Goal: Transaction & Acquisition: Purchase product/service

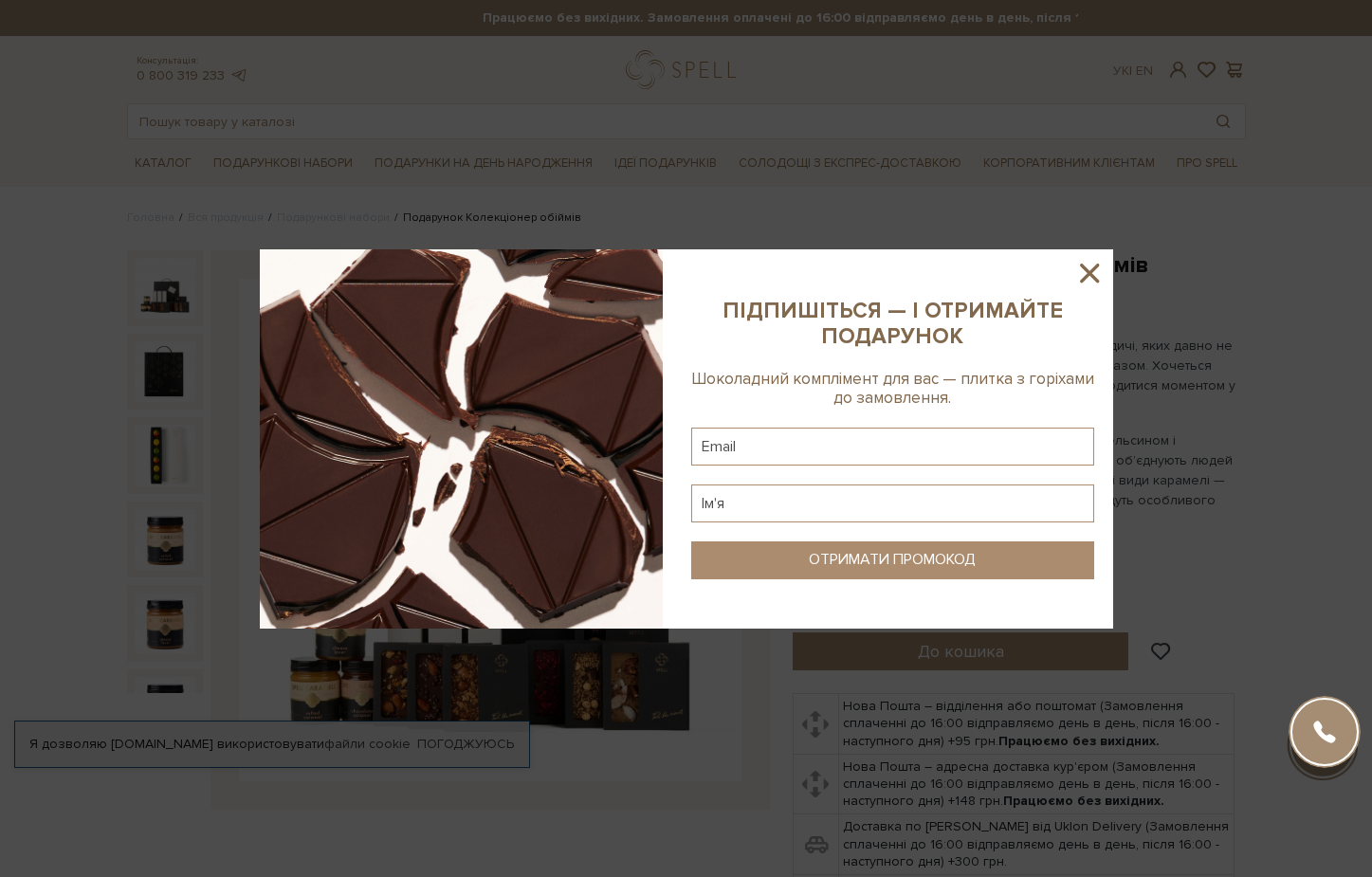
click at [1088, 271] on icon at bounding box center [1089, 272] width 19 height 19
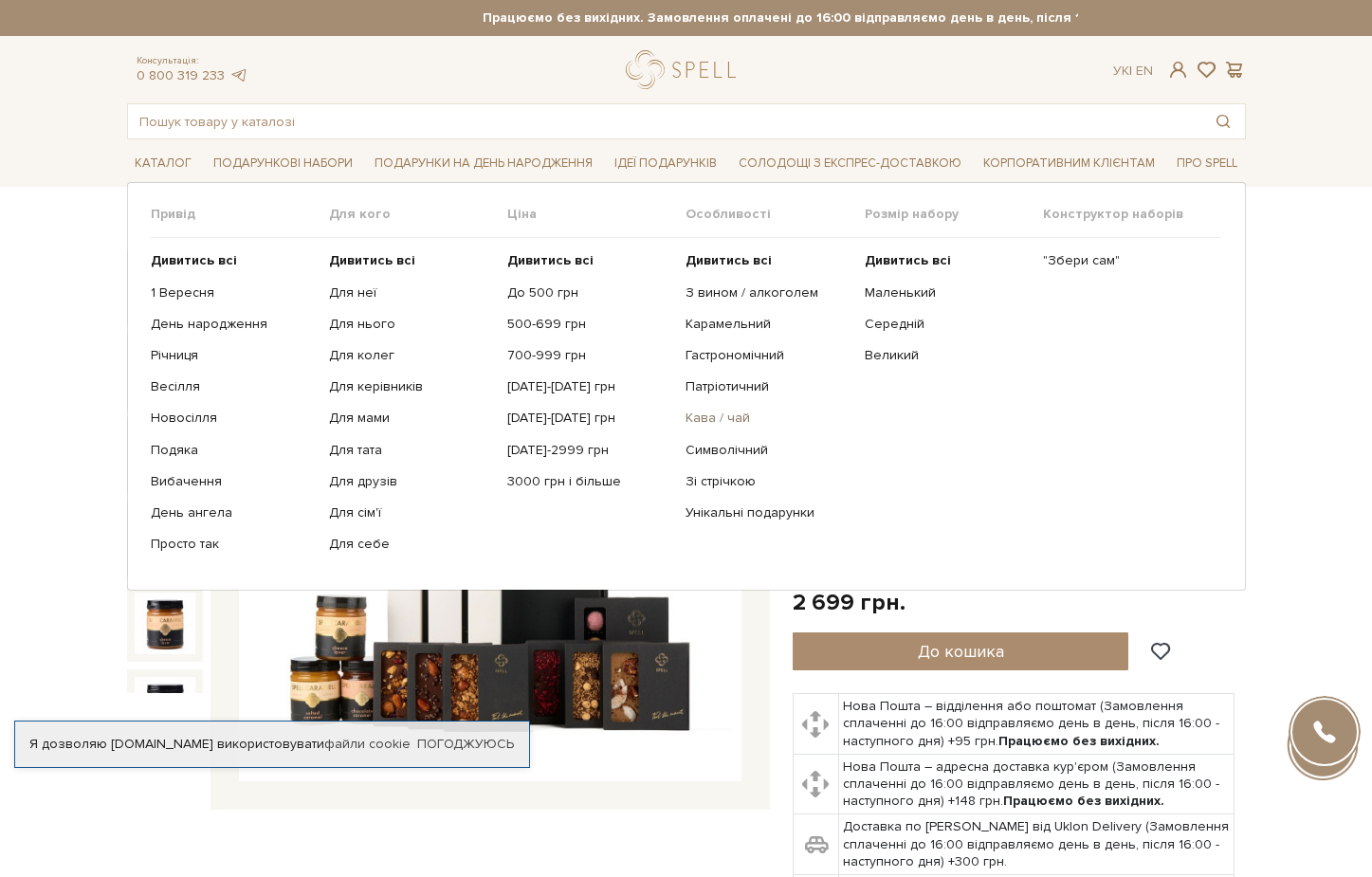
click at [735, 418] on link "Кава / чай" at bounding box center [766, 418] width 164 height 17
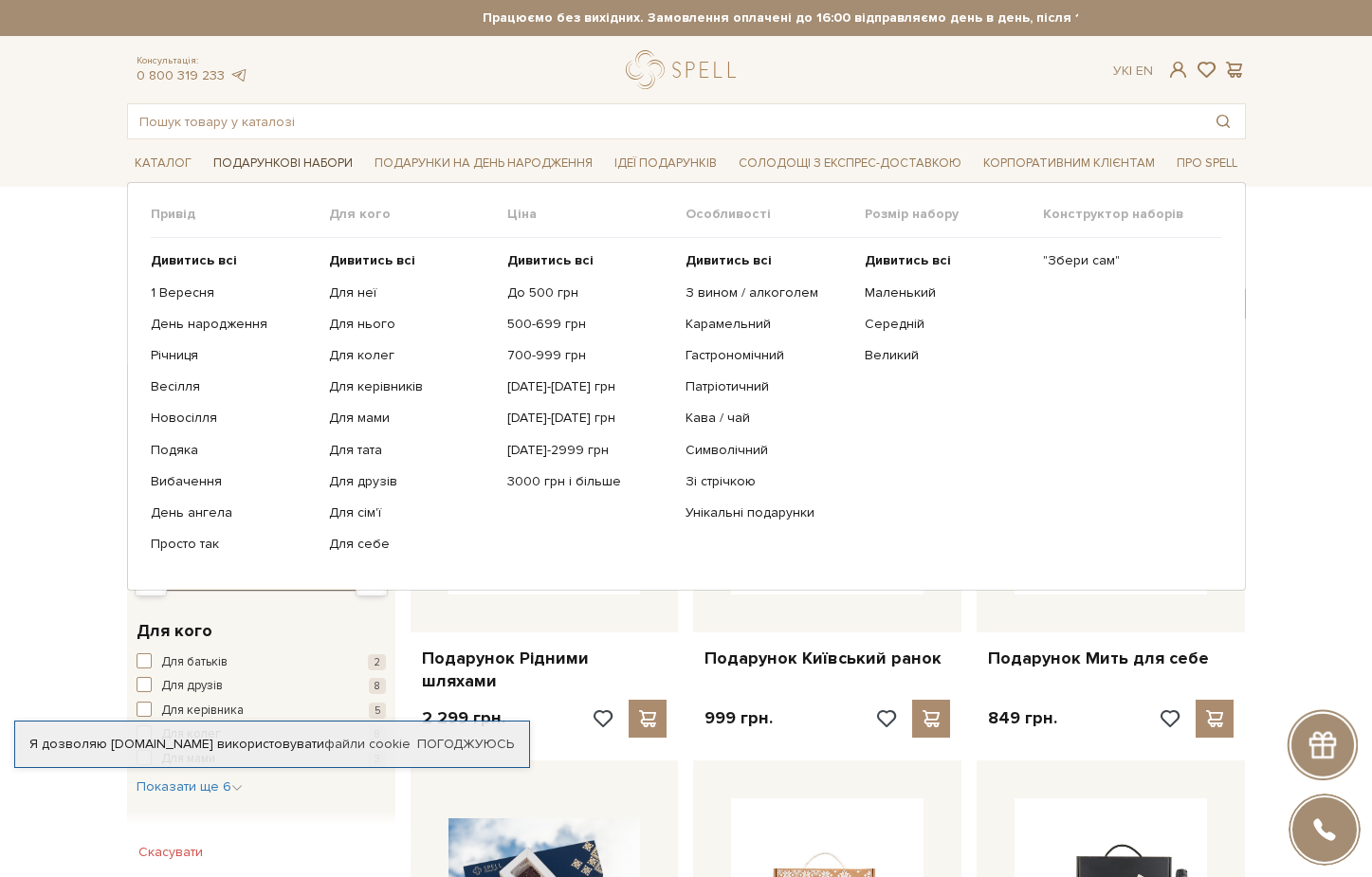
click at [307, 166] on span "Подарункові набори" at bounding box center [283, 164] width 155 height 30
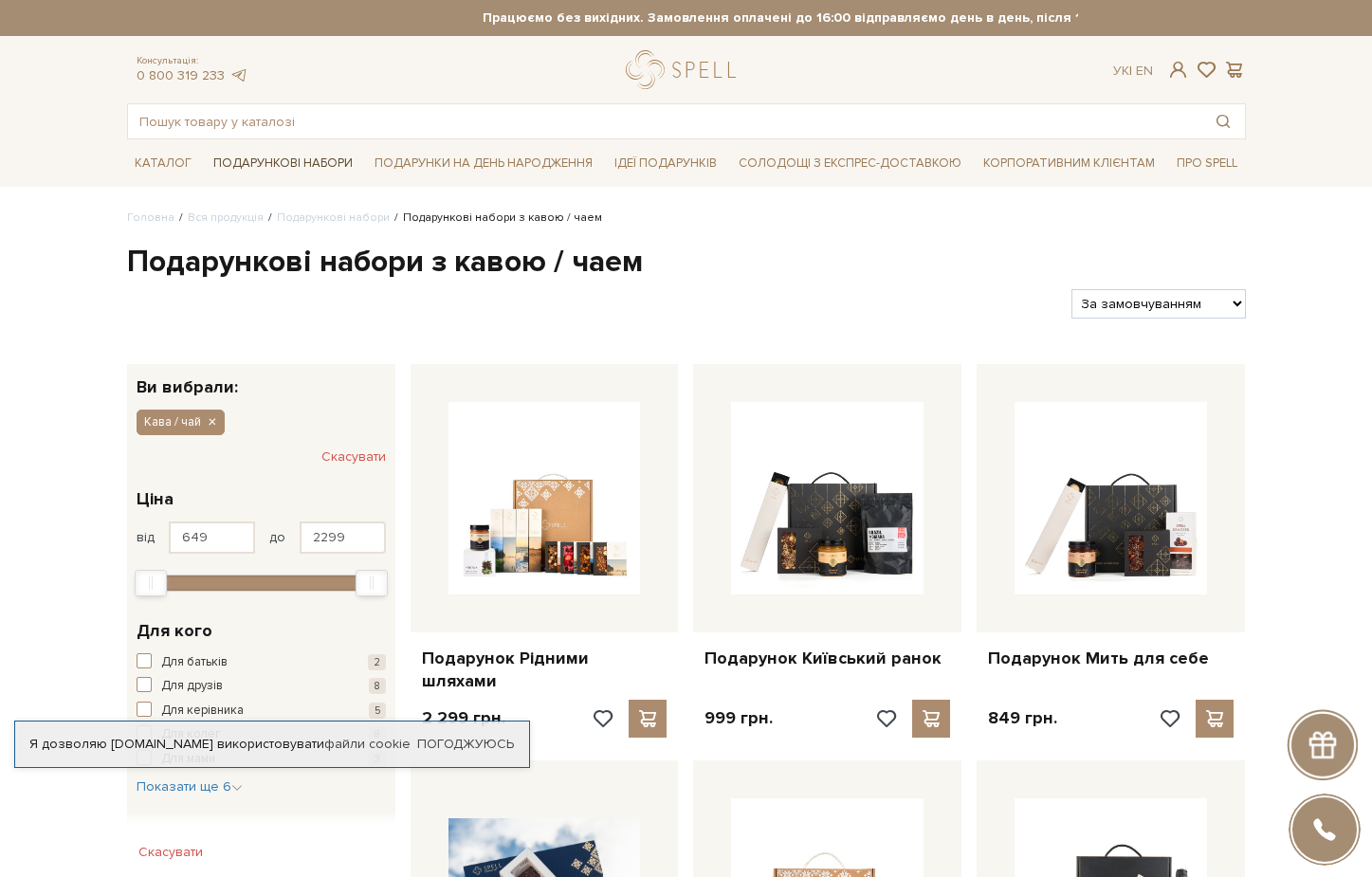
click at [307, 166] on span "Подарункові набори" at bounding box center [283, 164] width 155 height 30
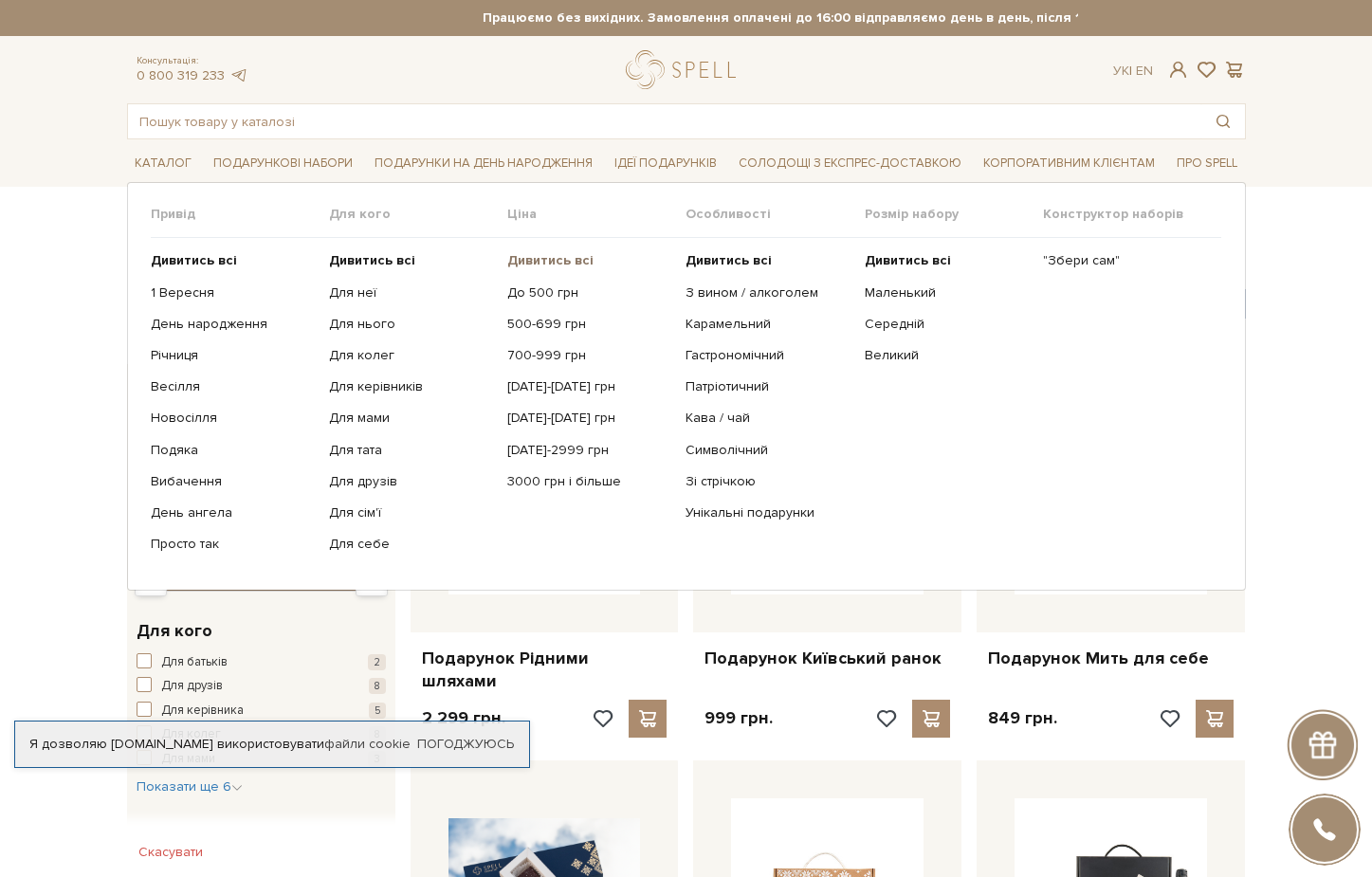
click at [570, 257] on b "Дивитись всі" at bounding box center [550, 260] width 86 height 16
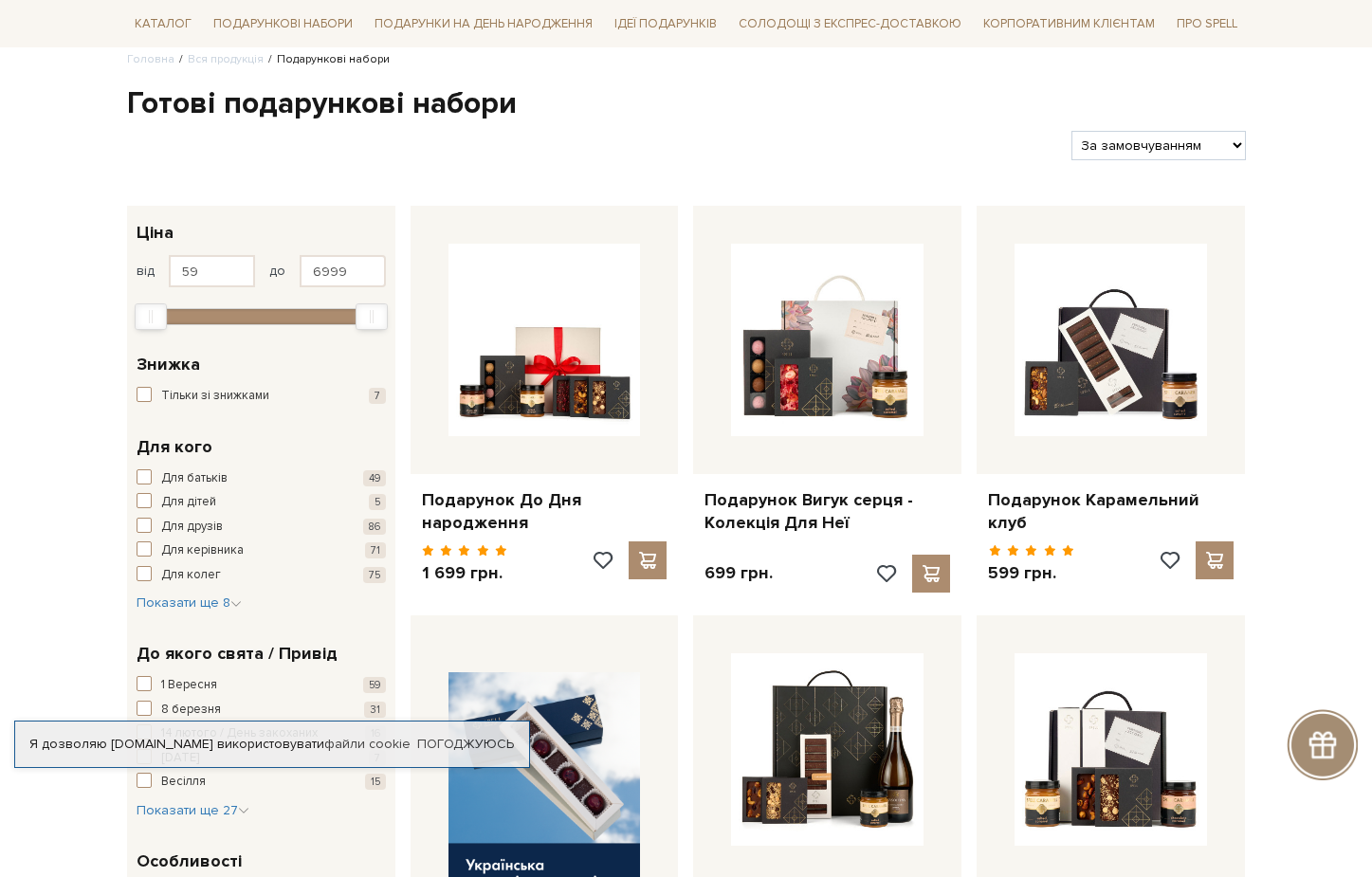
scroll to position [225, 0]
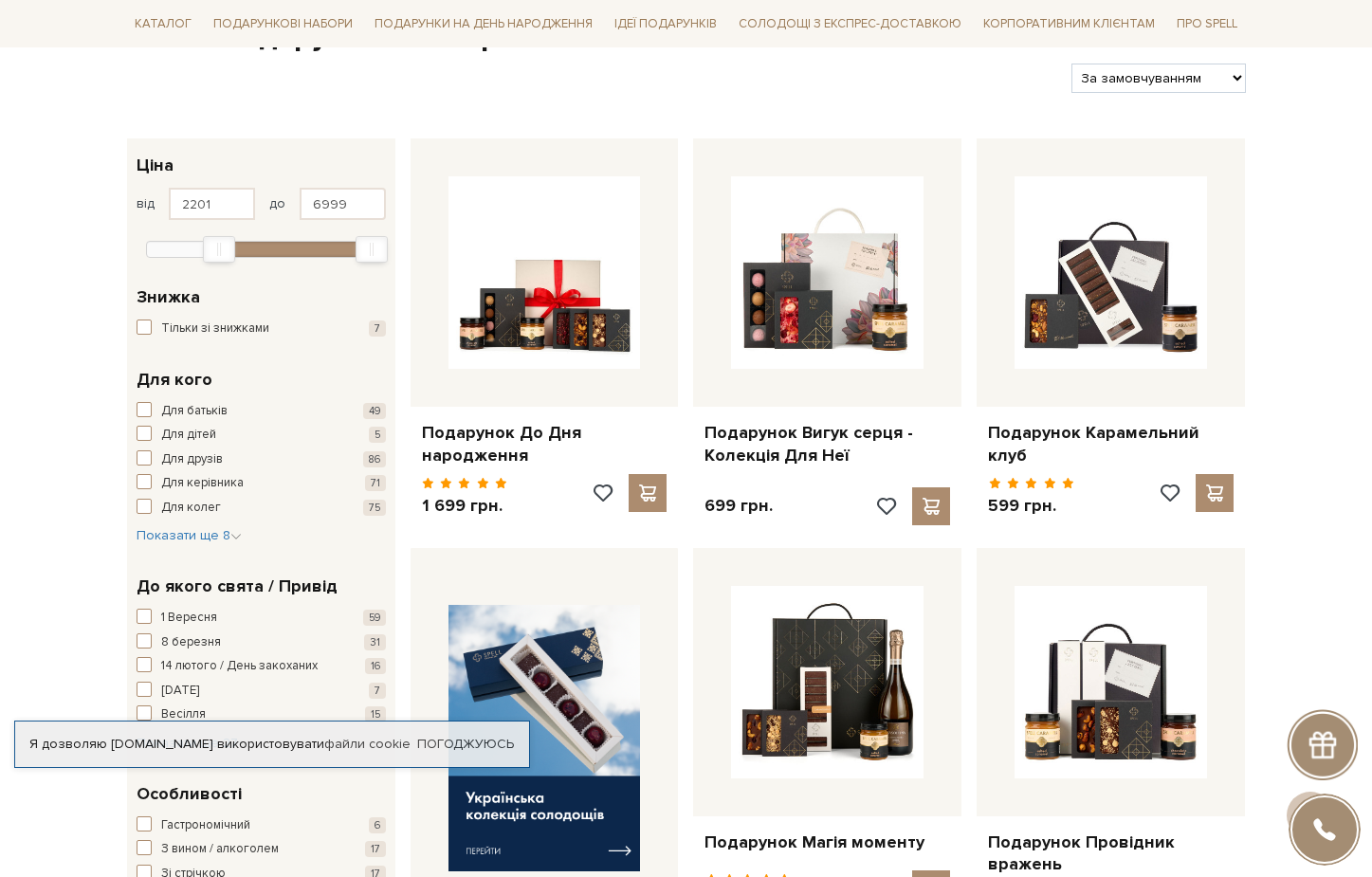
type input "2230"
drag, startPoint x: 157, startPoint y: 238, endPoint x: 228, endPoint y: 238, distance: 71.0
click at [228, 238] on div "Min" at bounding box center [222, 249] width 31 height 25
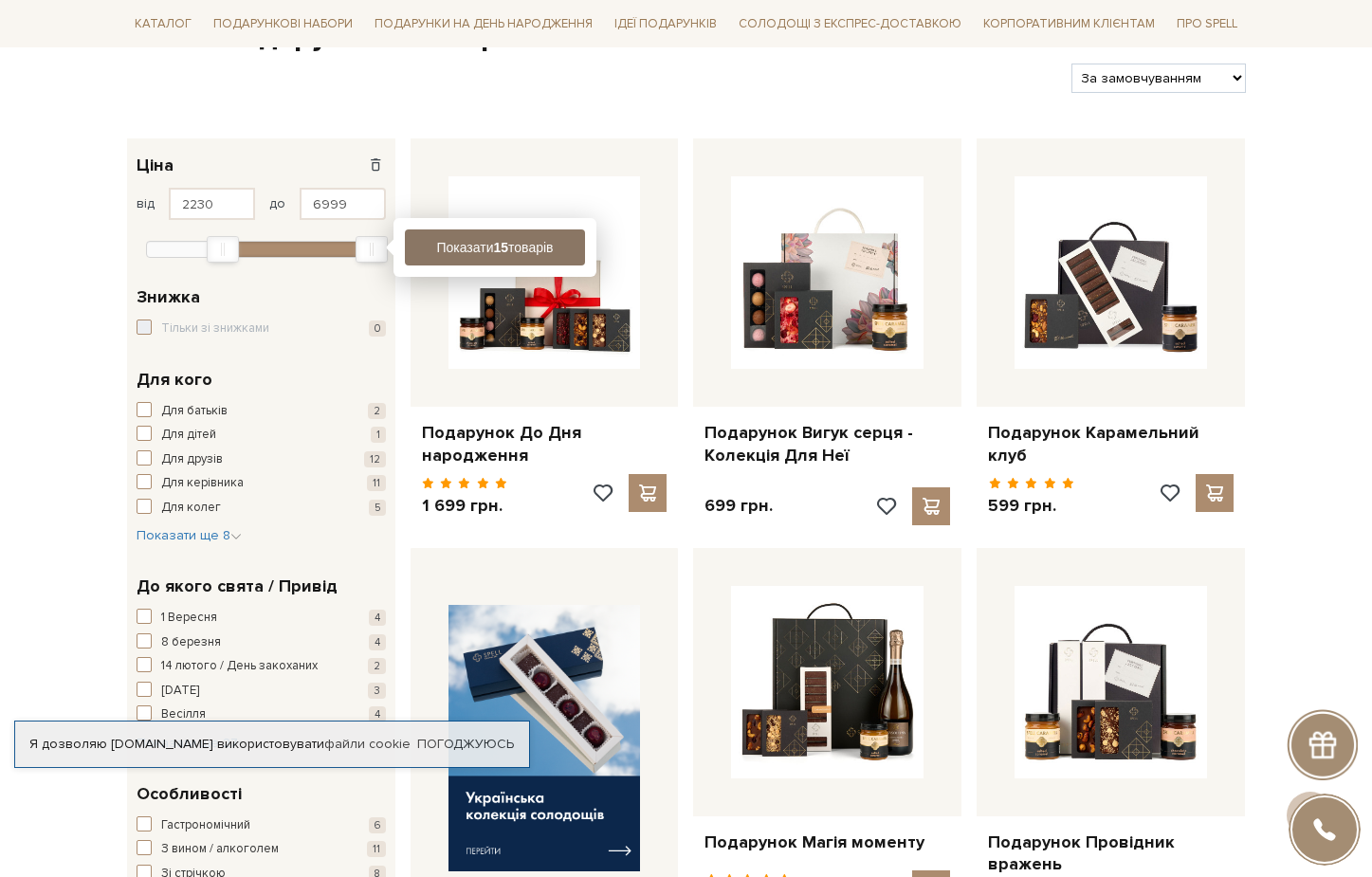
click at [494, 241] on b "15" at bounding box center [500, 247] width 15 height 15
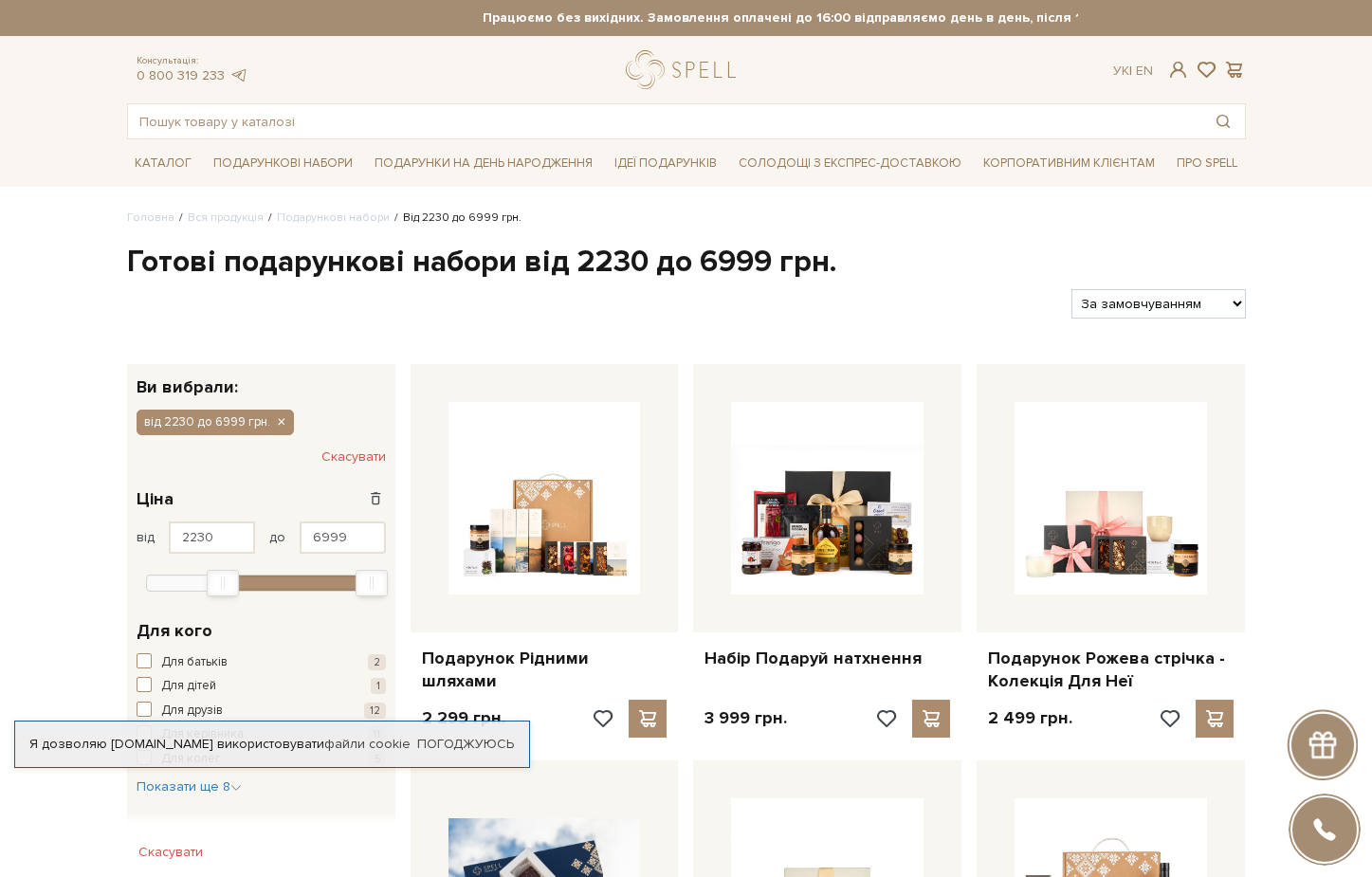
select select "https://spellchocolate.com/our-productions/podarunkovi-box/?sort=p.price&order=…"
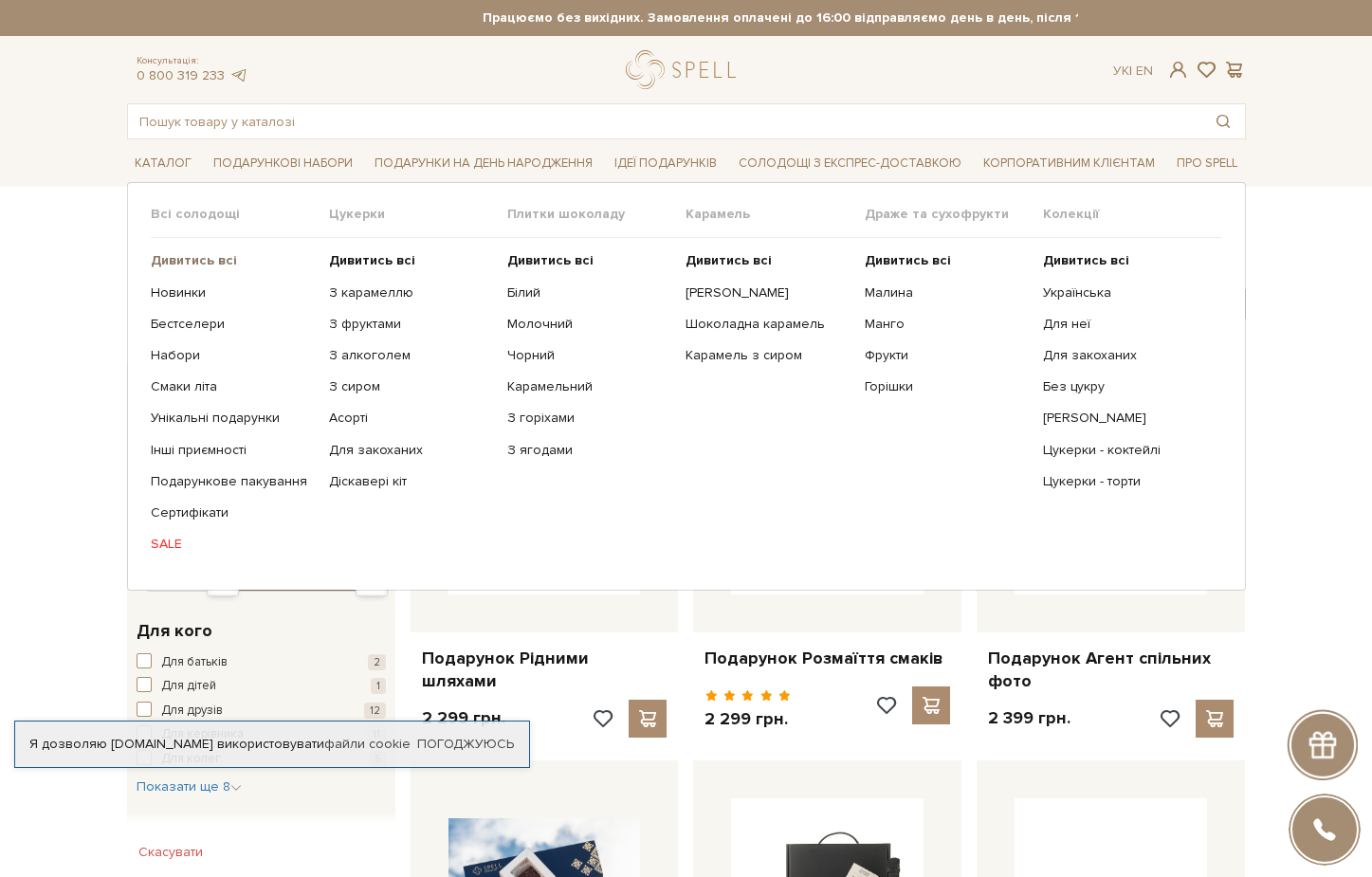
click at [204, 261] on b "Дивитись всі" at bounding box center [194, 260] width 86 height 16
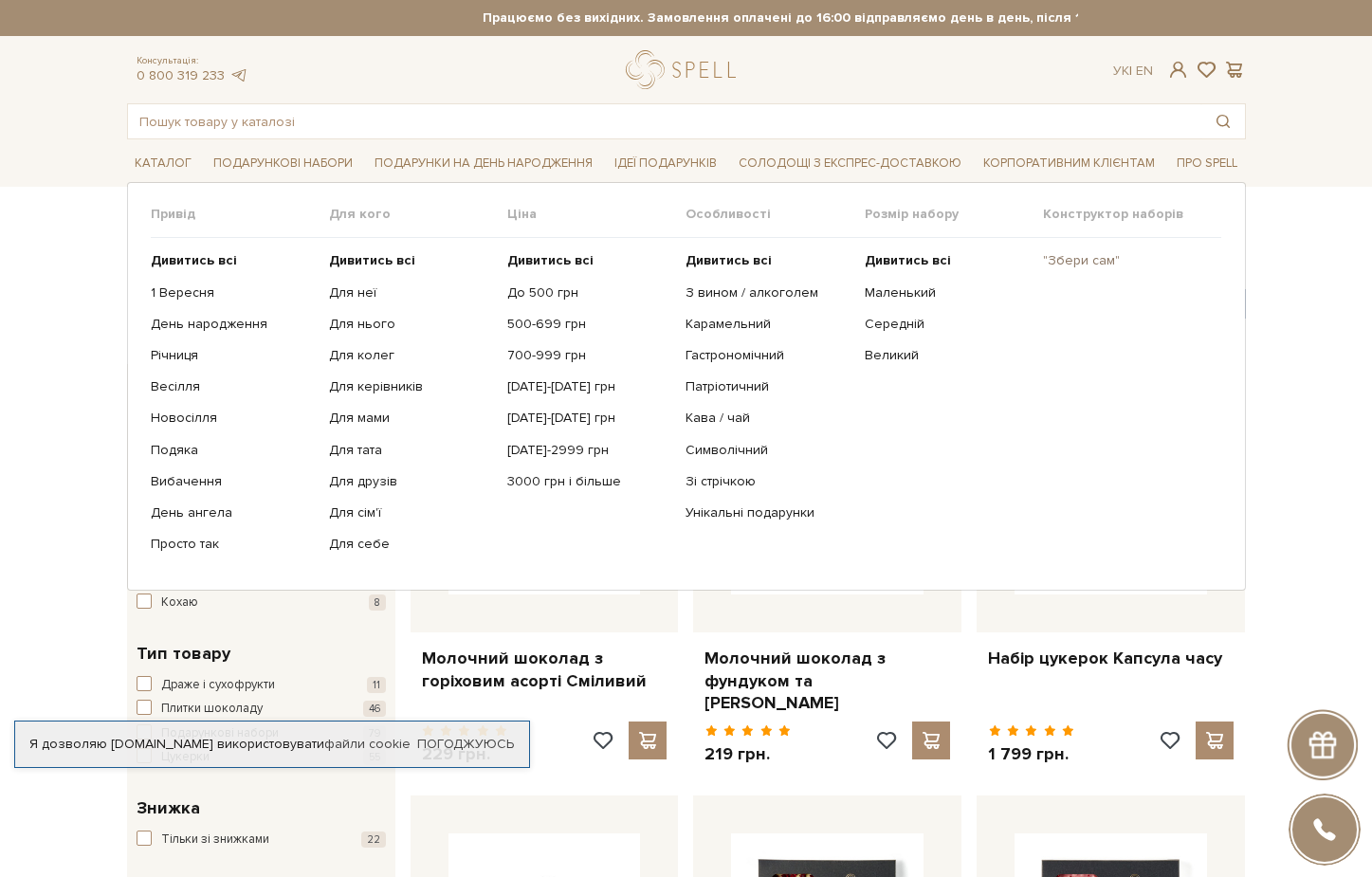
click at [1078, 259] on link ""Збери сам"" at bounding box center [1124, 260] width 164 height 17
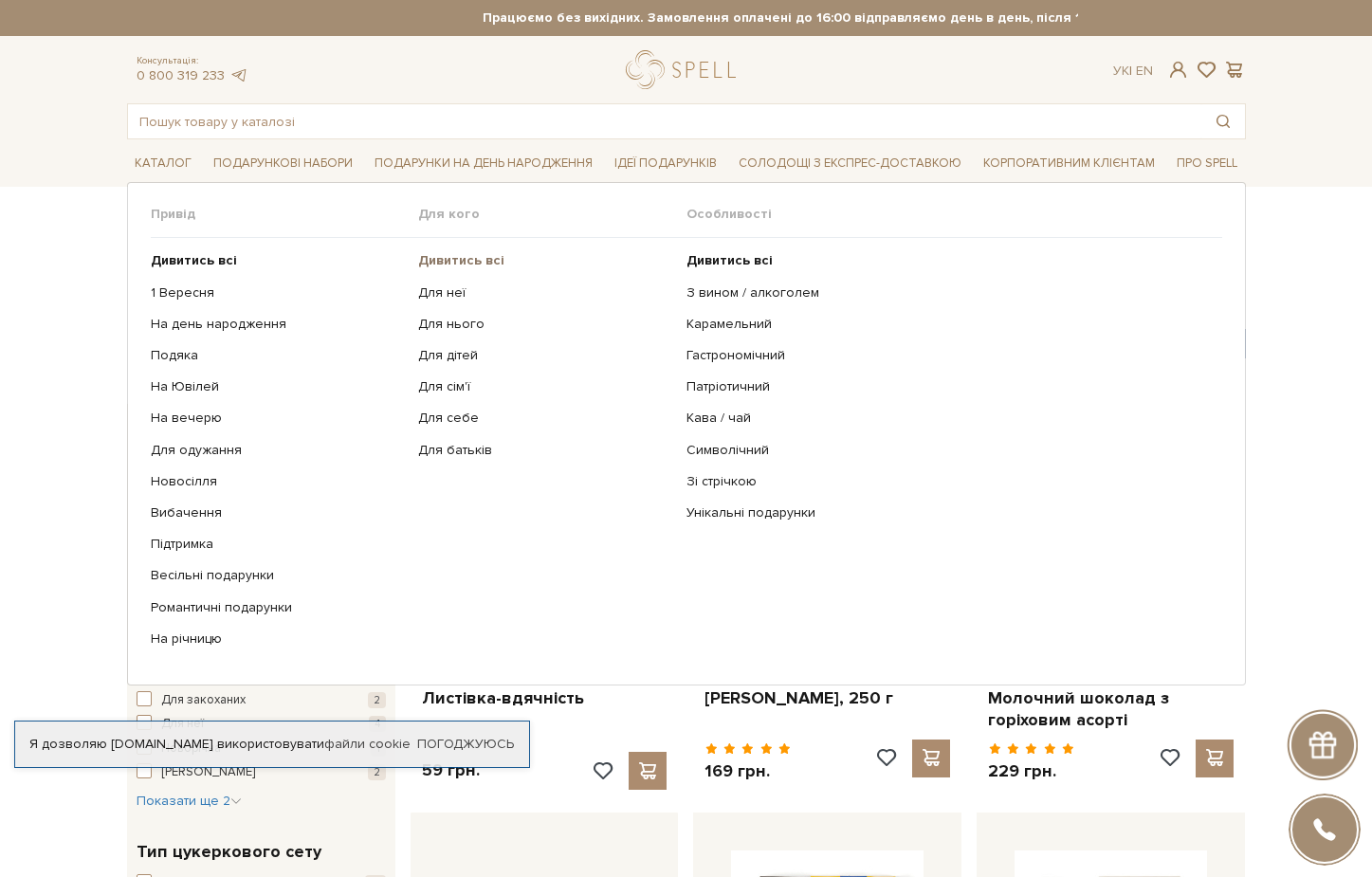
click at [478, 259] on b "Дивитись всі" at bounding box center [461, 260] width 86 height 16
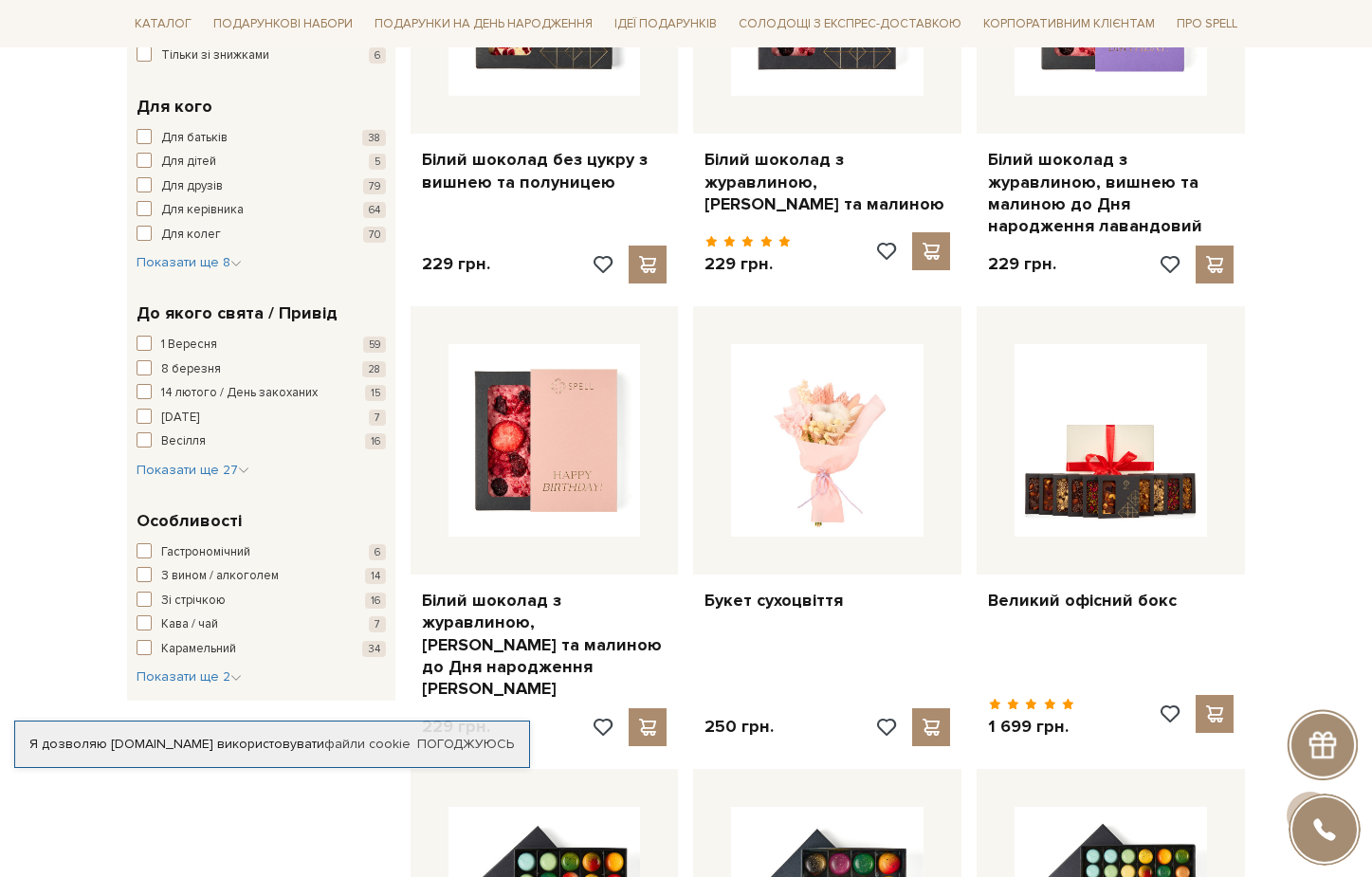
scroll to position [515, 0]
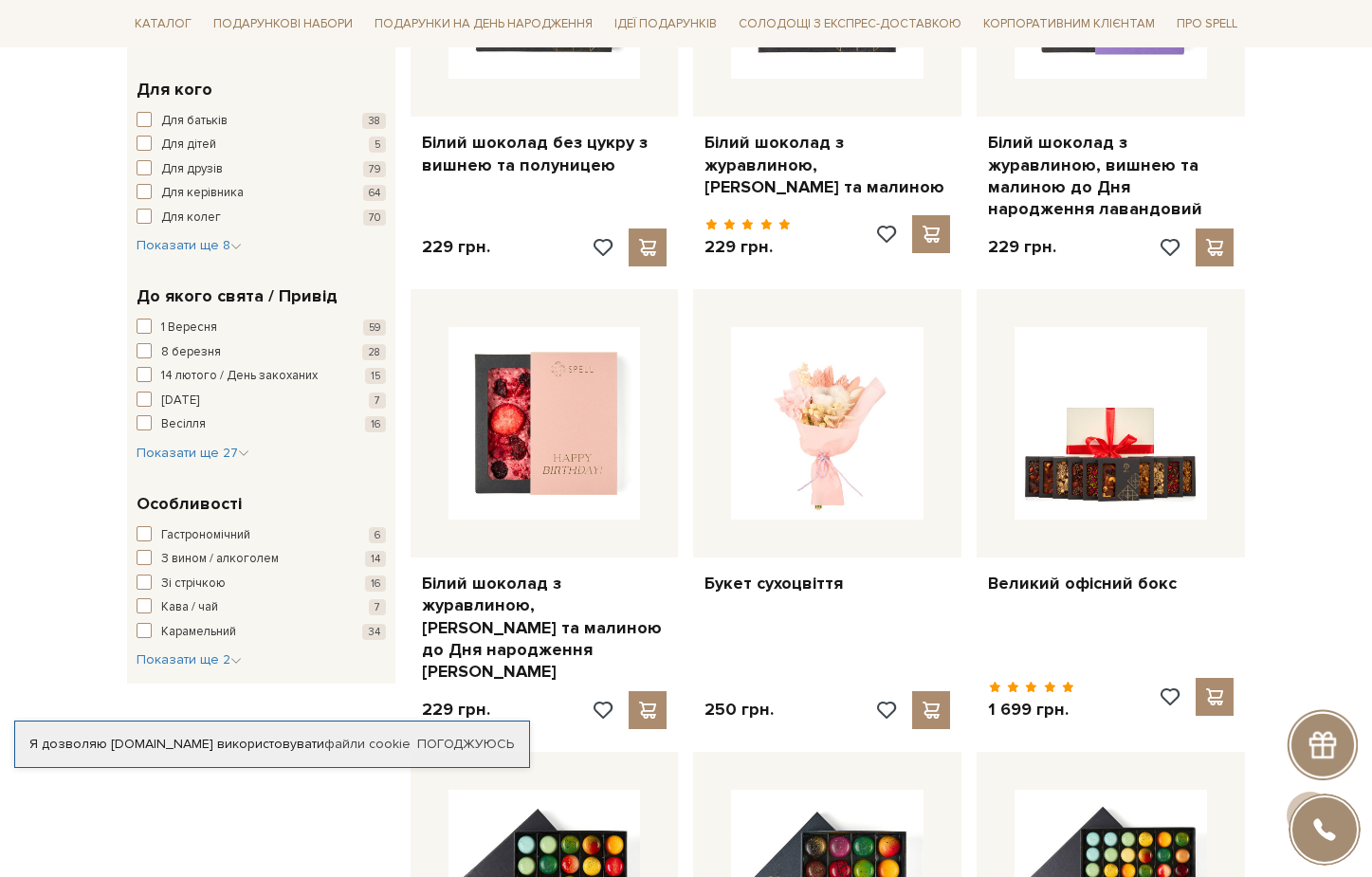
click at [141, 599] on span "button" at bounding box center [144, 606] width 15 height 15
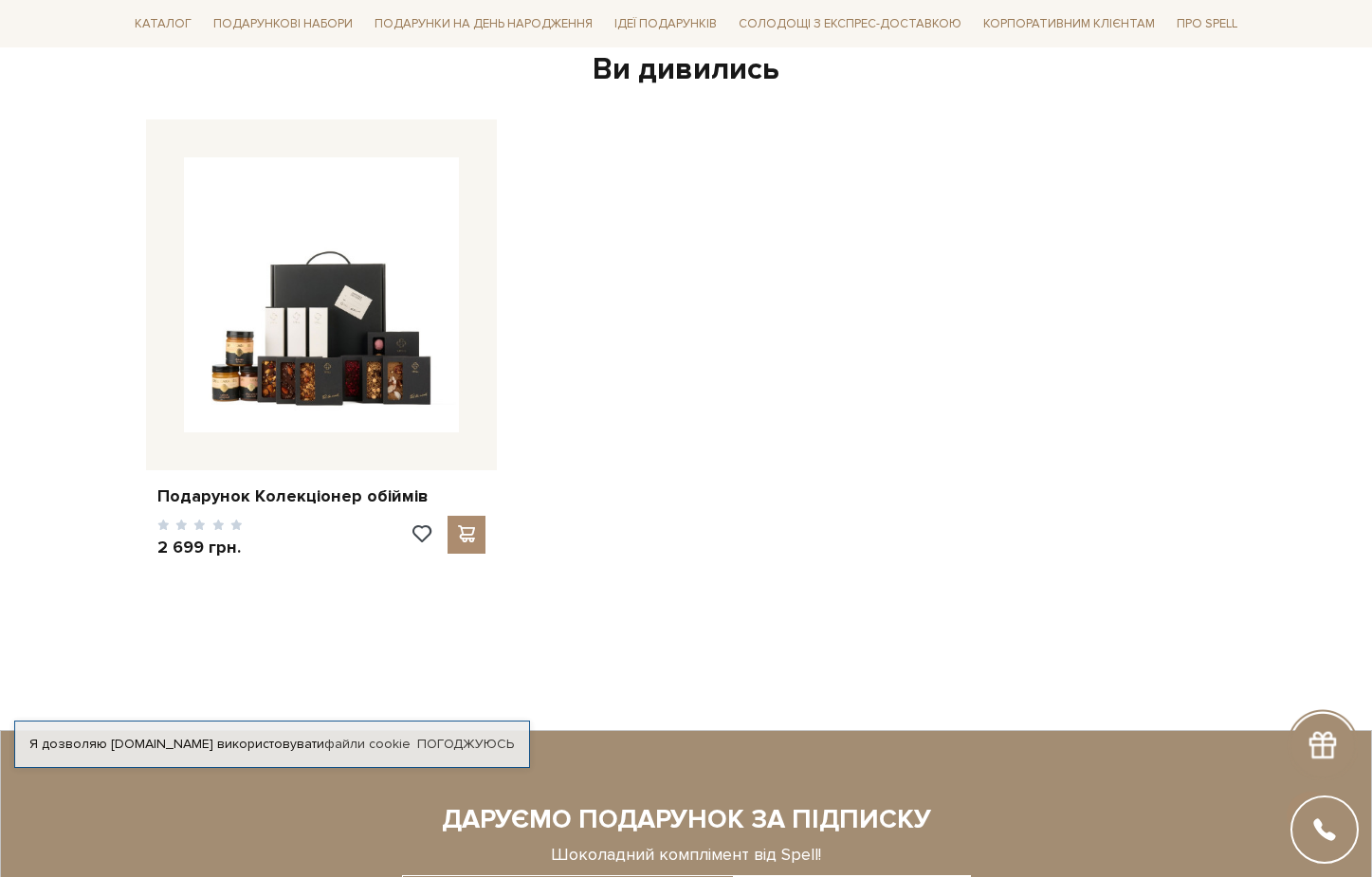
scroll to position [1478, 0]
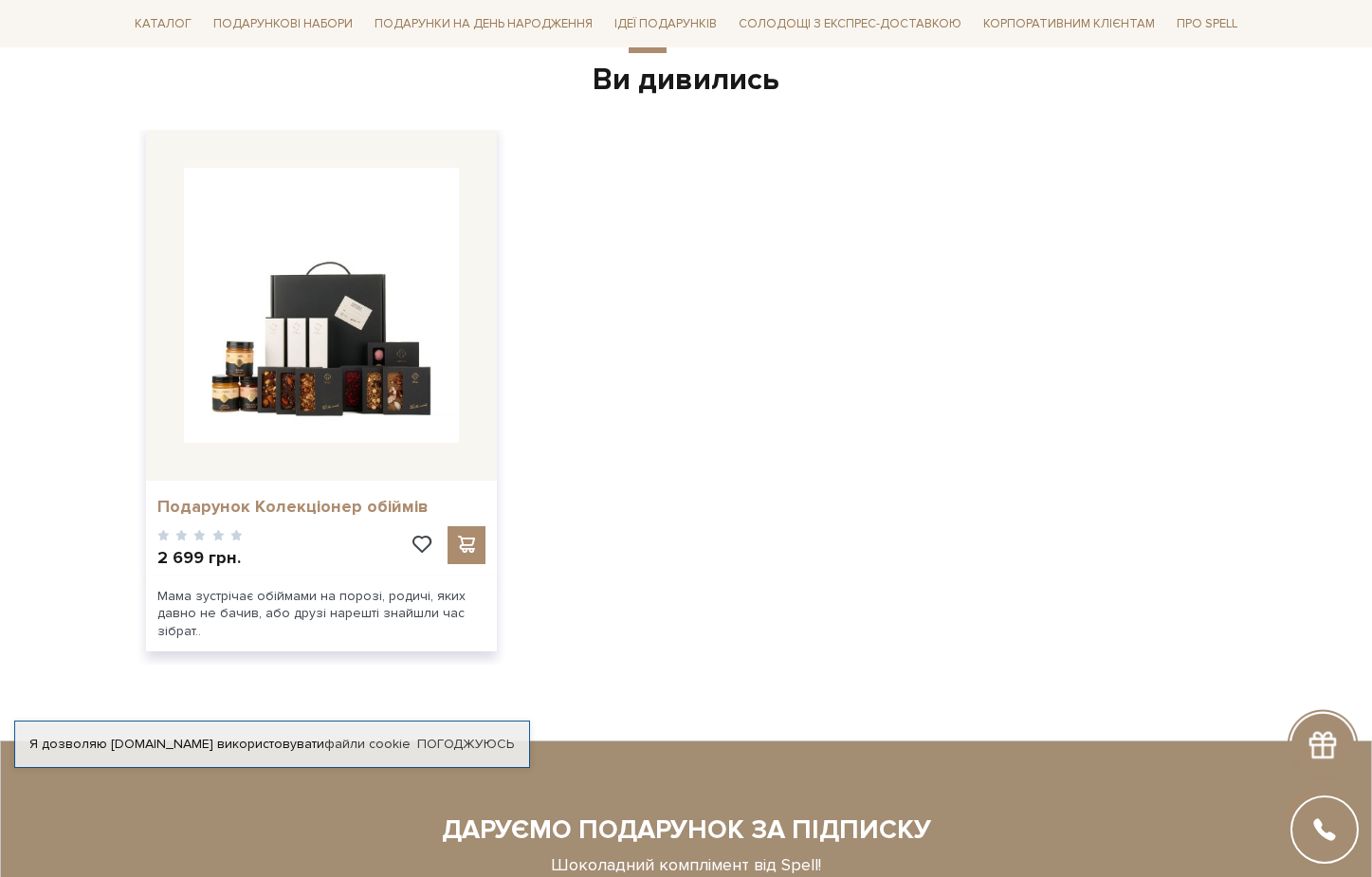
click at [391, 496] on link "Подарунок Колекціонер обіймів" at bounding box center [322, 507] width 328 height 22
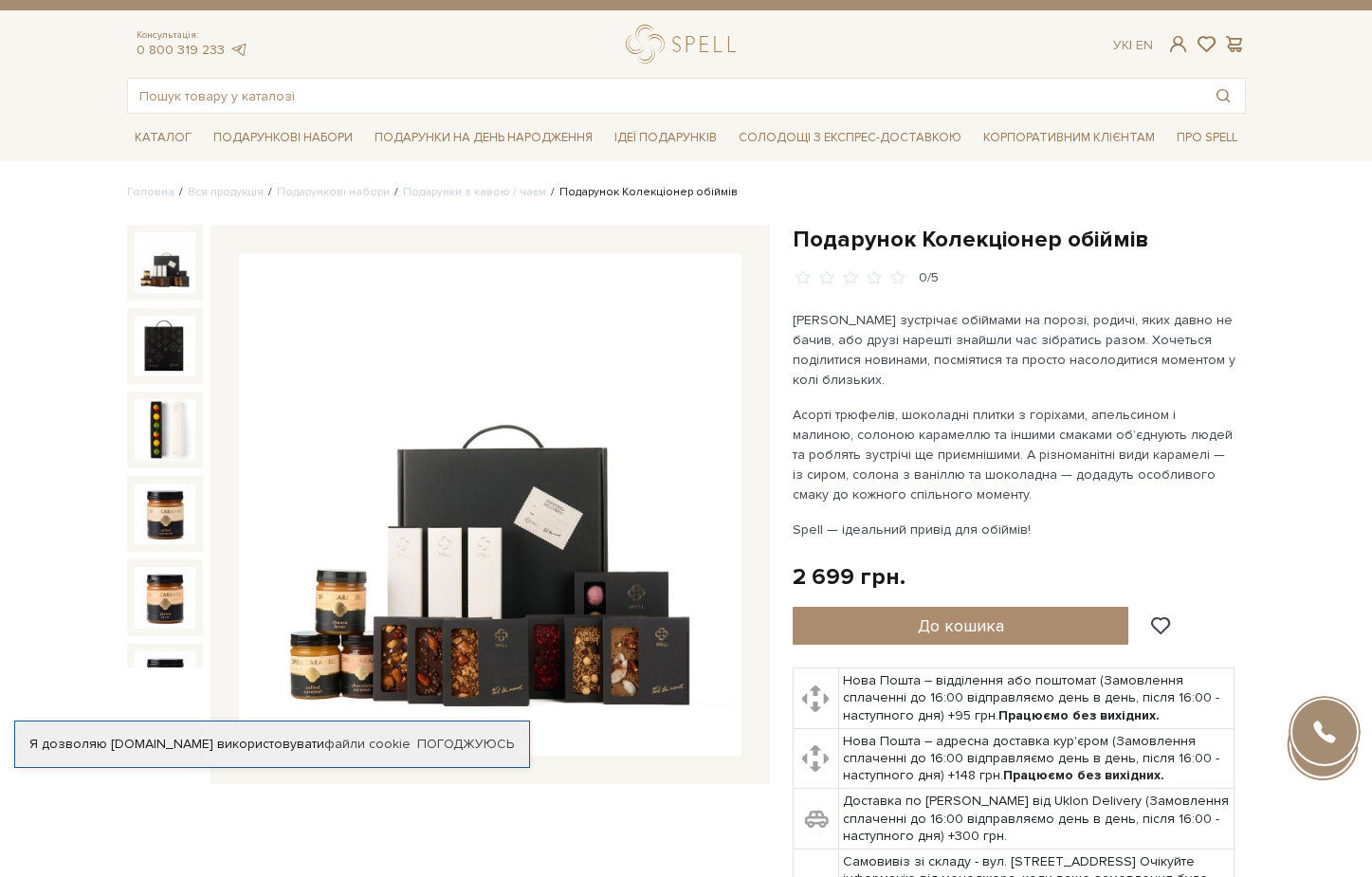
scroll to position [28, 0]
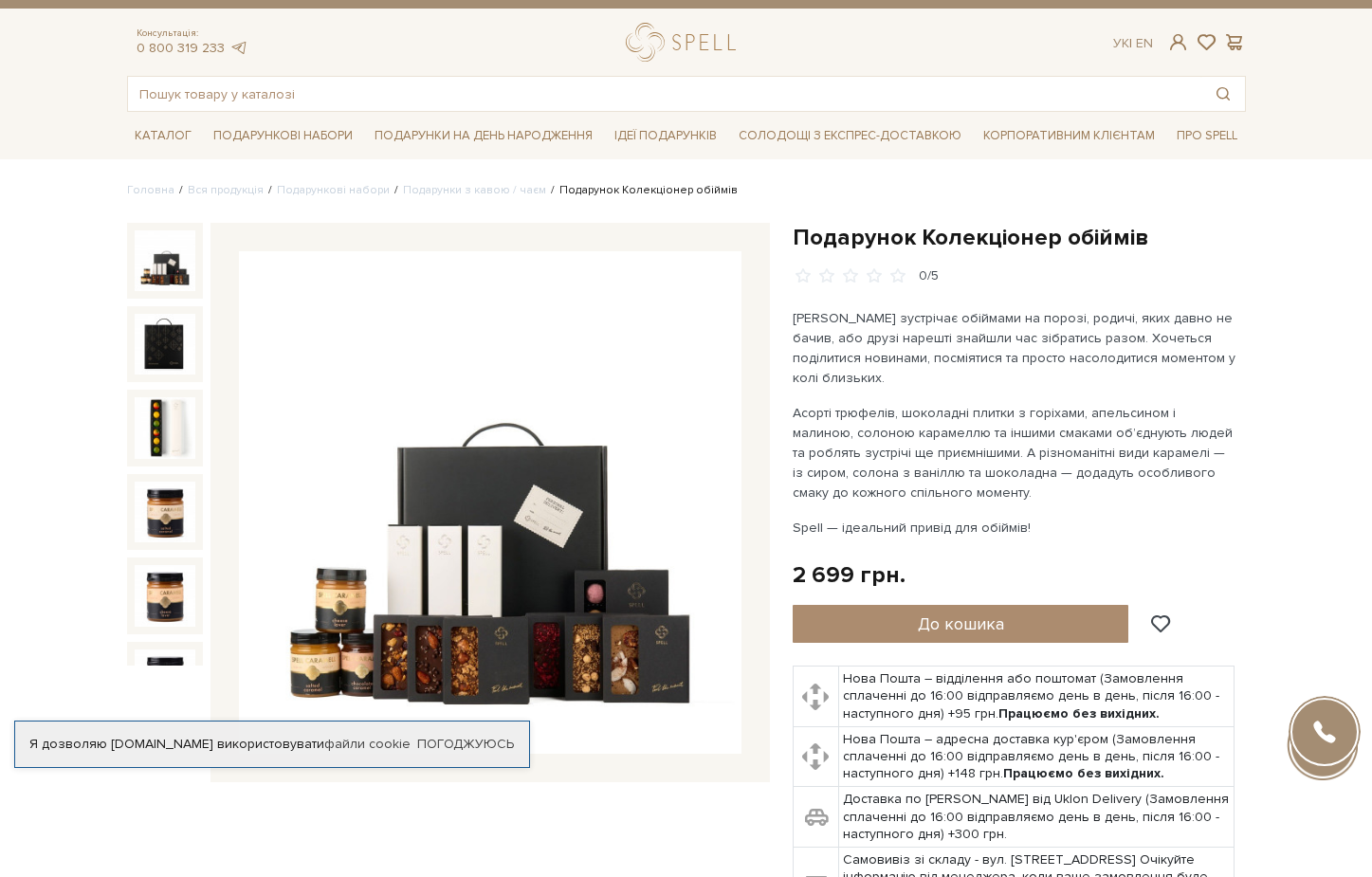
click at [1315, 726] on div at bounding box center [1324, 732] width 69 height 69
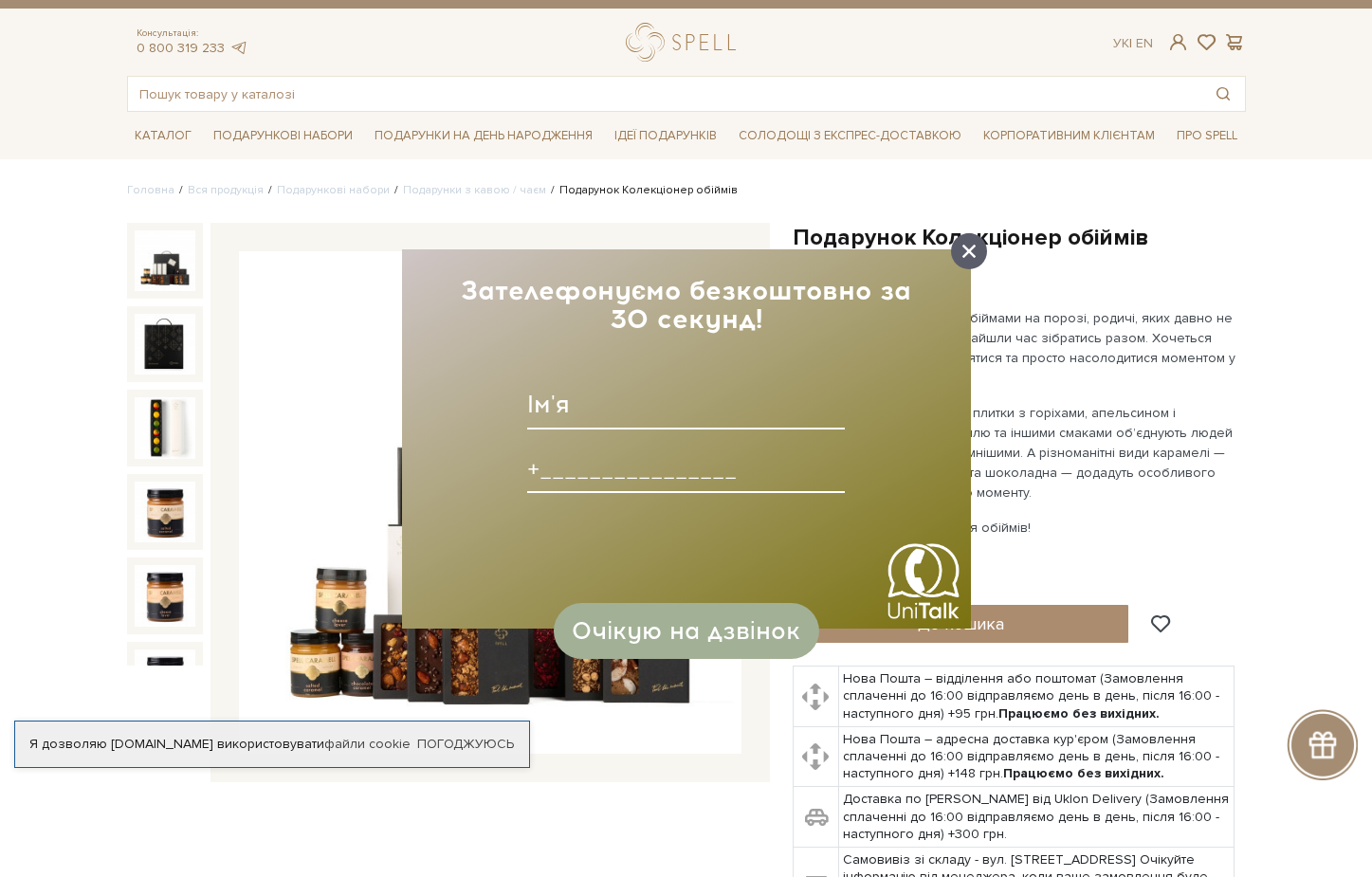
click at [969, 252] on icon at bounding box center [968, 250] width 13 height 13
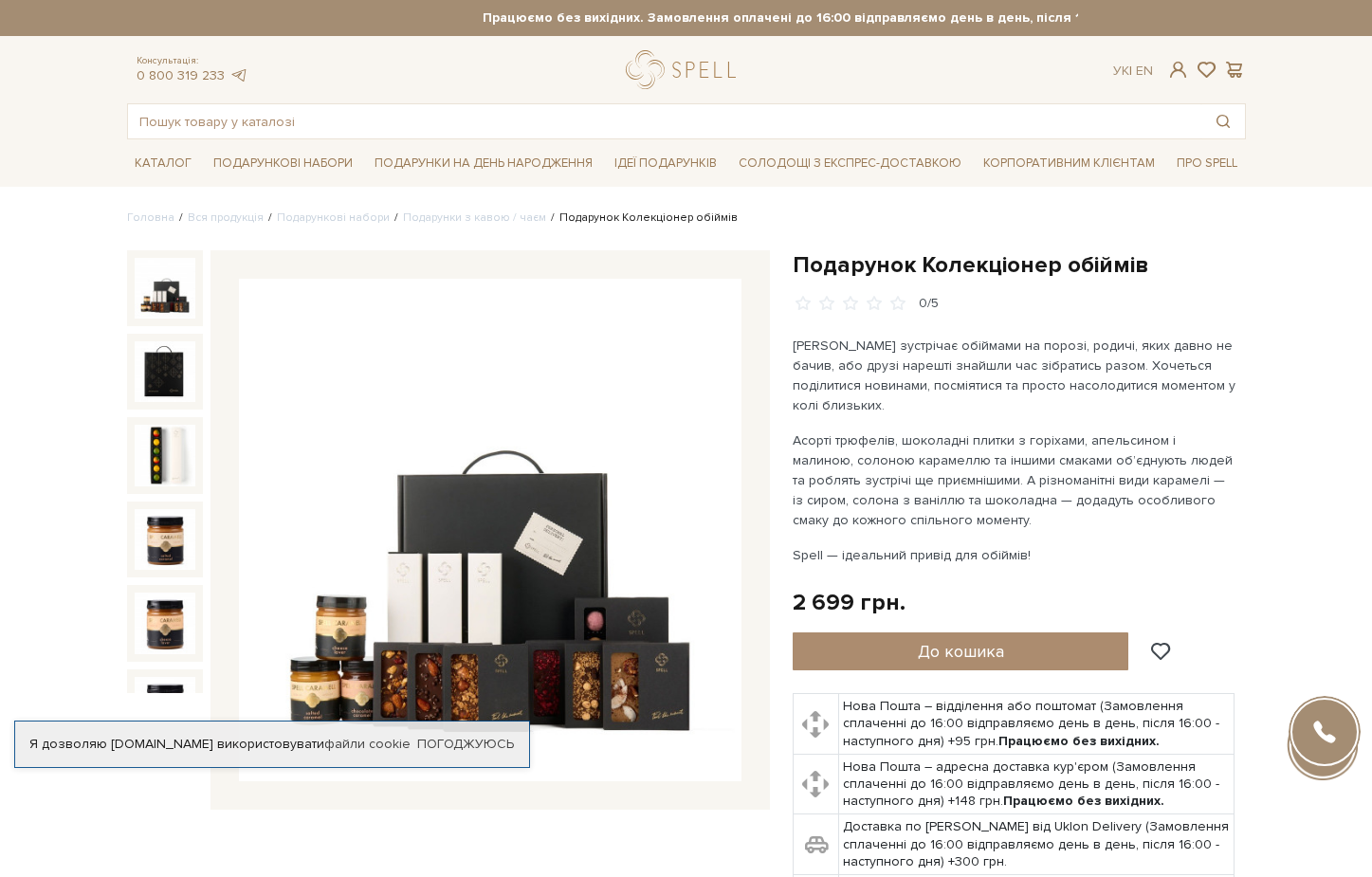
scroll to position [0, 0]
click at [230, 73] on link at bounding box center [238, 75] width 19 height 16
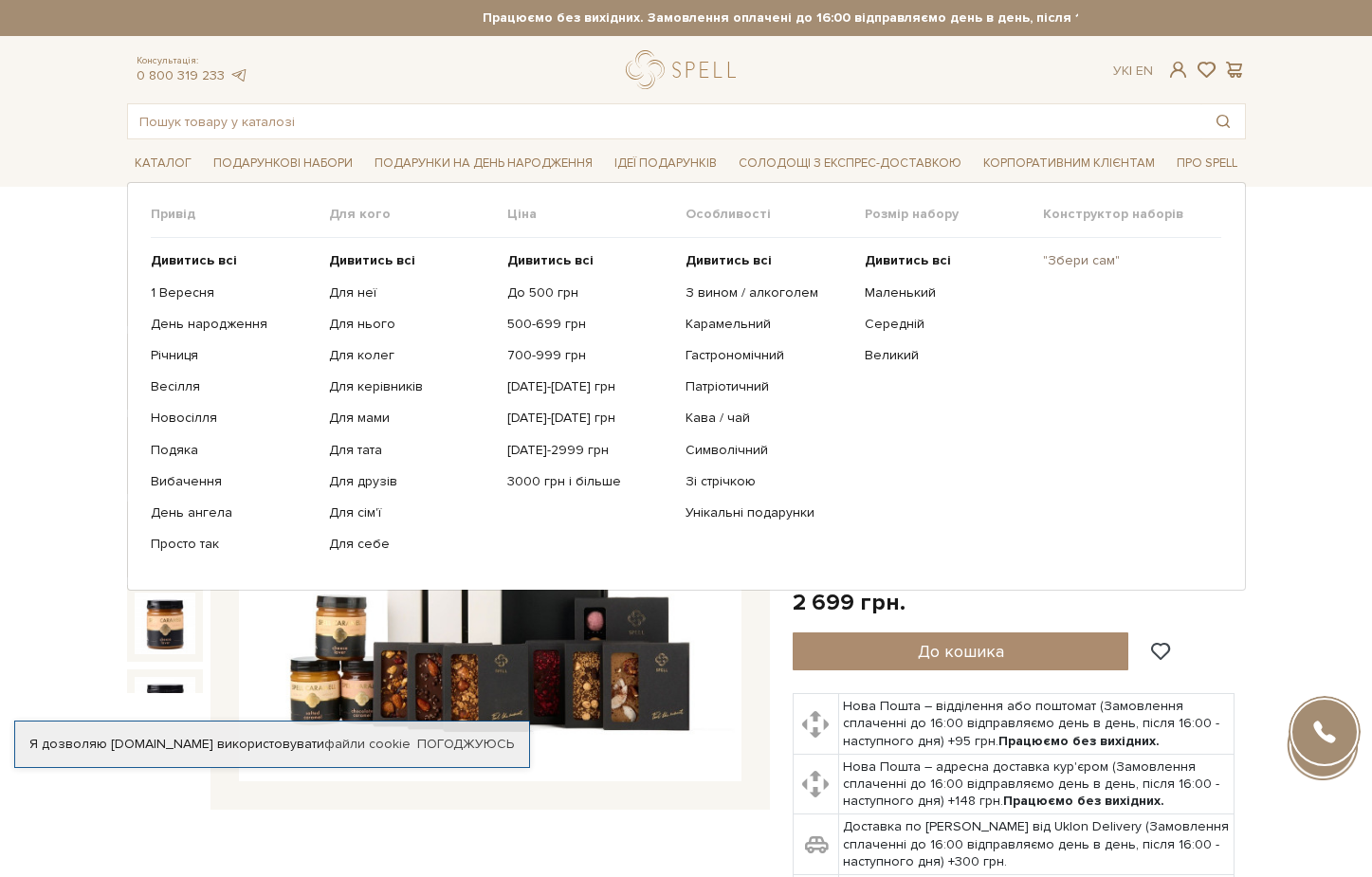
click at [1086, 263] on link ""Збери сам"" at bounding box center [1124, 260] width 164 height 17
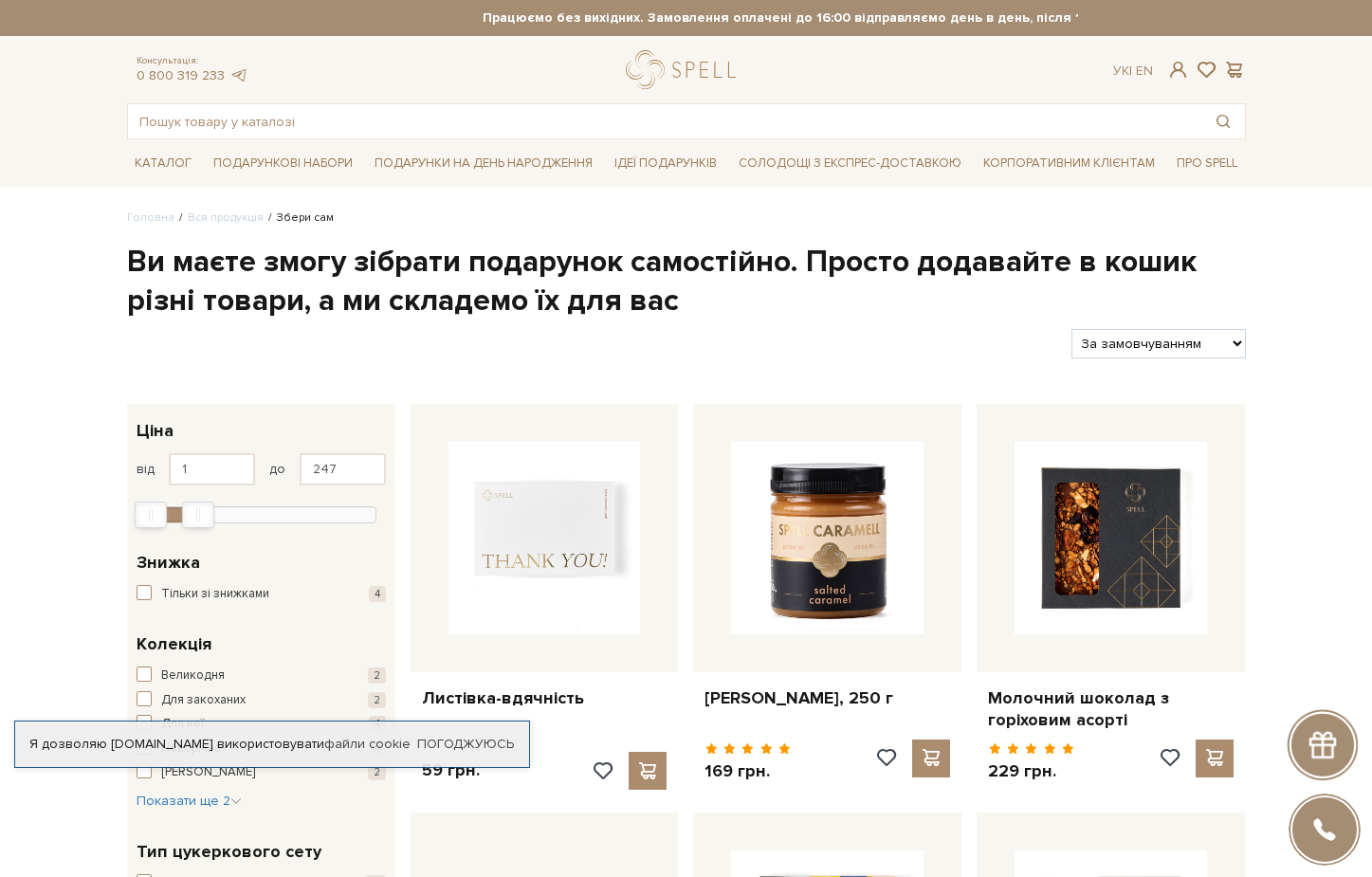
drag, startPoint x: 375, startPoint y: 508, endPoint x: 202, endPoint y: 509, distance: 173.0
click at [202, 509] on div "Max" at bounding box center [198, 514] width 31 height 25
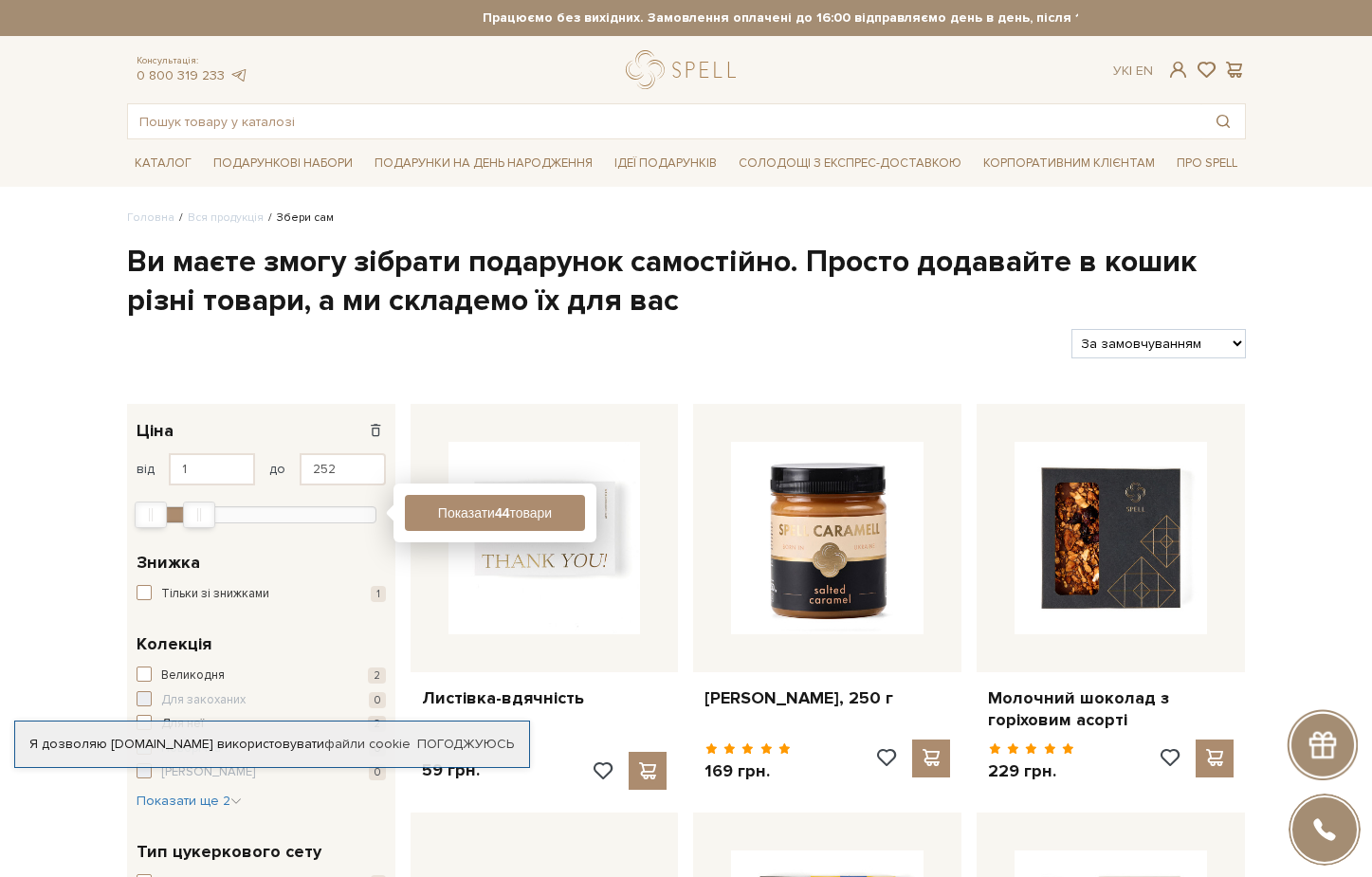
click at [201, 509] on div "Max" at bounding box center [199, 514] width 31 height 25
type input "260"
click at [203, 509] on div "Max" at bounding box center [201, 514] width 31 height 25
click at [515, 499] on button "Показати 46 товарів" at bounding box center [494, 512] width 180 height 36
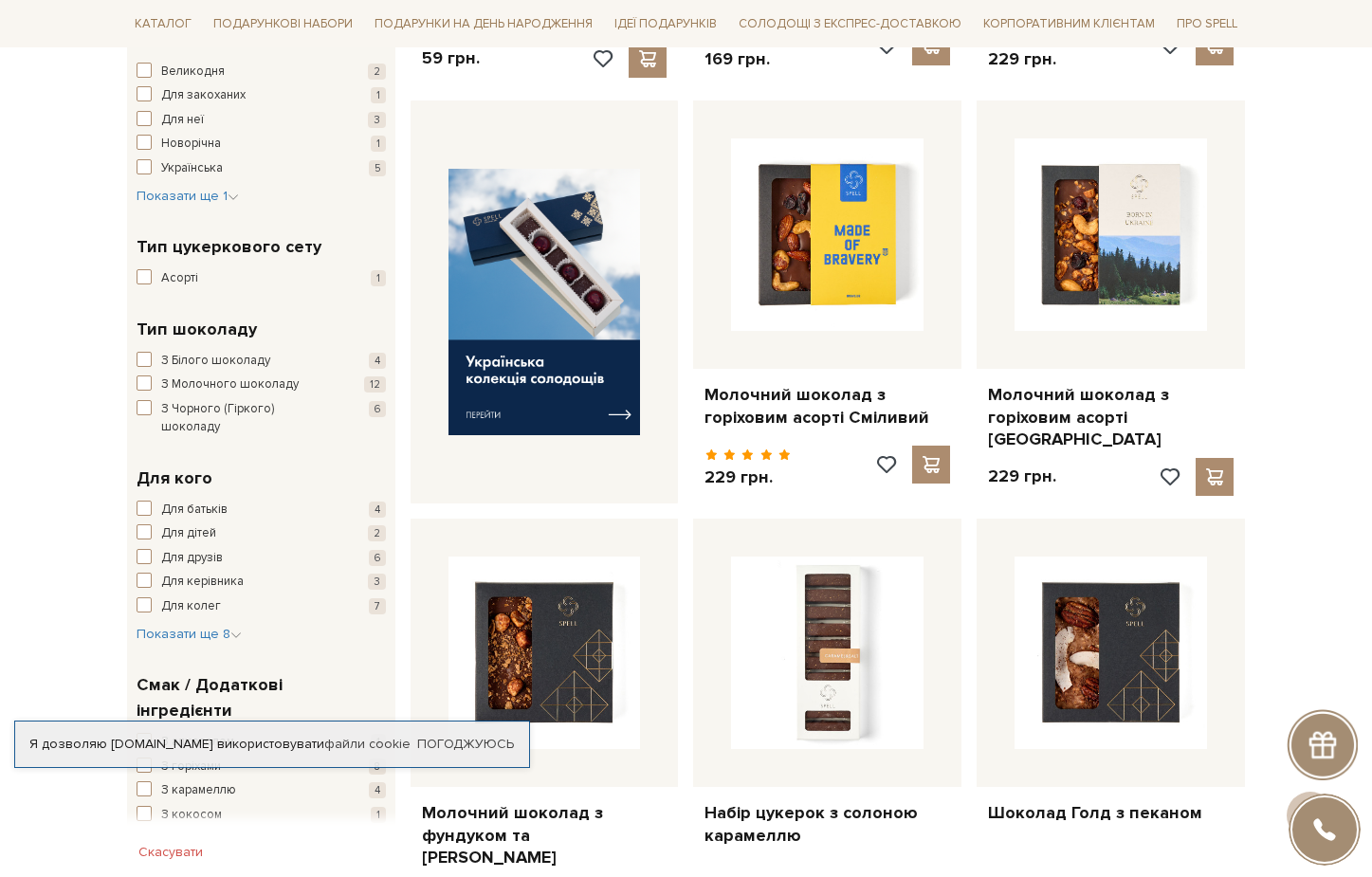
scroll to position [213, 0]
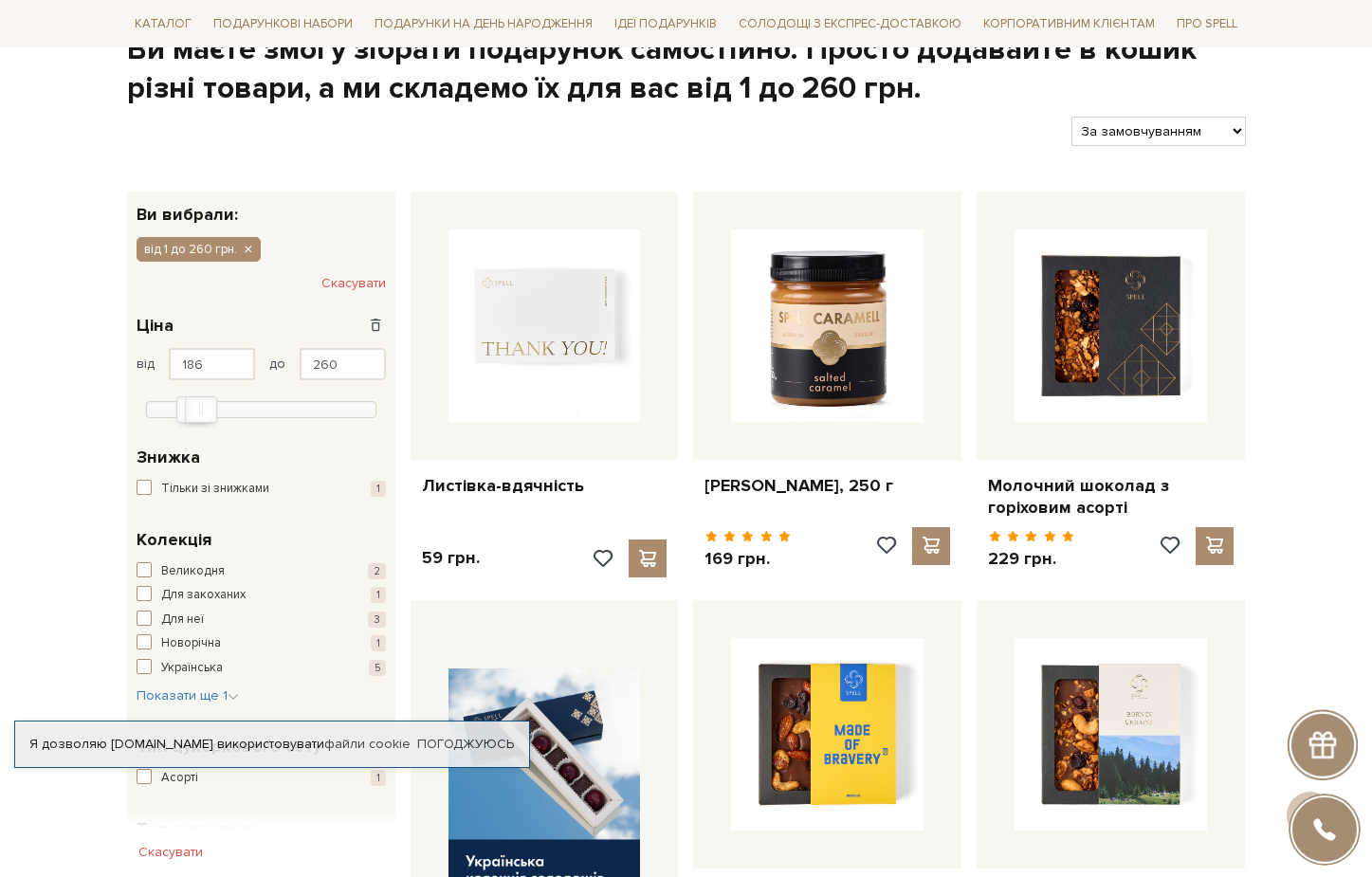
type input "190"
drag, startPoint x: 155, startPoint y: 405, endPoint x: 199, endPoint y: 404, distance: 44.0
click at [199, 404] on div at bounding box center [261, 407] width 230 height 17
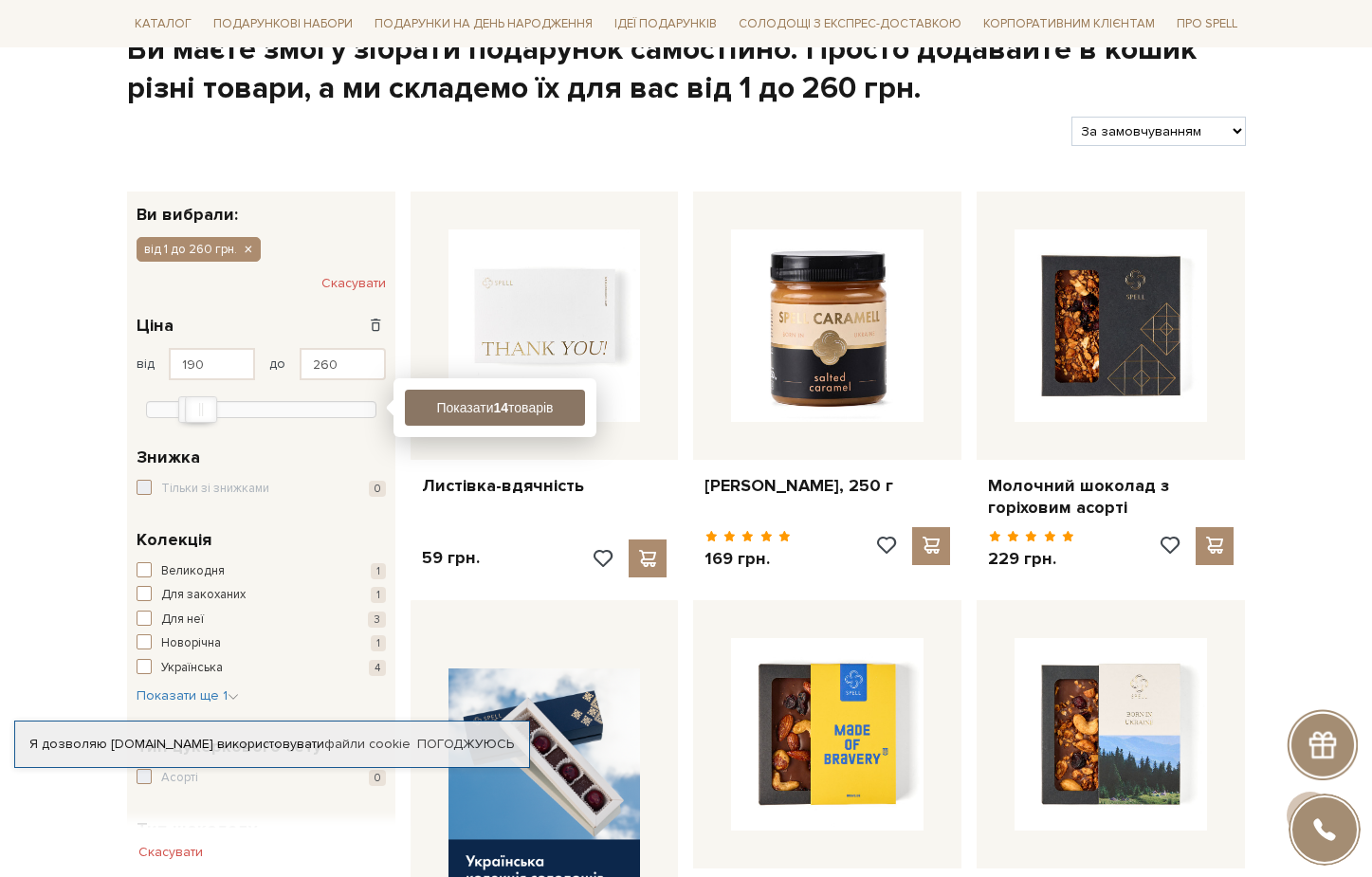
click at [560, 403] on button "Показати 14 товарів" at bounding box center [494, 407] width 180 height 36
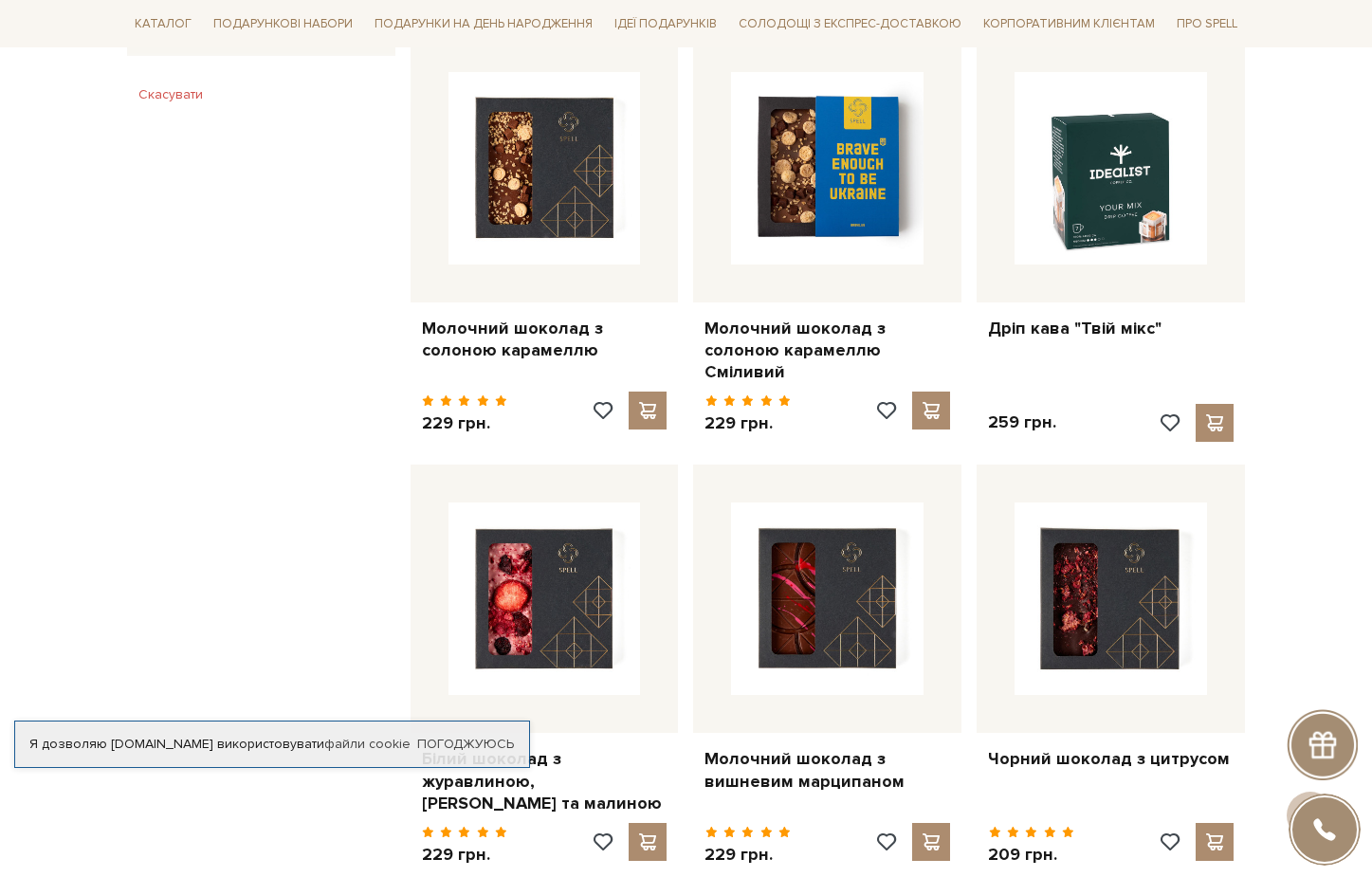
scroll to position [1562, 0]
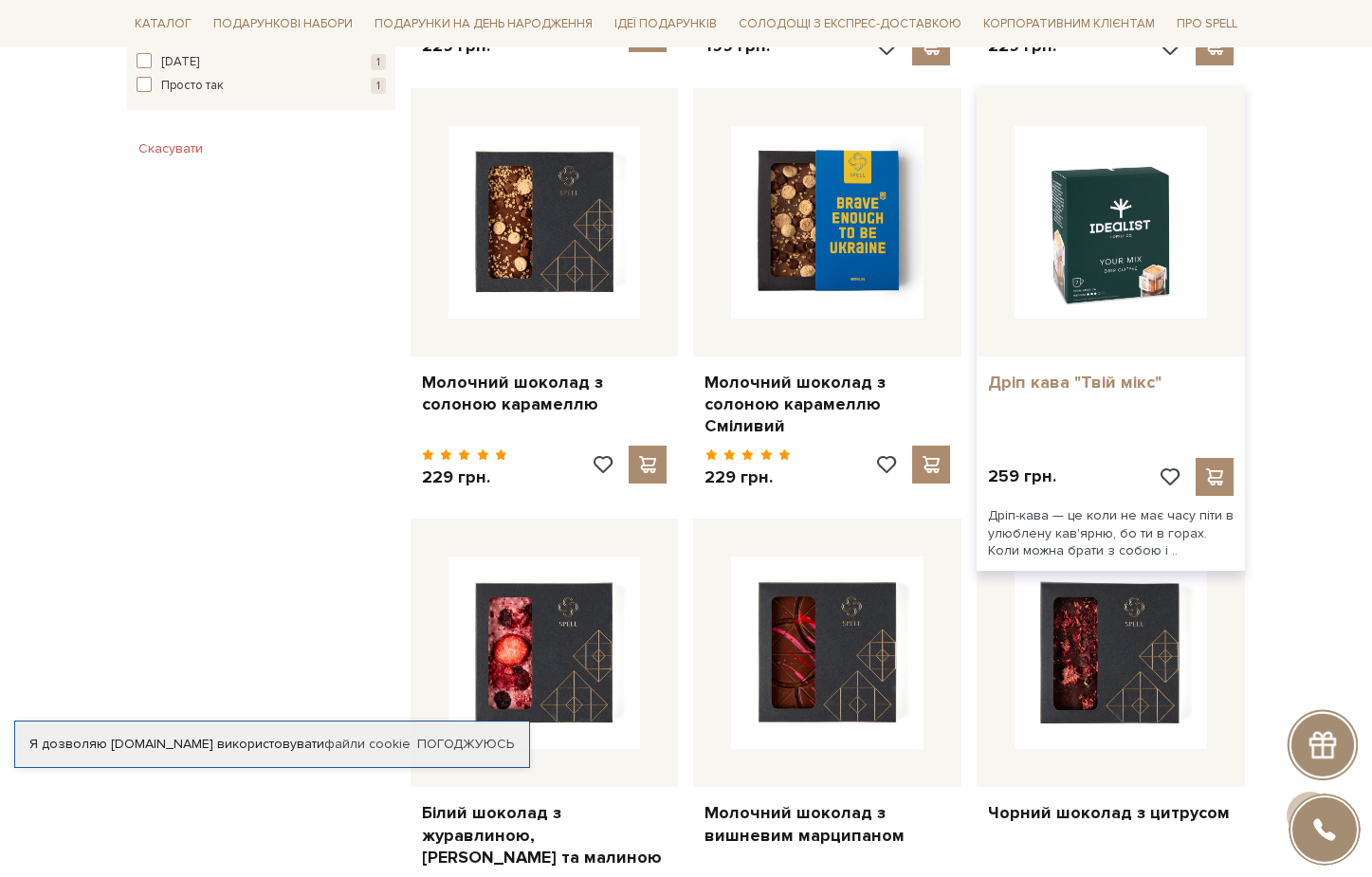
click at [1094, 371] on link "Дріп кава "Твій мікс"" at bounding box center [1110, 382] width 245 height 22
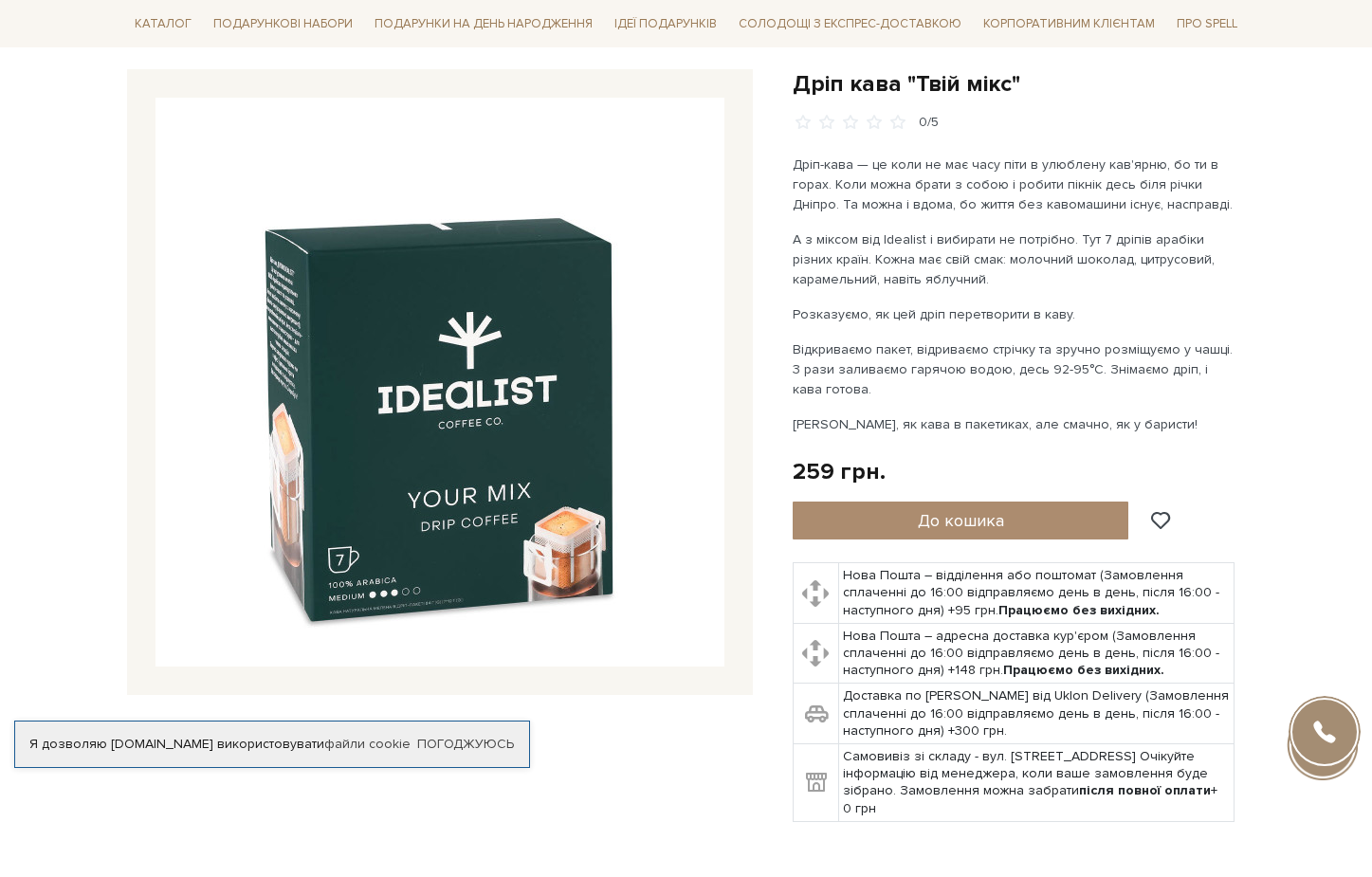
scroll to position [200, 0]
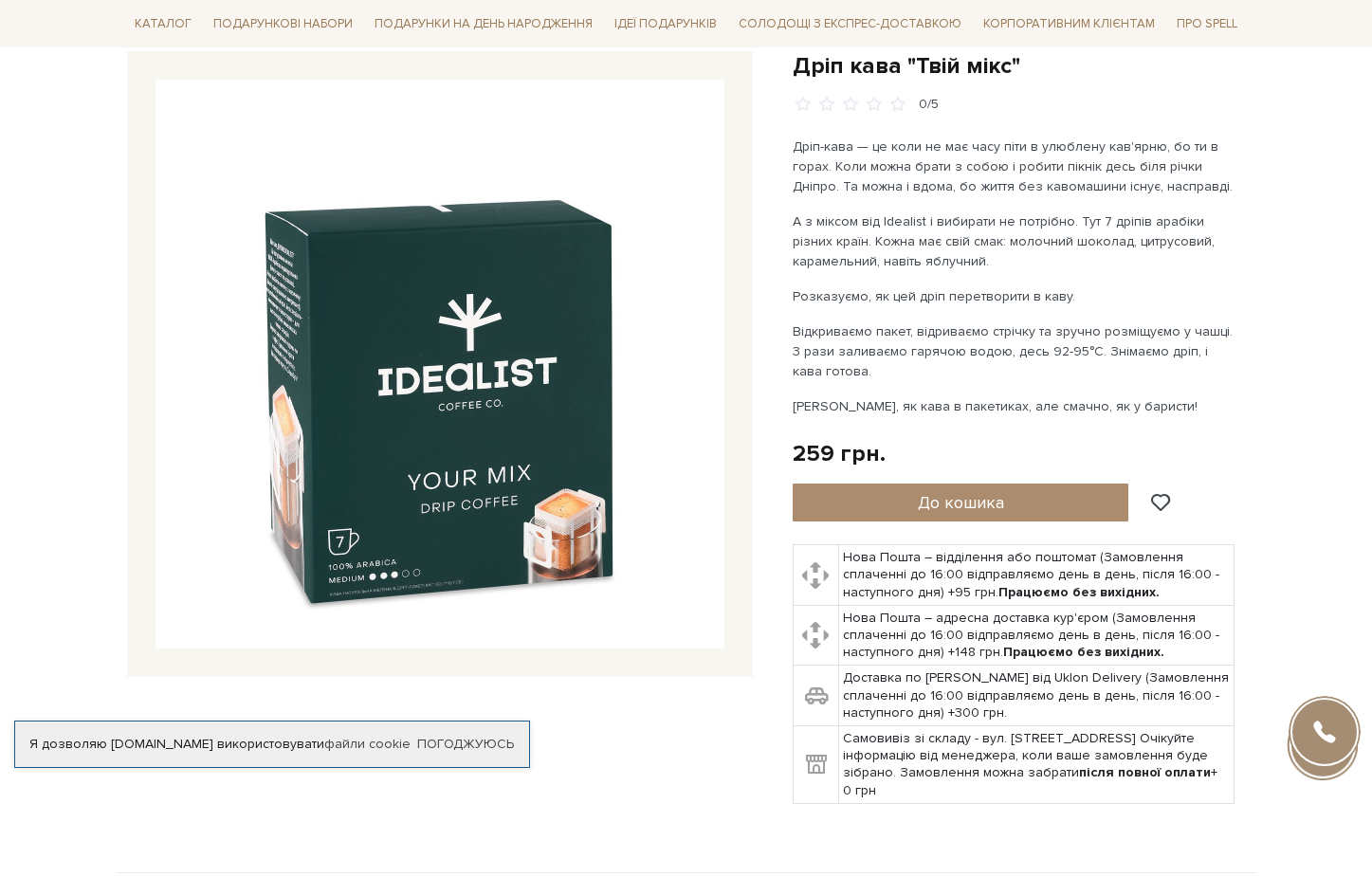
click at [519, 428] on img at bounding box center [440, 364] width 569 height 569
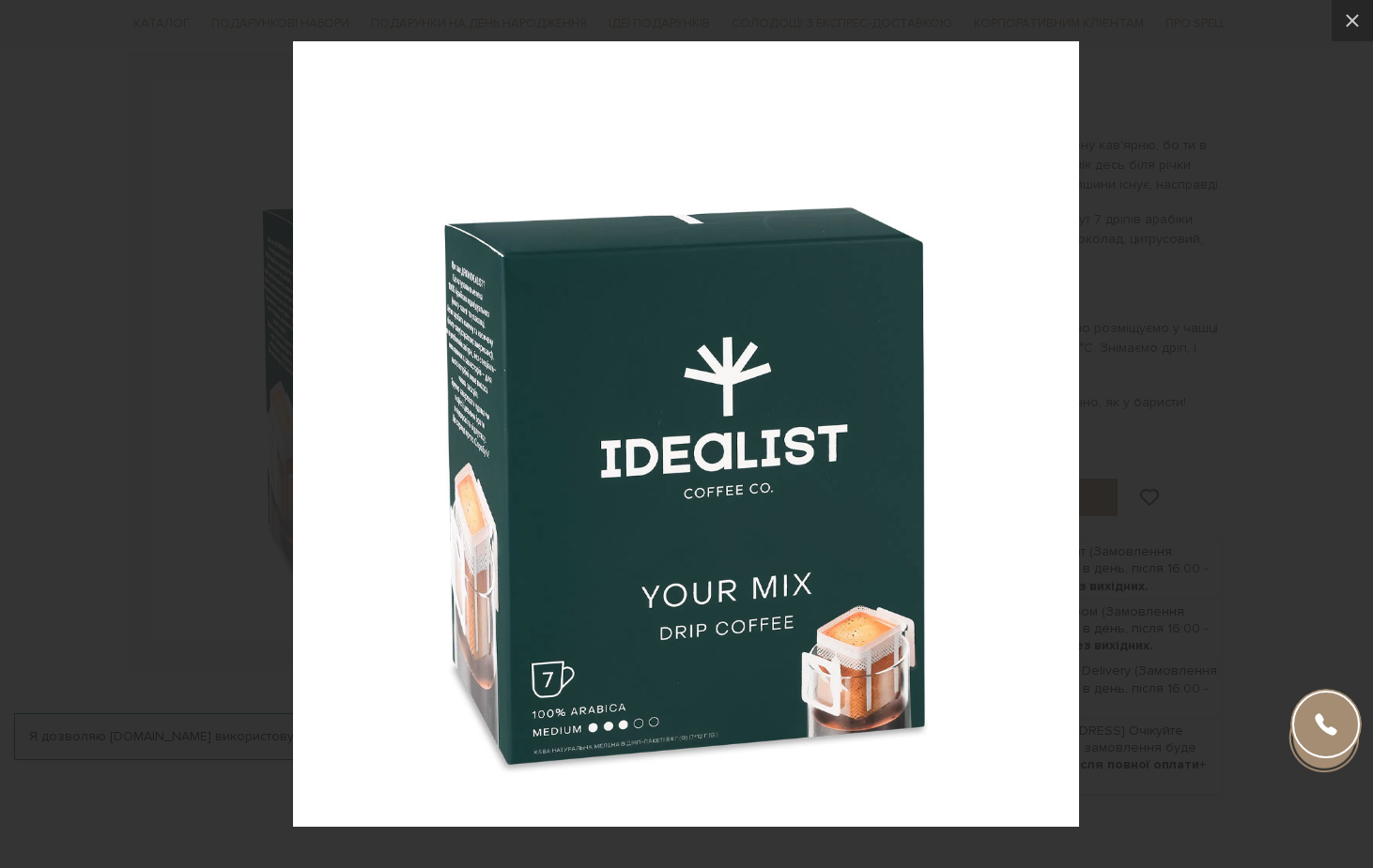
click at [1272, 397] on div at bounding box center [686, 434] width 1373 height 868
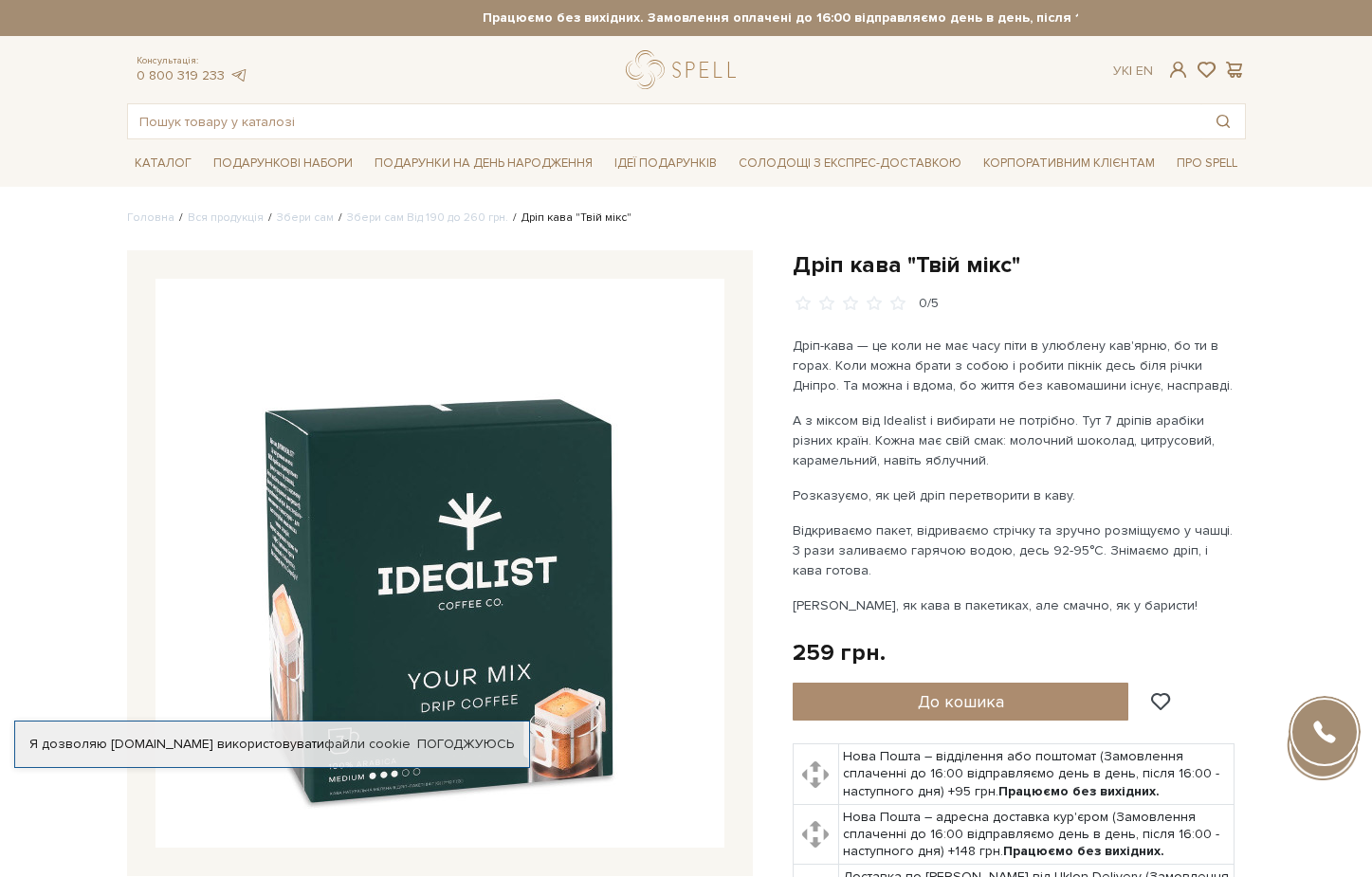
scroll to position [0, 0]
click at [956, 704] on span "До кошика" at bounding box center [960, 701] width 86 height 21
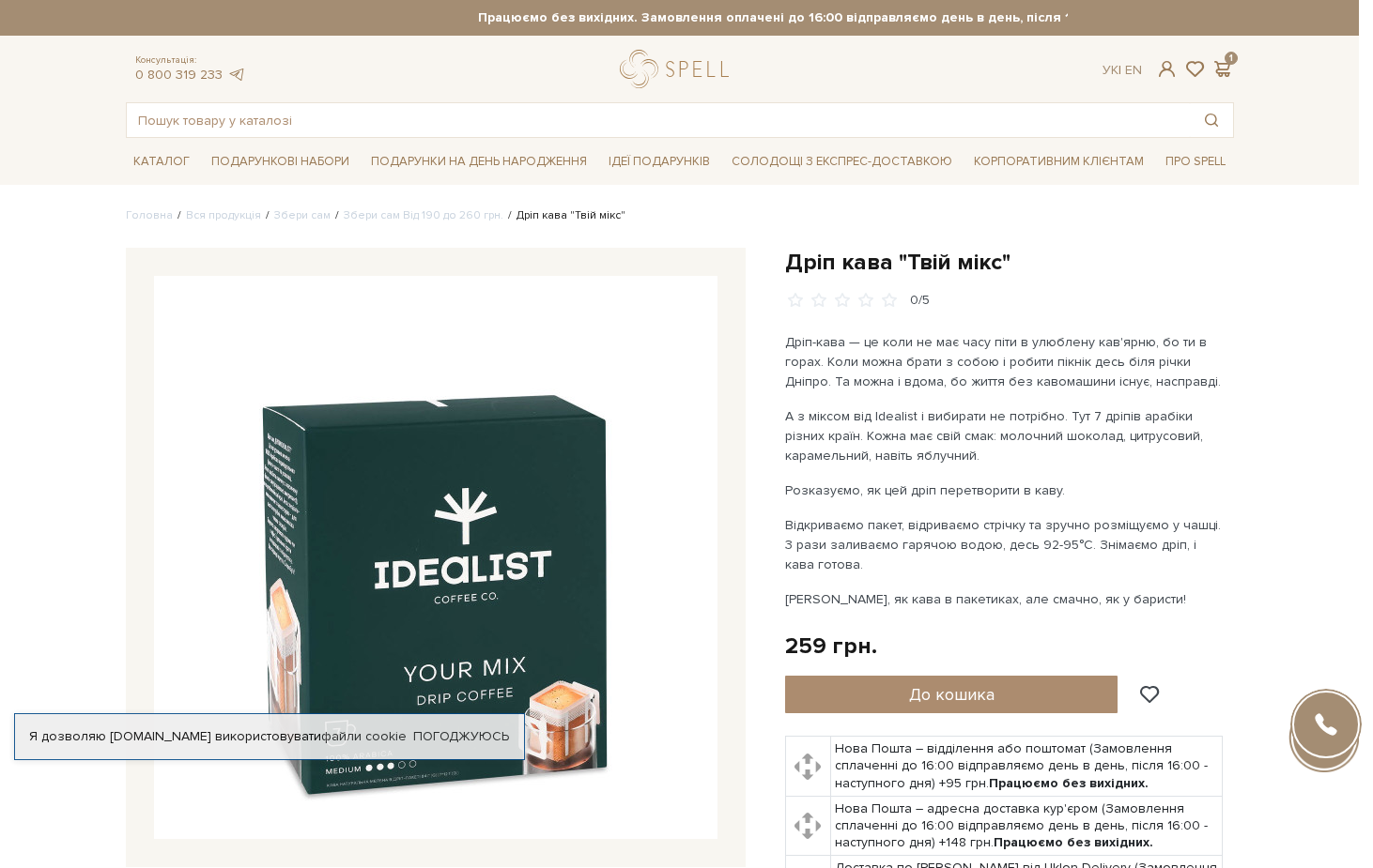
click at [927, 70] on div at bounding box center [686, 434] width 1373 height 868
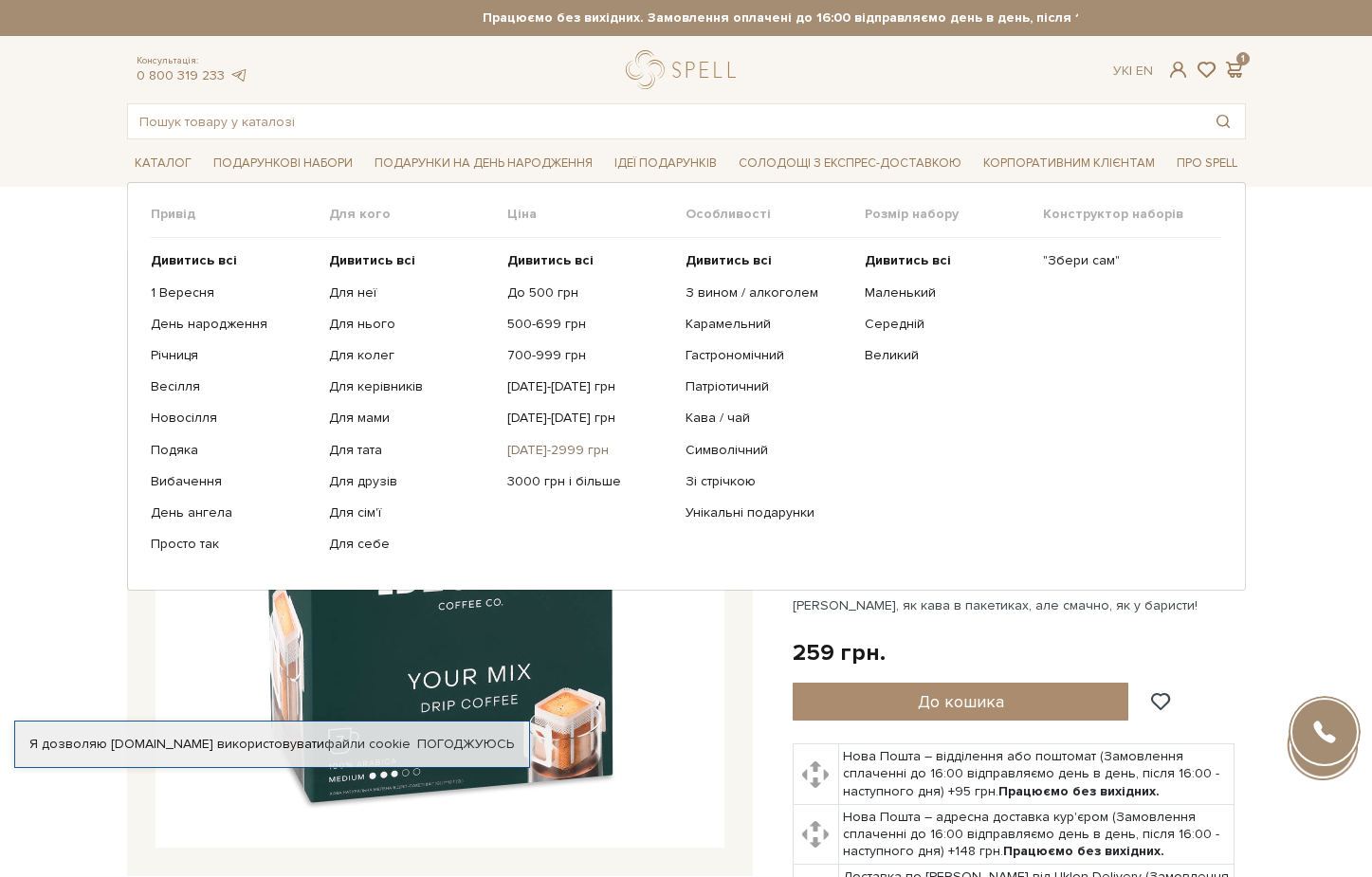
click at [557, 445] on link "[DATE]-2999 грн" at bounding box center [589, 450] width 164 height 17
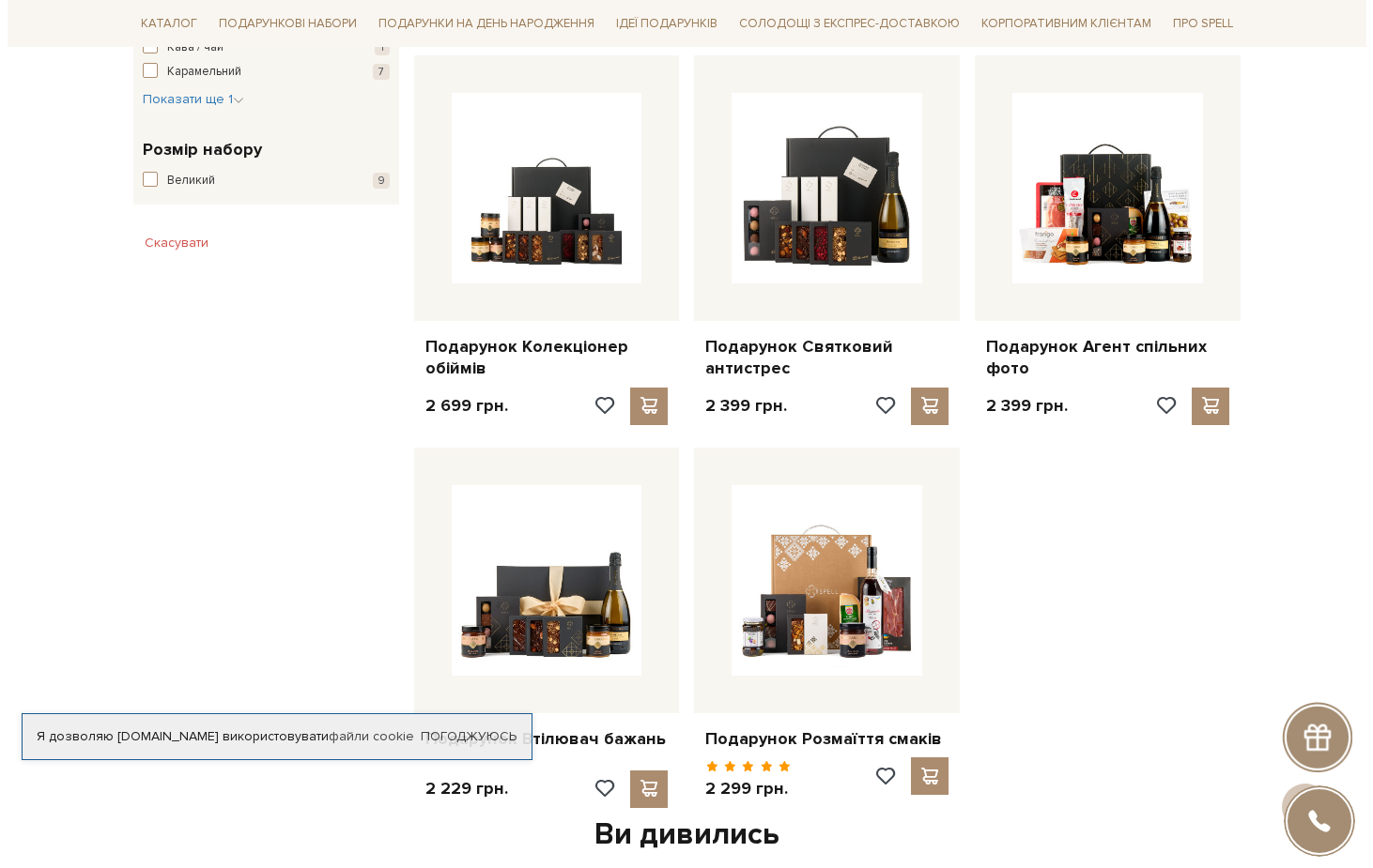
scroll to position [1091, 0]
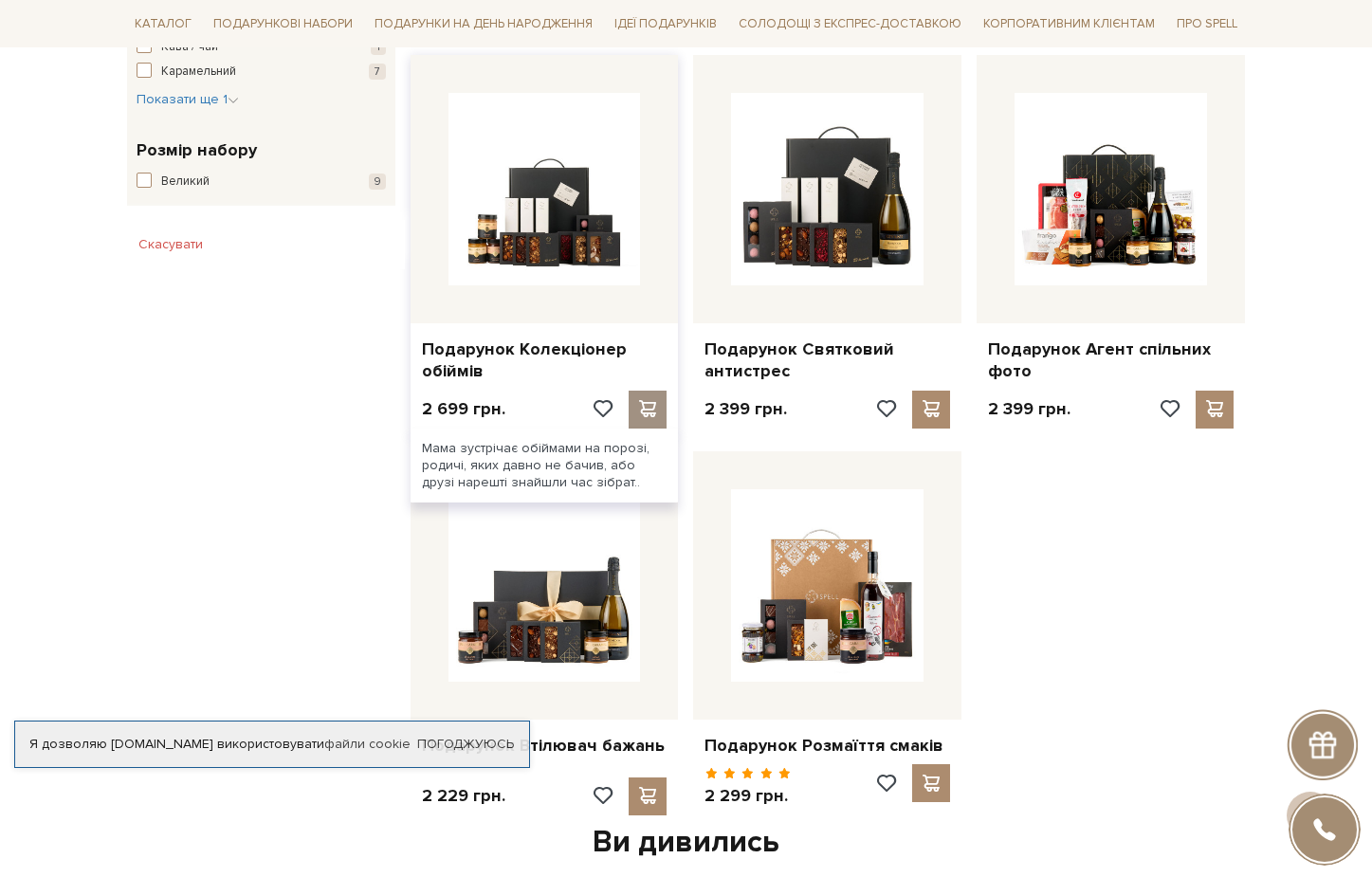
click at [657, 400] on span at bounding box center [648, 408] width 24 height 17
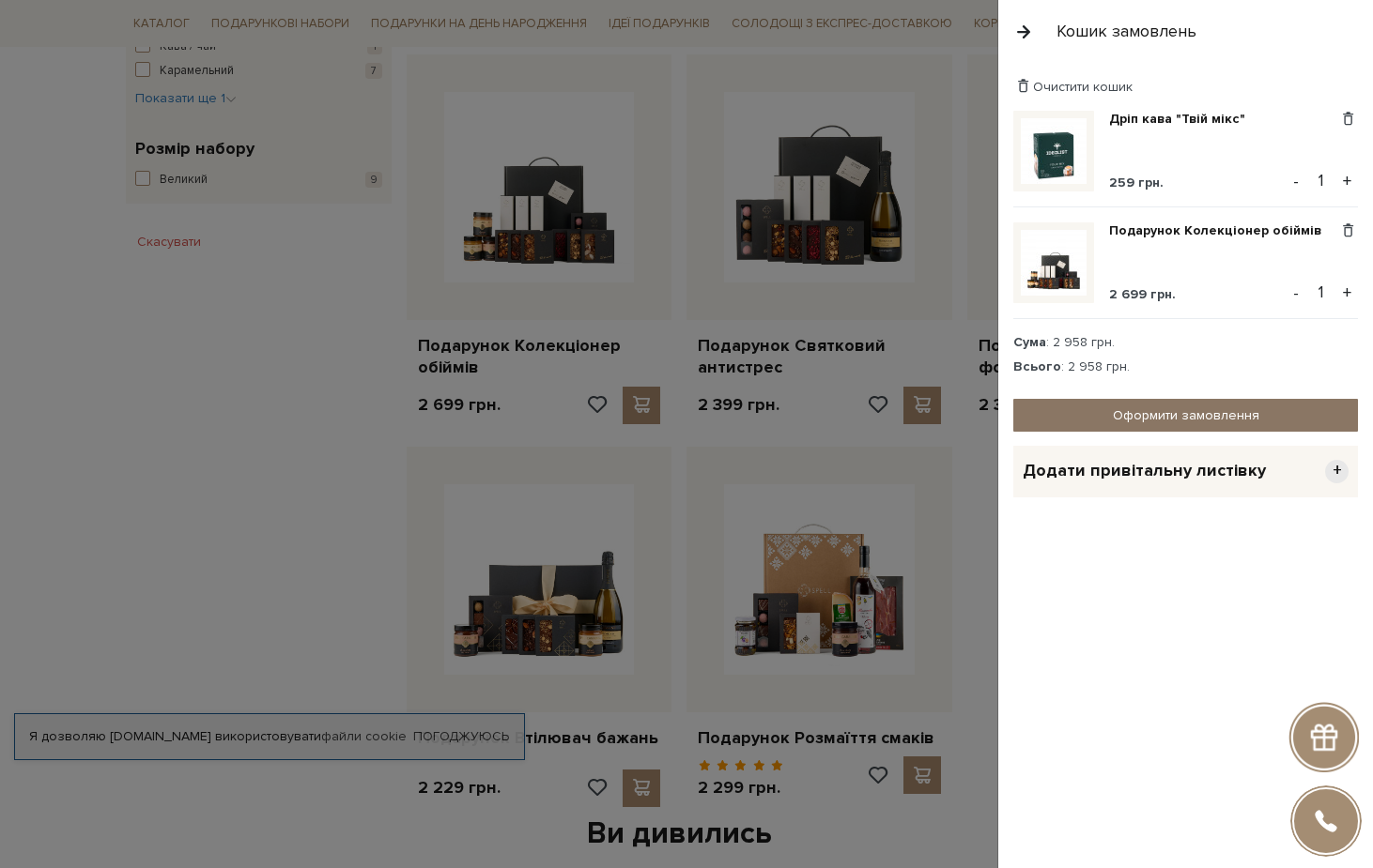
click at [1190, 414] on link "Оформити замовлення" at bounding box center [1185, 415] width 344 height 32
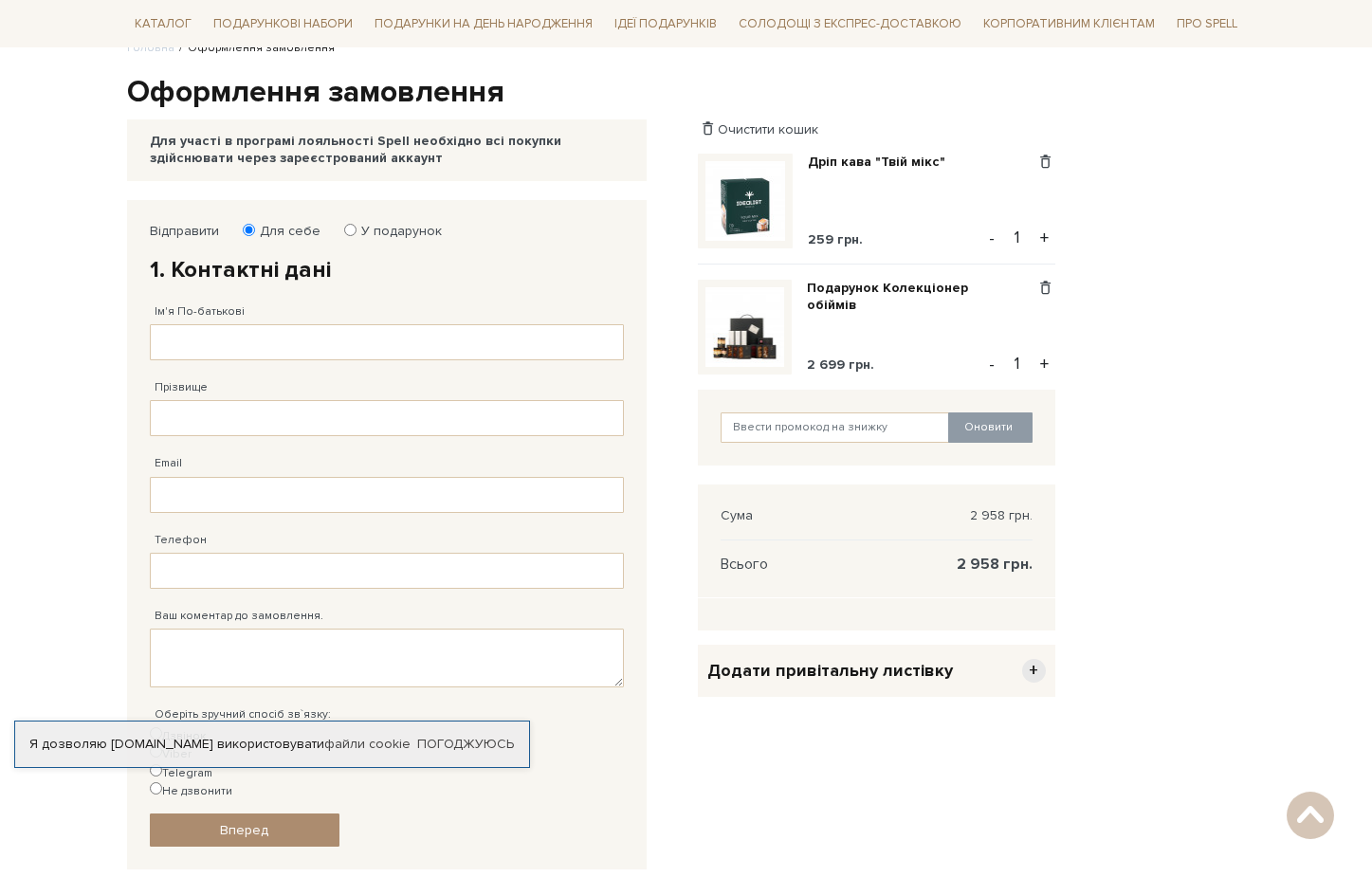
scroll to position [201, 0]
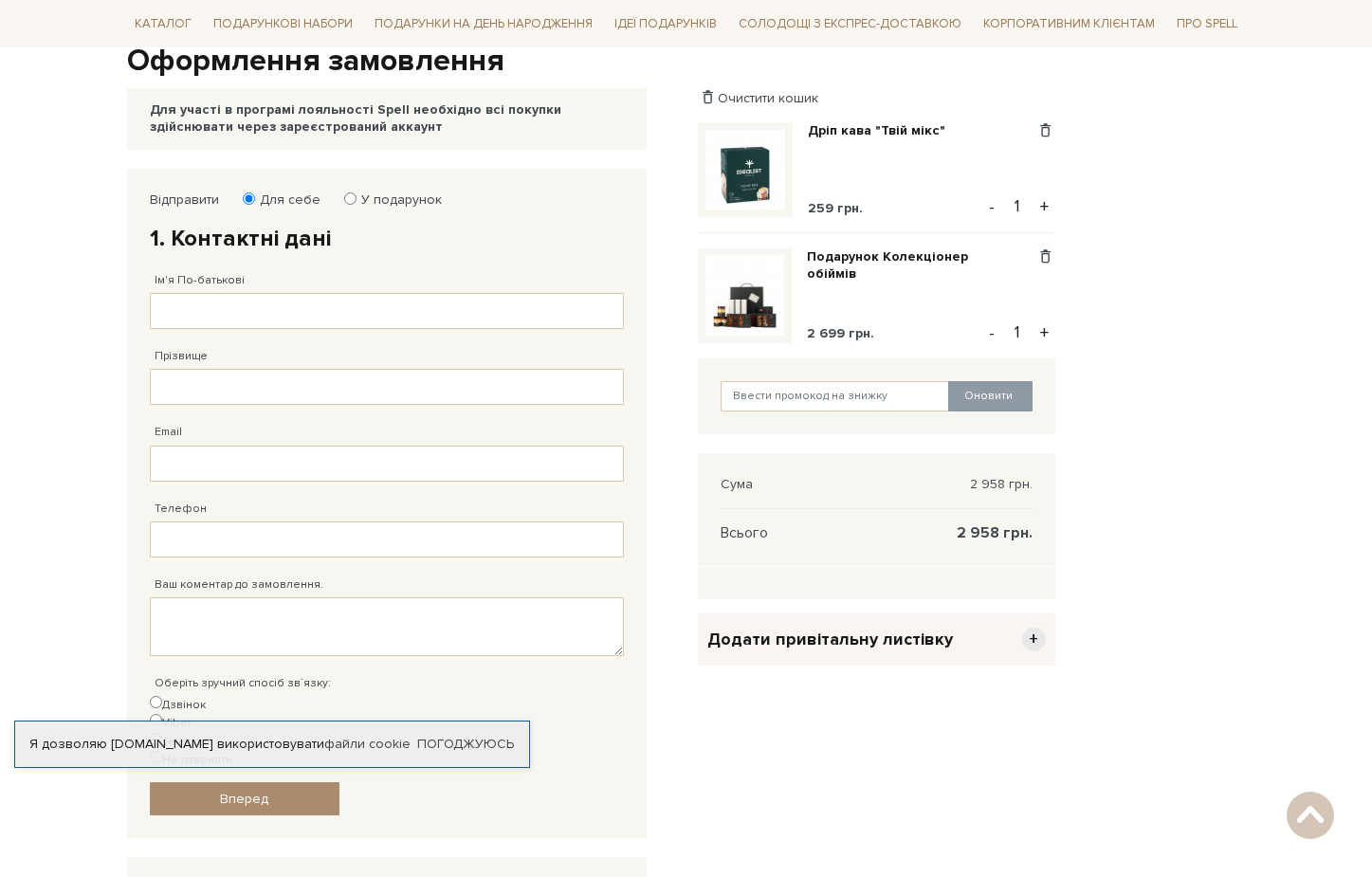
click at [401, 197] on label "У подарунок" at bounding box center [395, 200] width 93 height 17
click at [356, 197] on input "У подарунок" at bounding box center [350, 199] width 12 height 12
radio input "true"
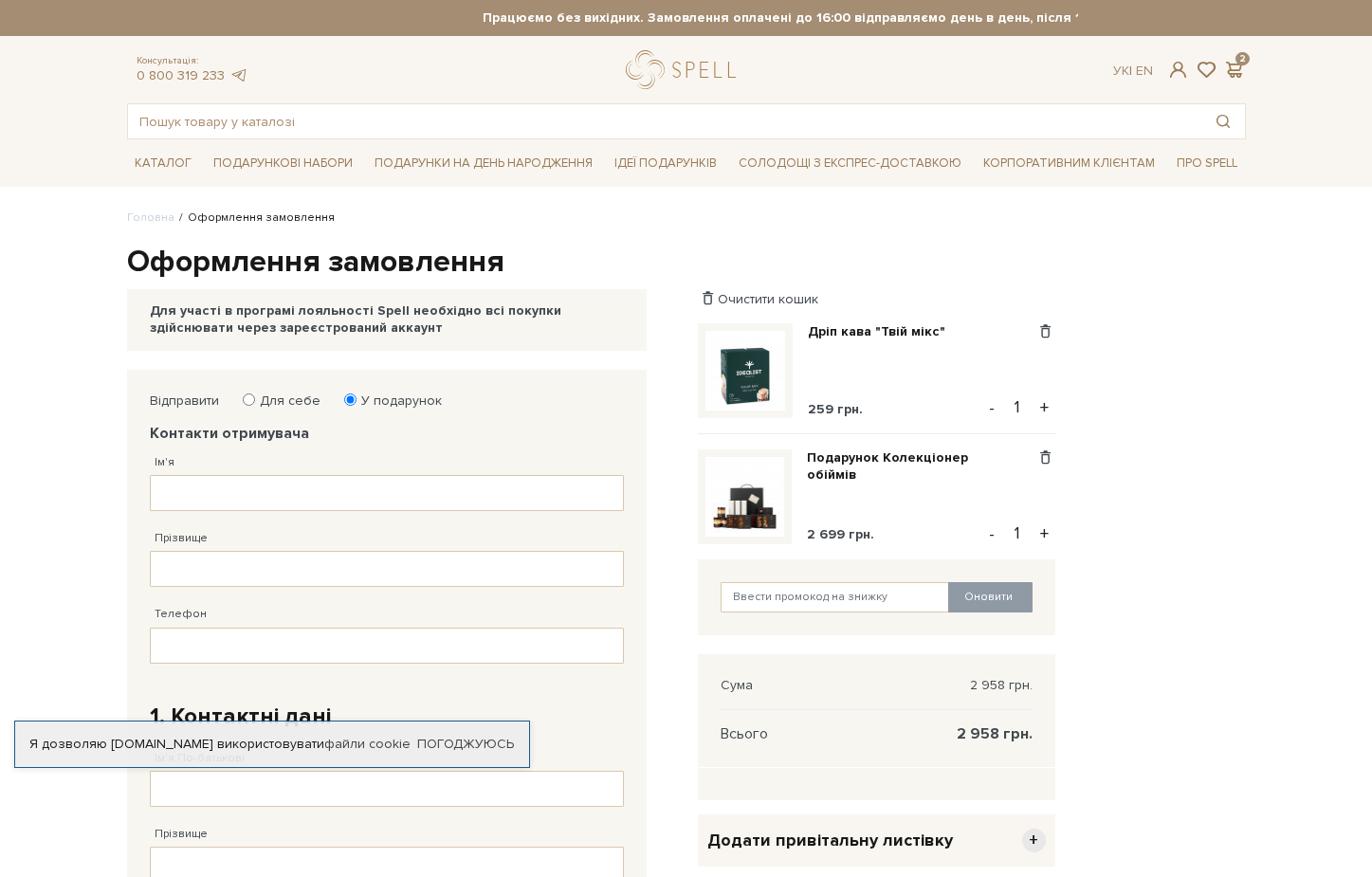
scroll to position [0, 0]
click at [851, 321] on div "Очистити кошик Дріп кава "Твій мікс" 259 грн. Видалити Додати в обрані - 1 + По…" at bounding box center [877, 528] width 357 height 477
click at [852, 329] on link "Дріп кава "Твій мікс"" at bounding box center [884, 332] width 152 height 17
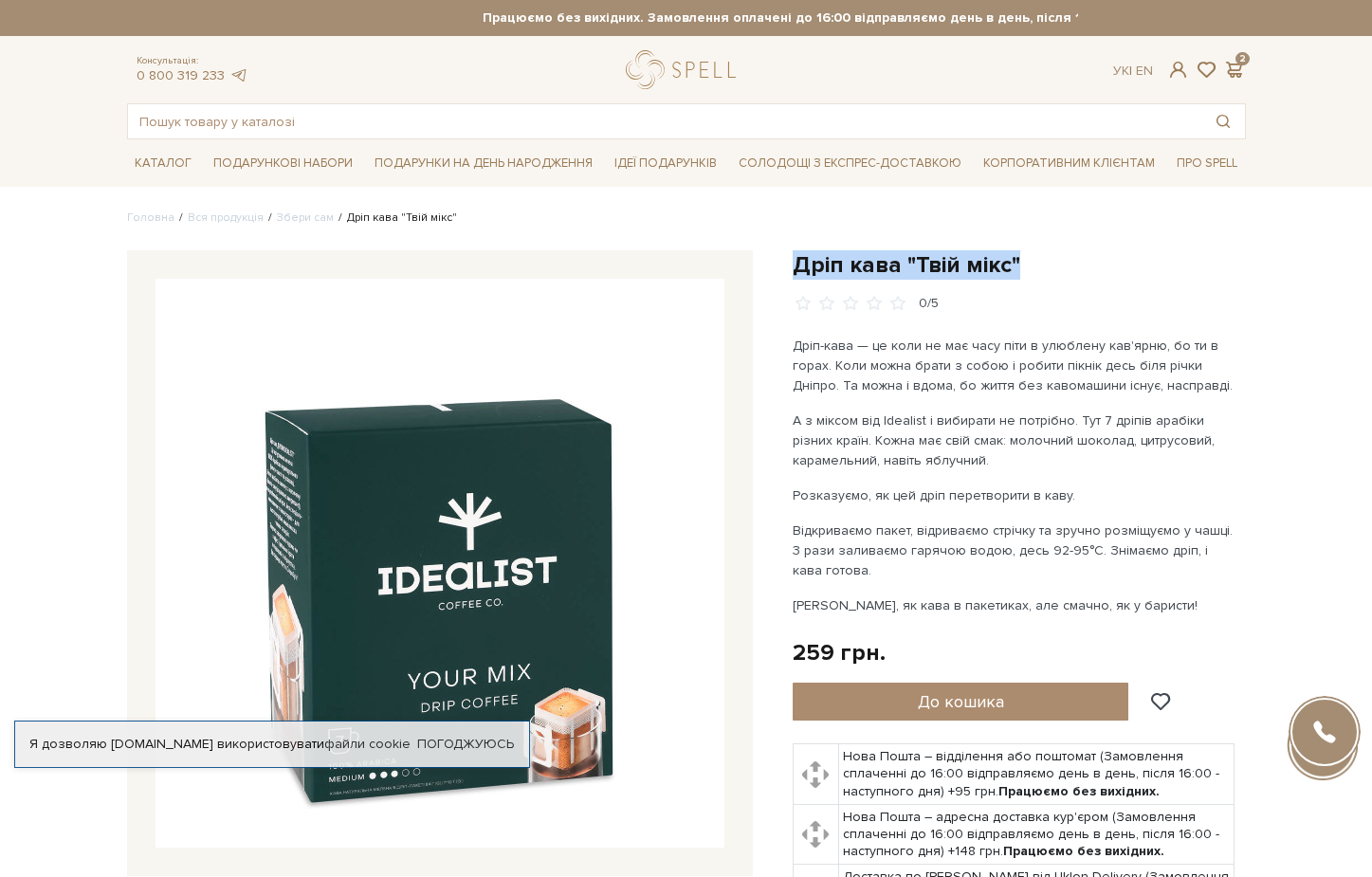
drag, startPoint x: 1026, startPoint y: 256, endPoint x: 793, endPoint y: 254, distance: 233.0
click at [793, 254] on h1 "Дріп кава "Твій мікс"" at bounding box center [1019, 265] width 453 height 30
copy h1 "Дріп кава "Твій мікс""
click at [513, 110] on input "text" at bounding box center [664, 121] width 1073 height 34
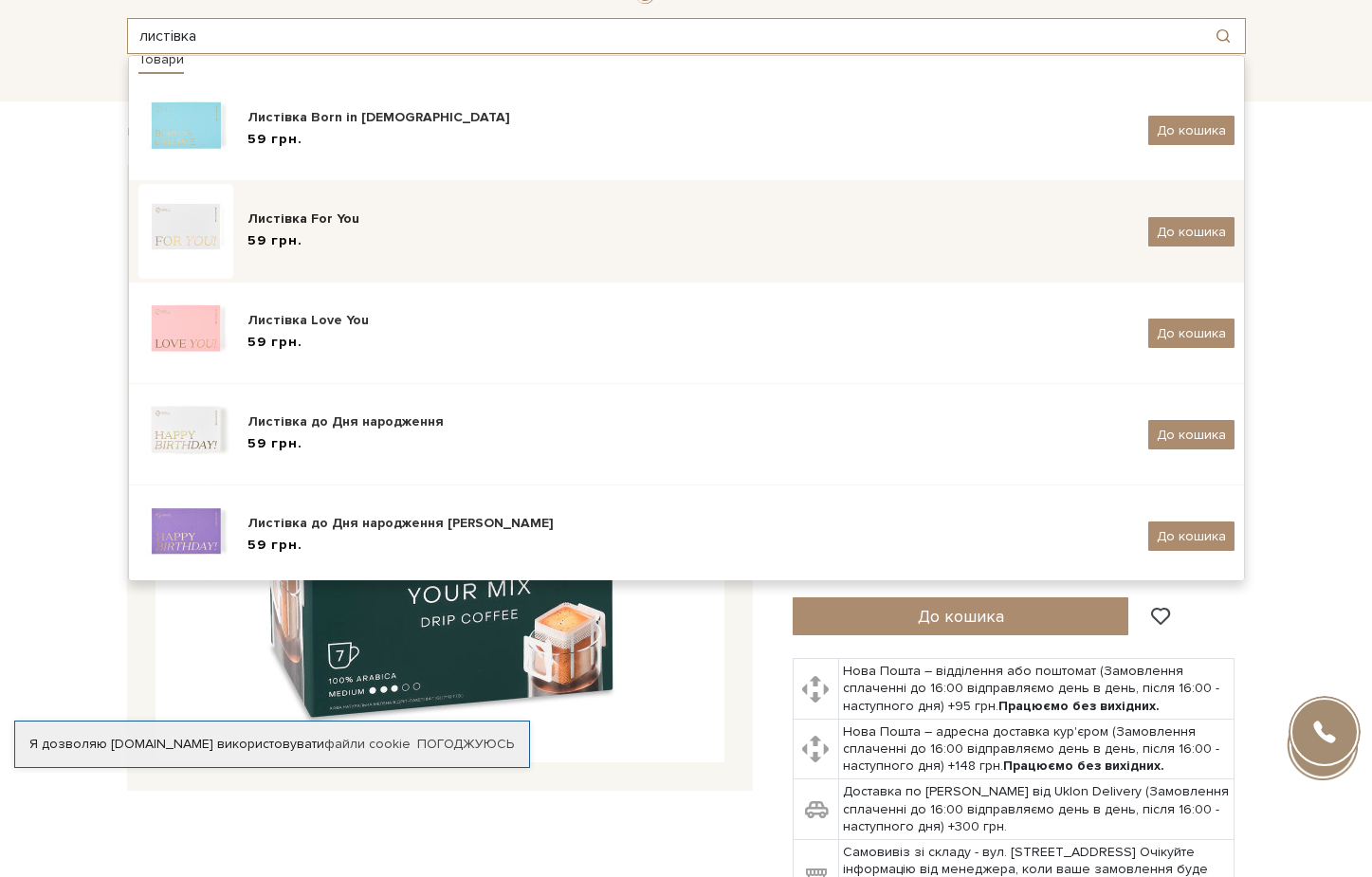
scroll to position [11, 0]
type input "листівка"
click at [326, 214] on div "Листівка For You" at bounding box center [690, 219] width 887 height 19
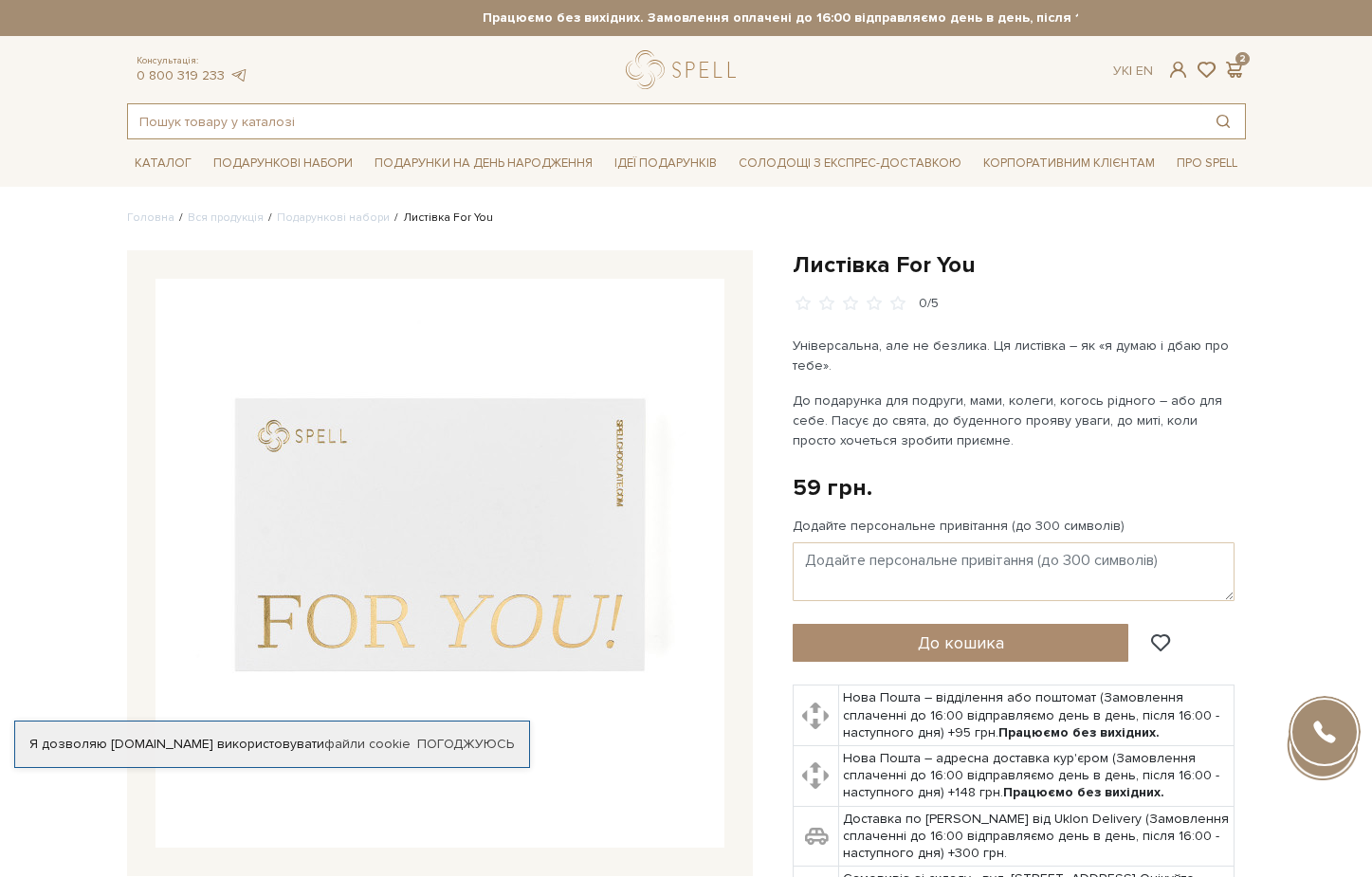
click at [401, 117] on input "text" at bounding box center [664, 121] width 1073 height 34
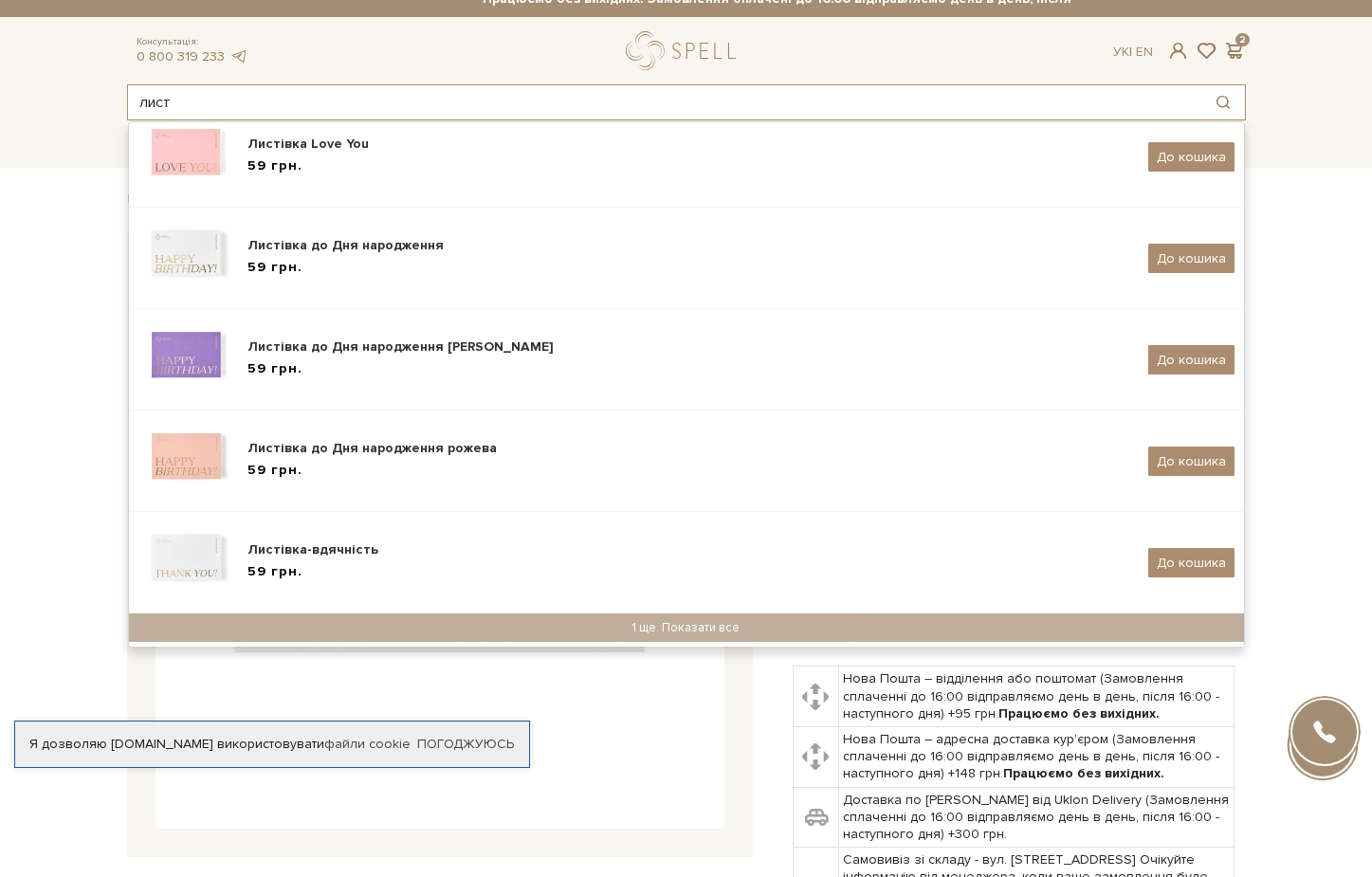
scroll to position [43, 0]
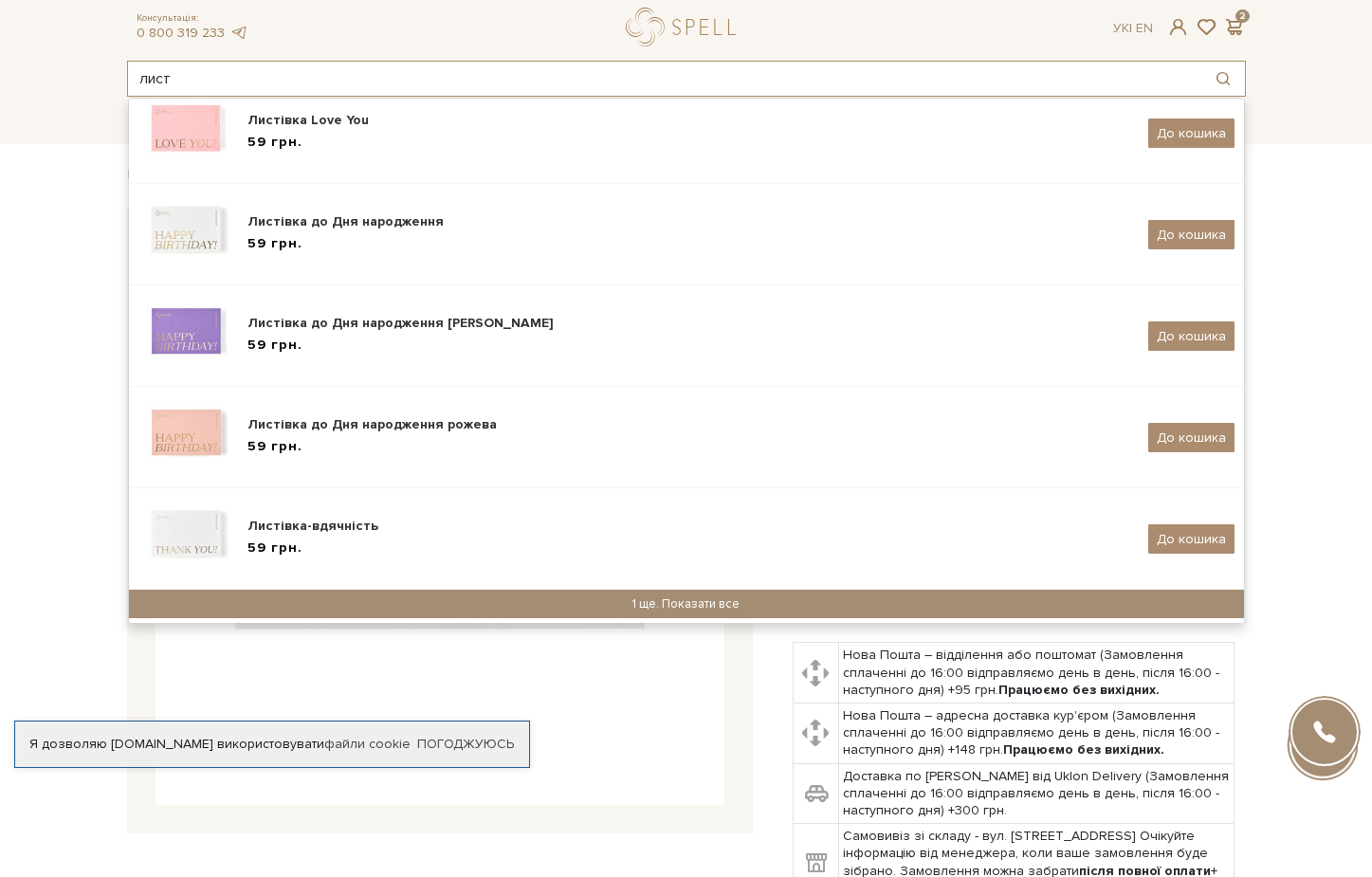
type input "лист"
click at [651, 600] on div "1 ще. Показати все" at bounding box center [686, 604] width 1115 height 29
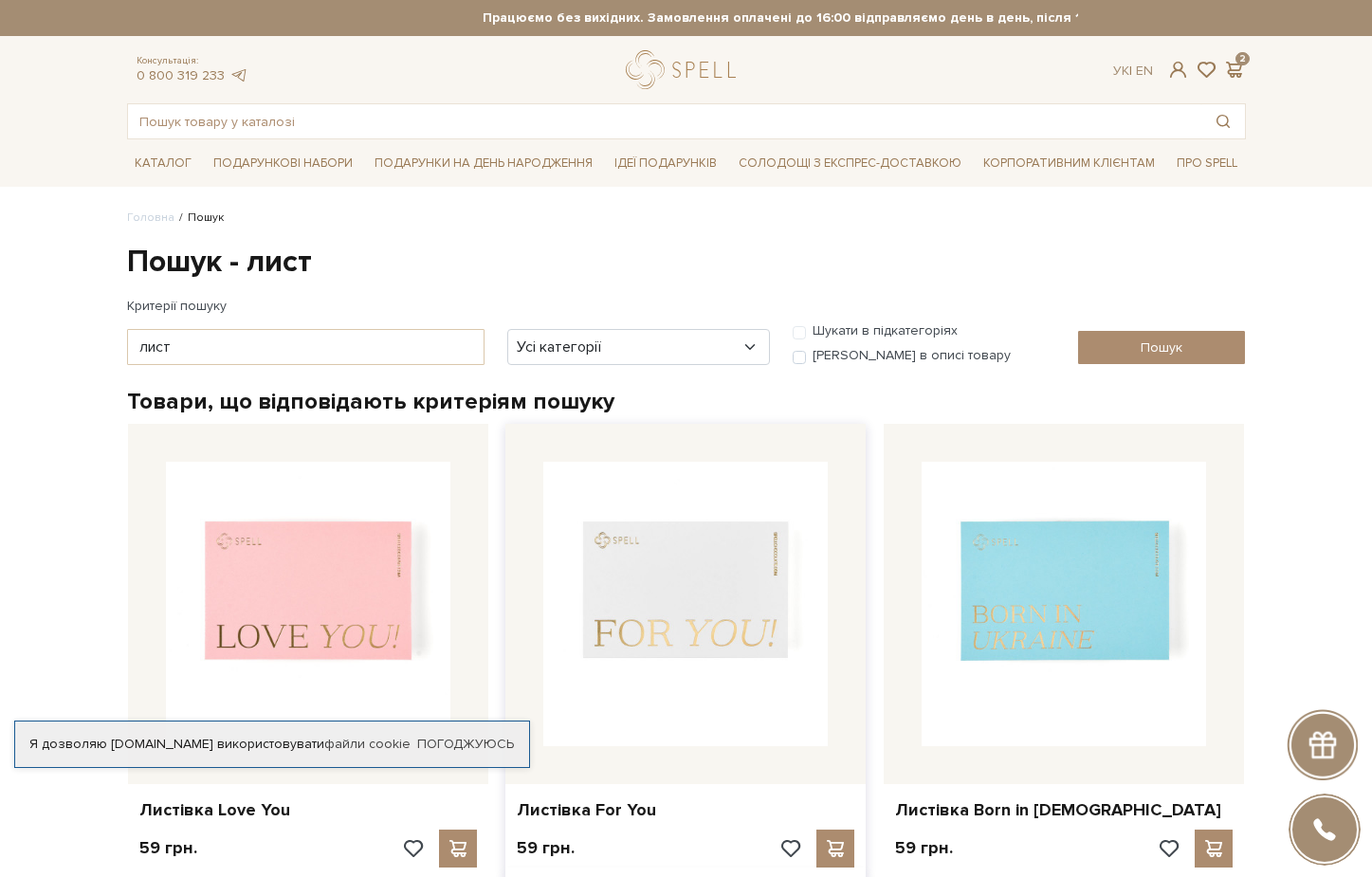
click at [749, 636] on img at bounding box center [685, 604] width 284 height 284
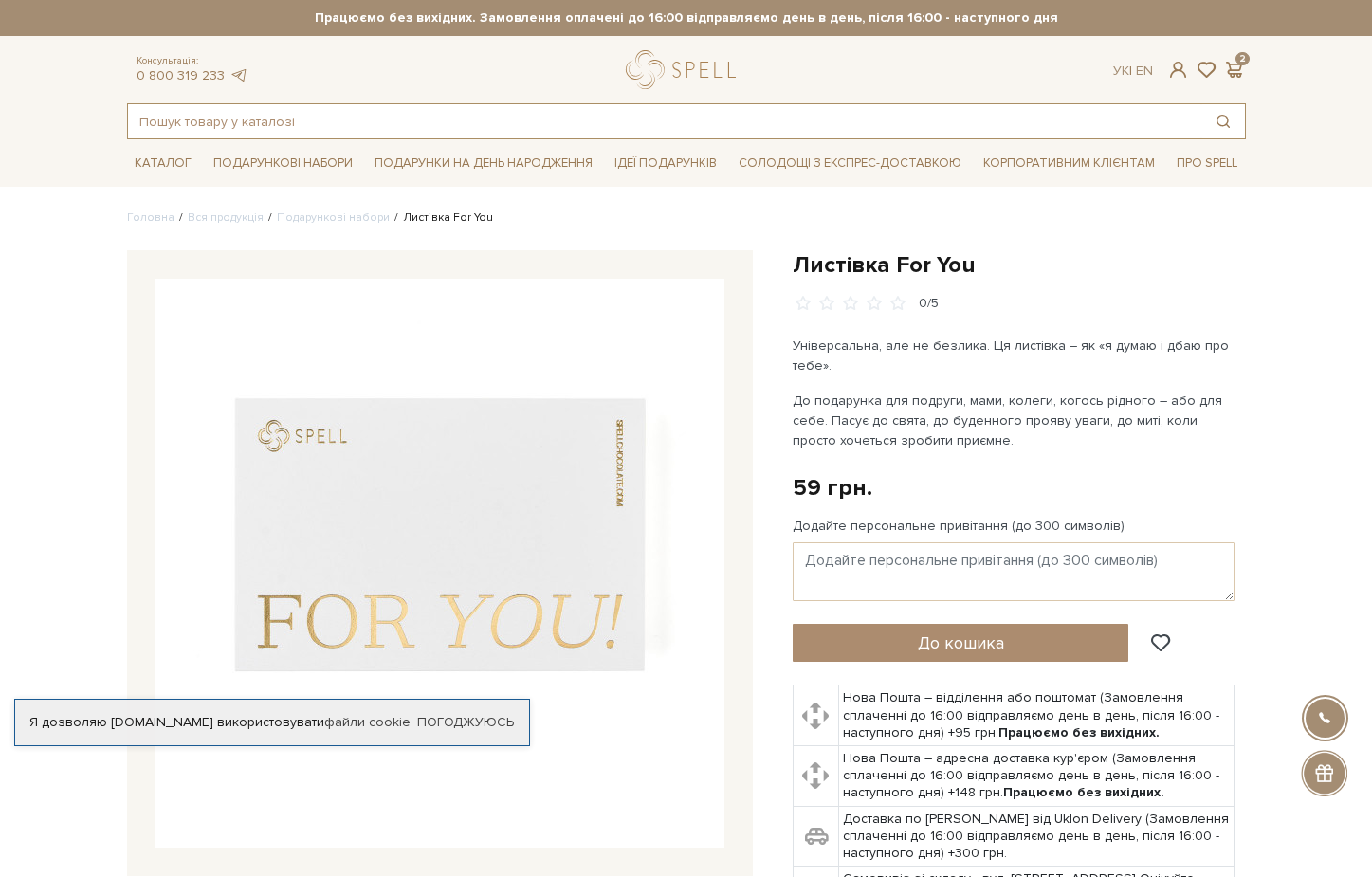
click at [384, 117] on input "text" at bounding box center [664, 121] width 1073 height 34
click at [343, 106] on input "text" at bounding box center [664, 121] width 1073 height 34
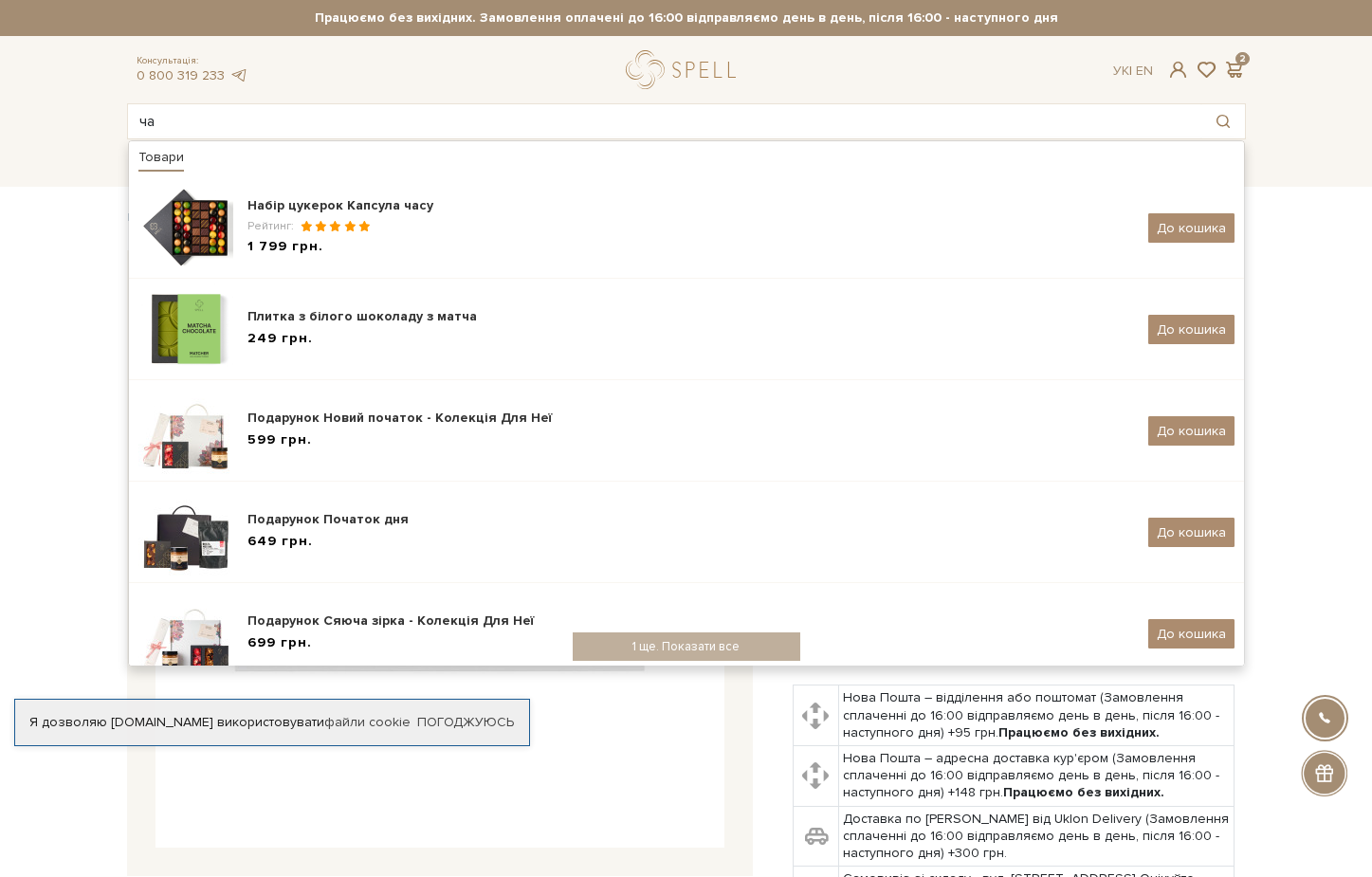
click at [617, 823] on img at bounding box center [440, 563] width 569 height 569
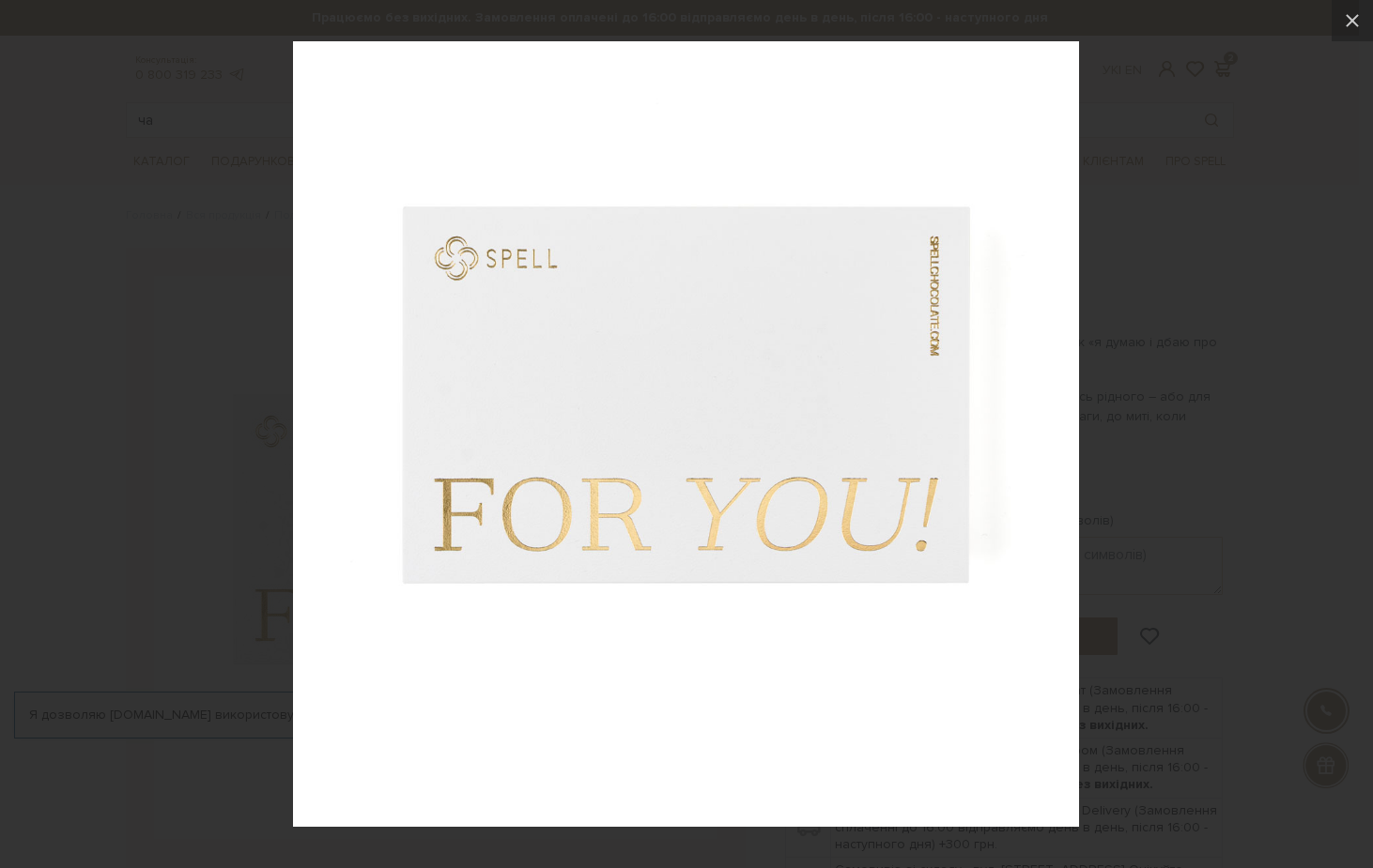
click at [1163, 246] on div at bounding box center [686, 434] width 1373 height 868
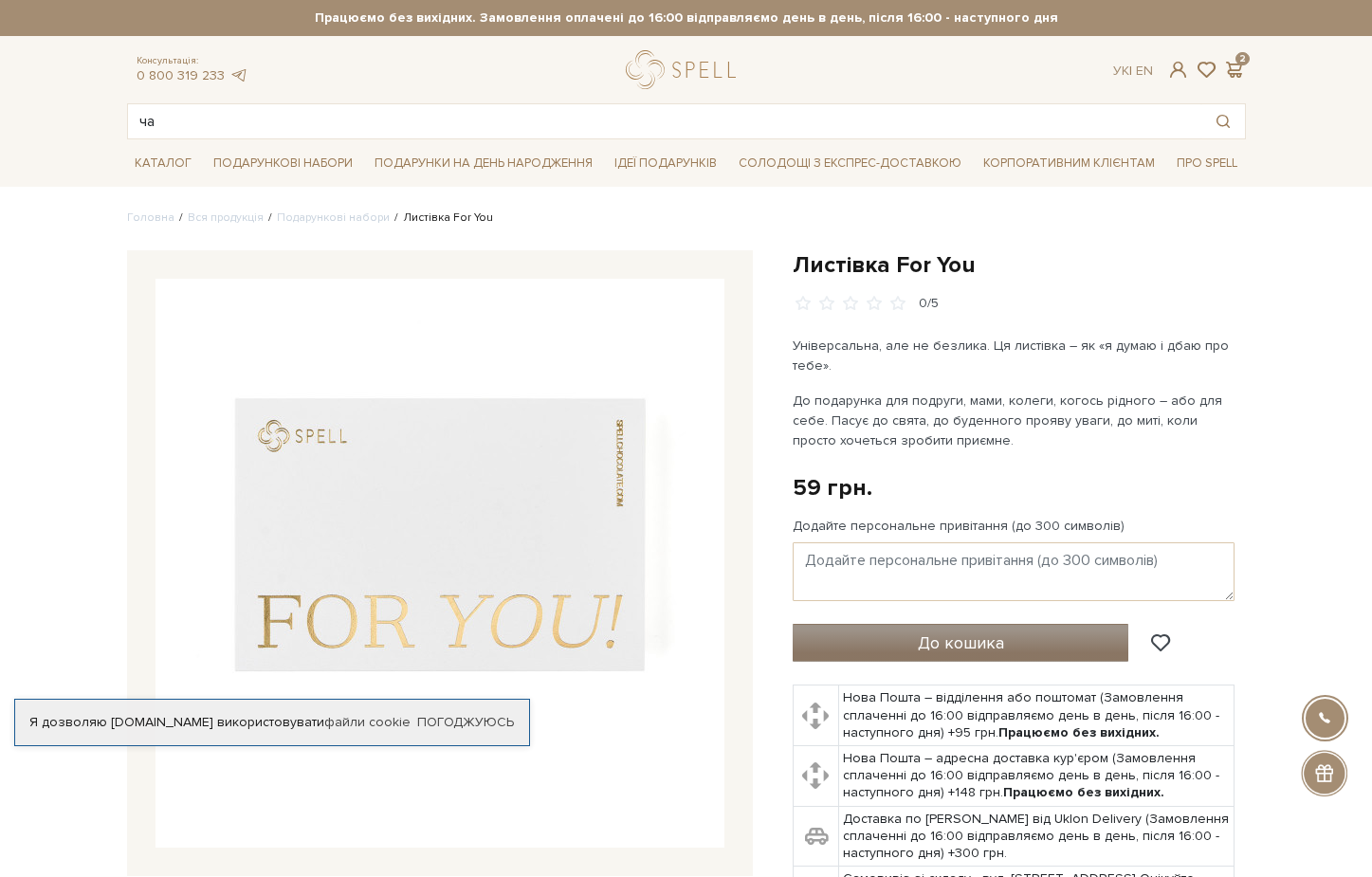
click at [893, 634] on button "До кошика" at bounding box center [960, 643] width 337 height 38
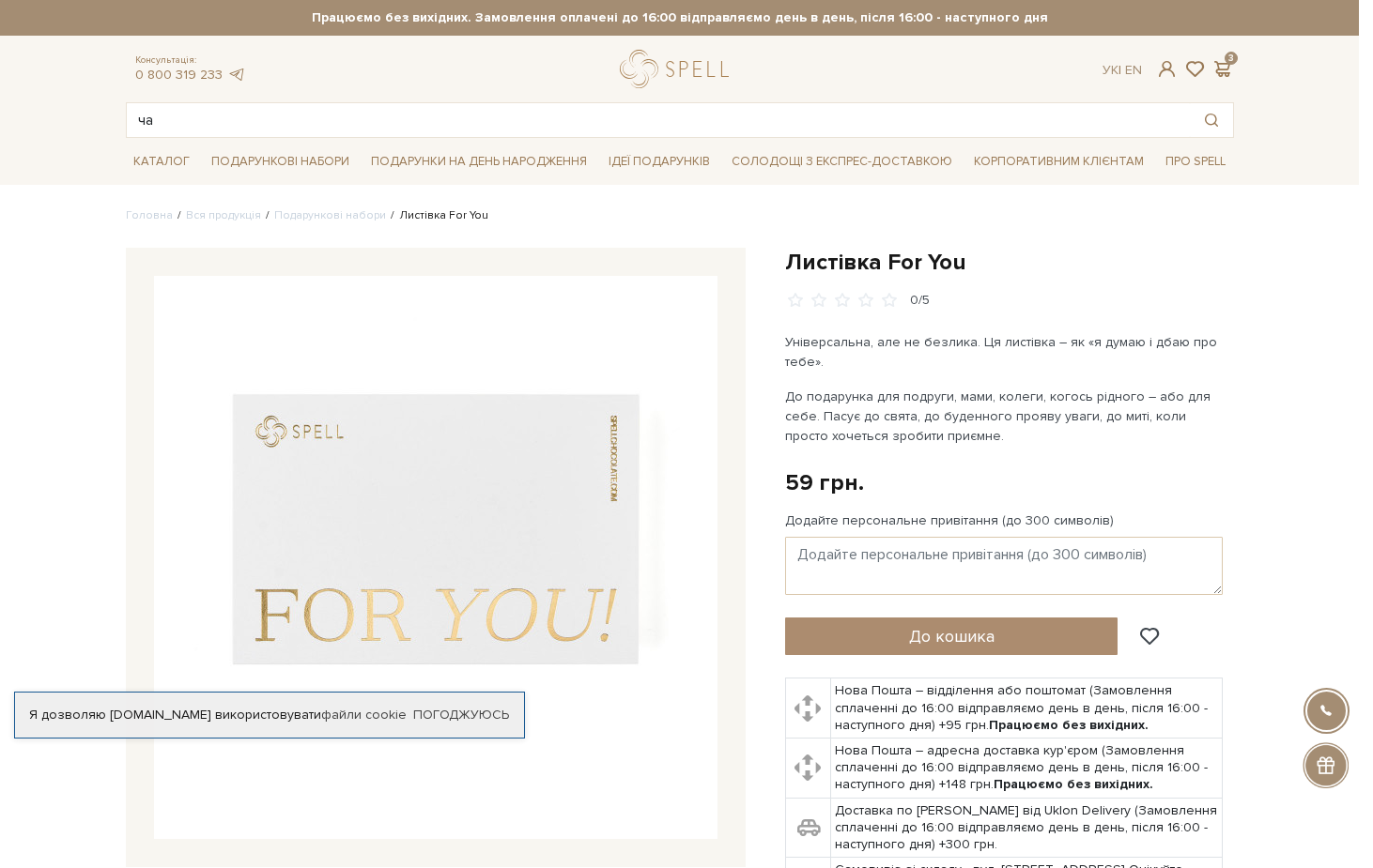
click at [403, 102] on div at bounding box center [686, 434] width 1373 height 868
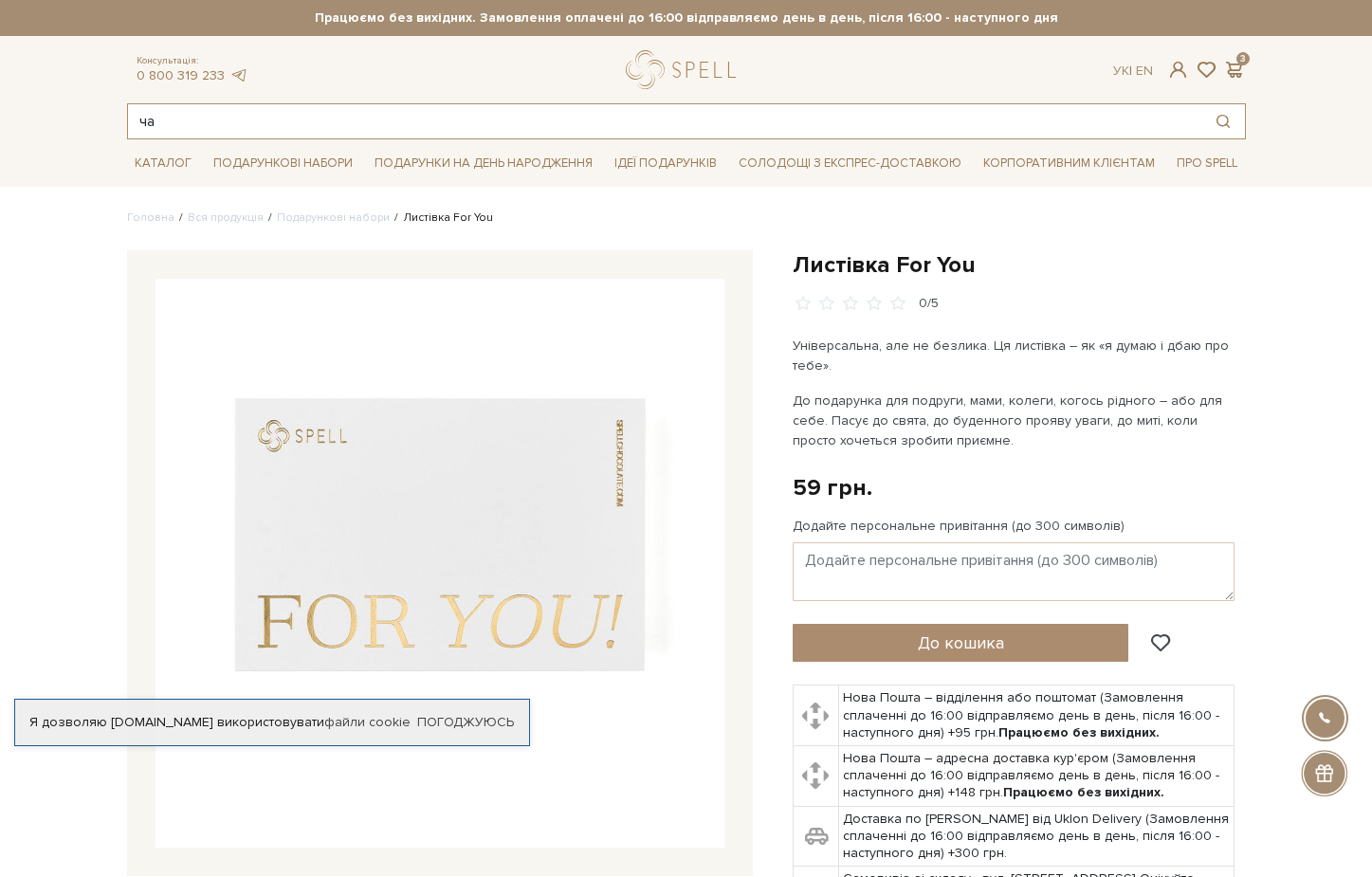
click at [321, 137] on input "ча" at bounding box center [664, 121] width 1073 height 34
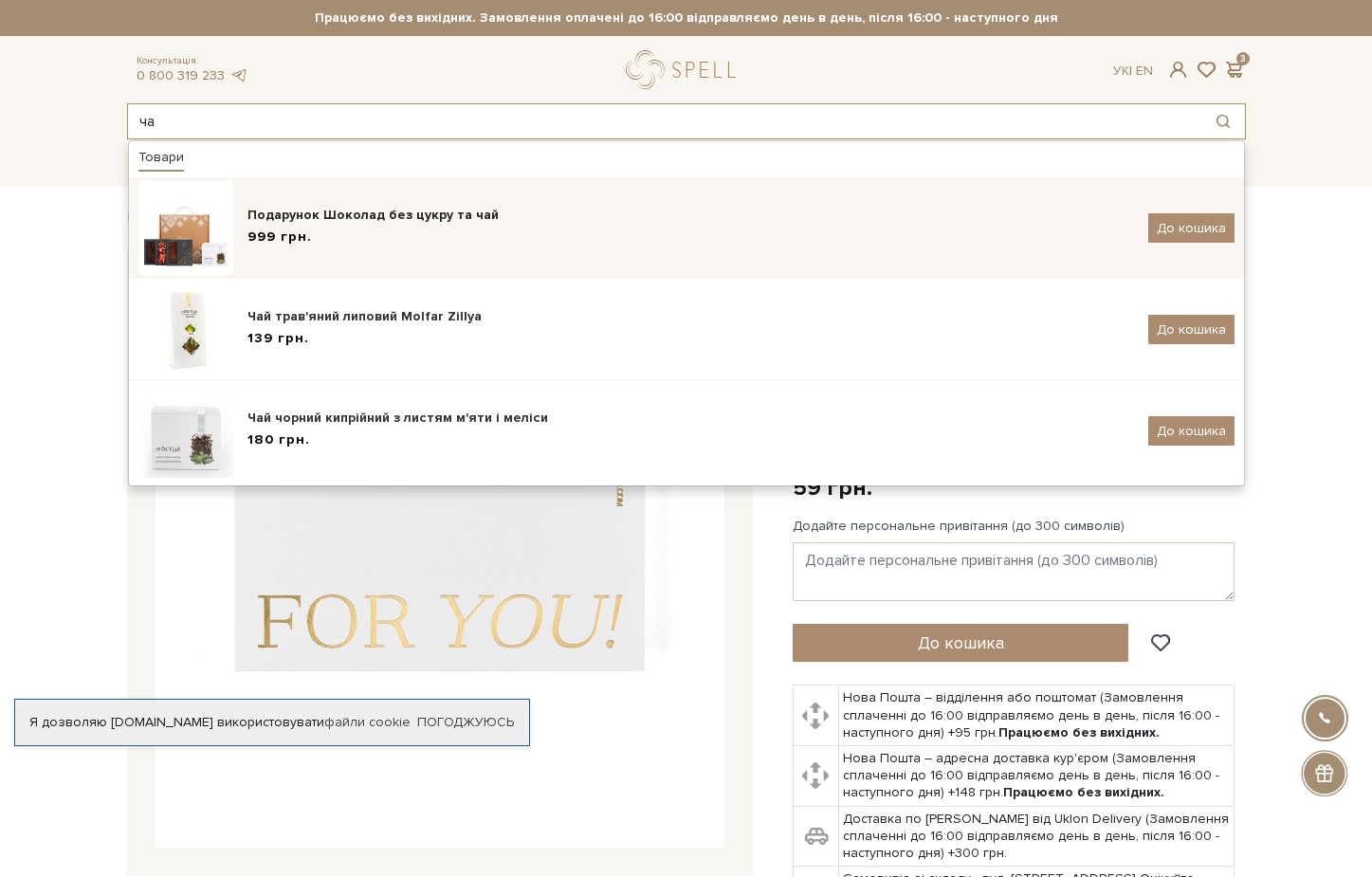
type input "ч"
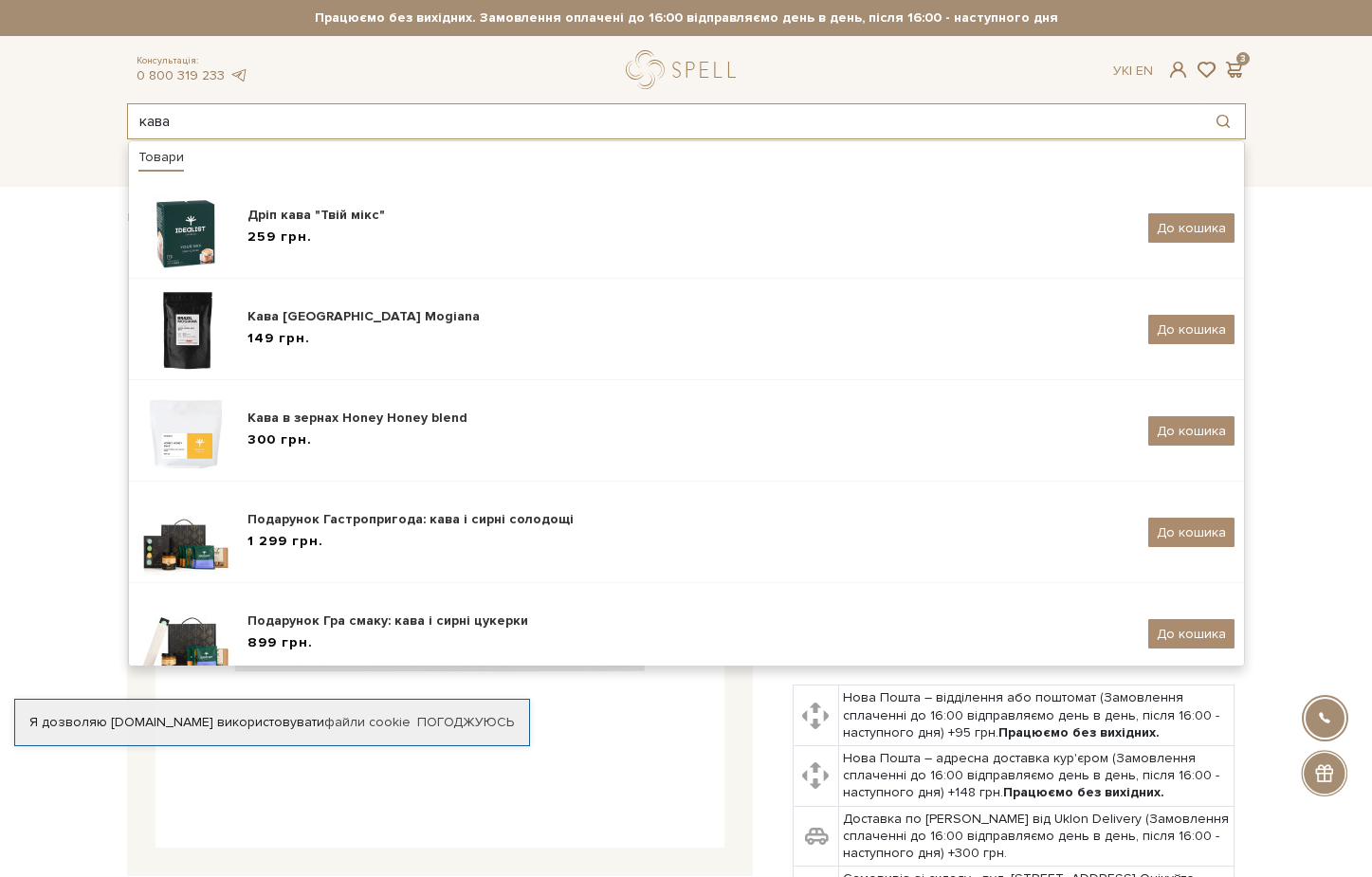
drag, startPoint x: 238, startPoint y: 124, endPoint x: 107, endPoint y: 136, distance: 131.5
click at [107, 136] on header "Працюємо без вихідних. Замовлення оплачені до 16:00 відправляємо день в день, п…" at bounding box center [686, 70] width 1372 height 139
type input "кава"
click at [603, 830] on img at bounding box center [440, 563] width 569 height 569
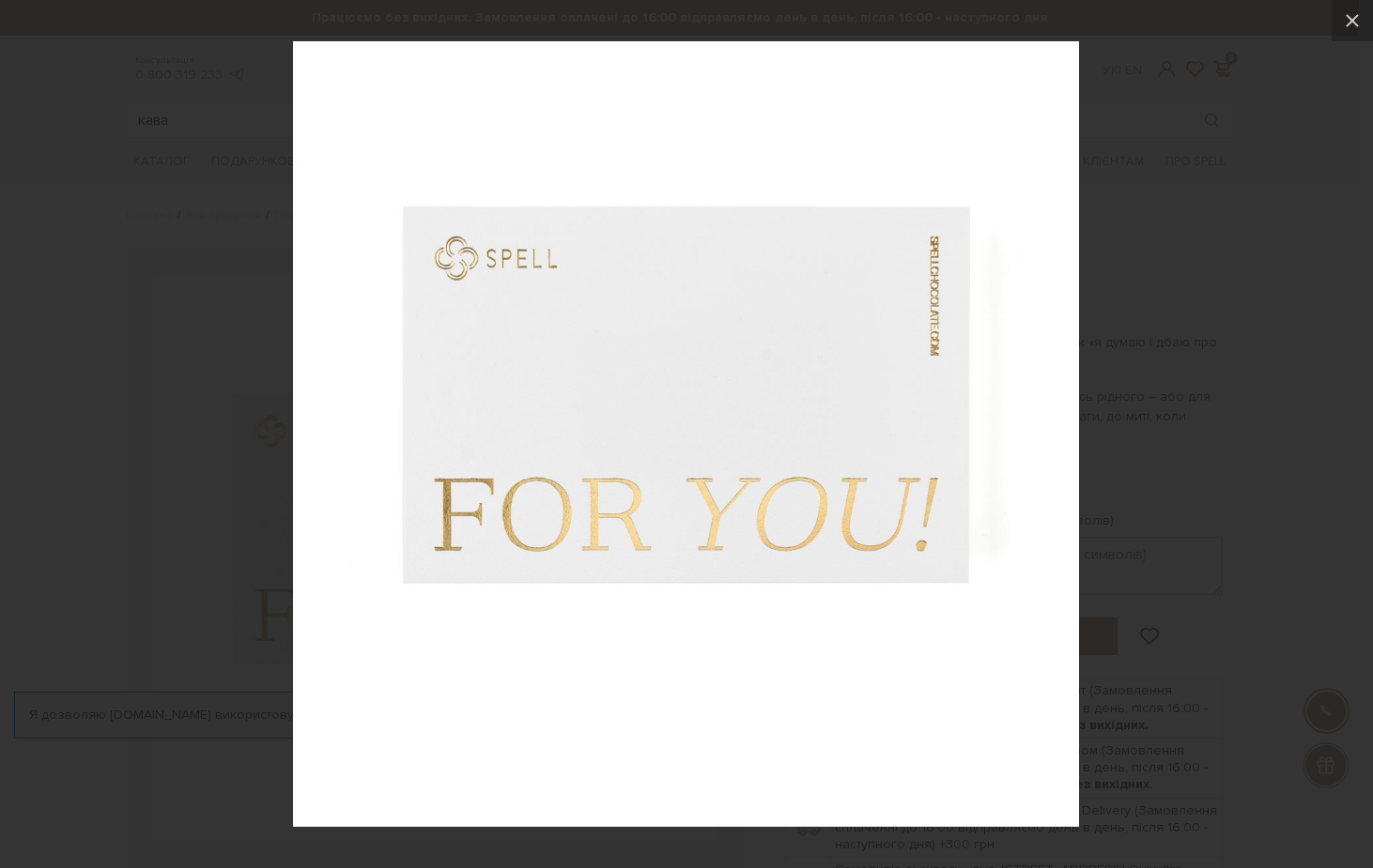
click at [1178, 326] on div at bounding box center [686, 434] width 1373 height 868
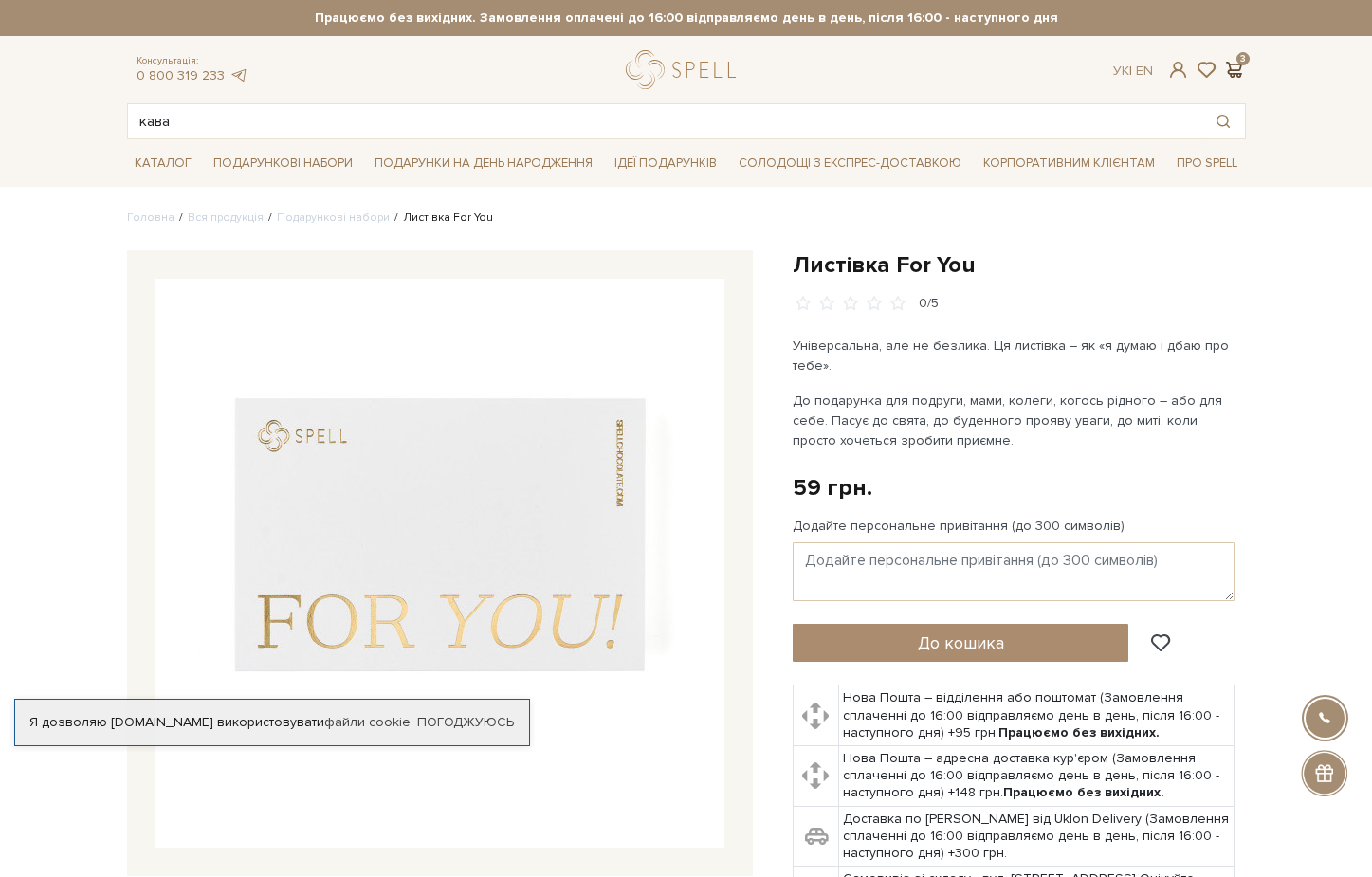
click at [1236, 65] on span at bounding box center [1234, 70] width 23 height 20
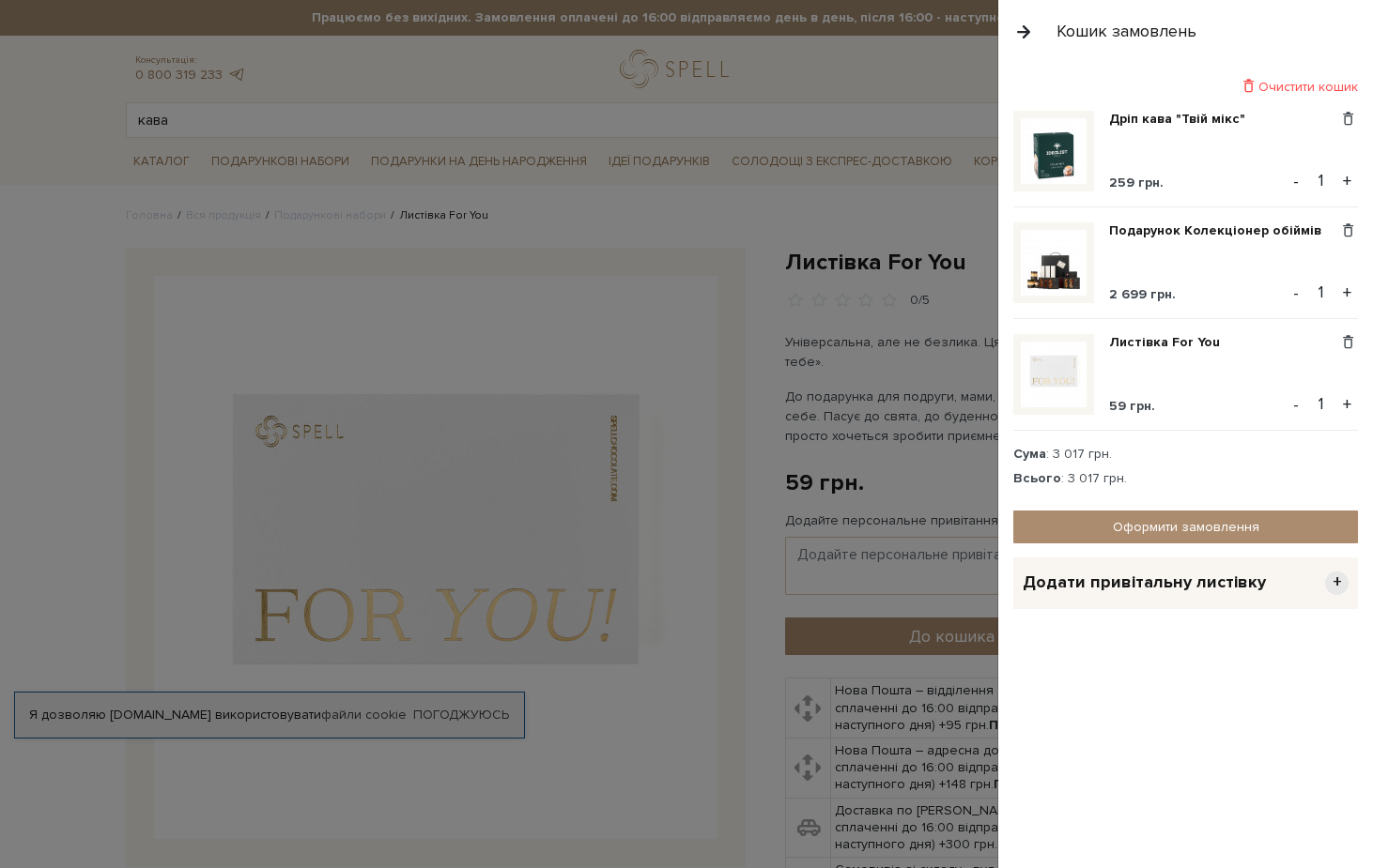
click at [1076, 356] on img at bounding box center [1053, 375] width 66 height 66
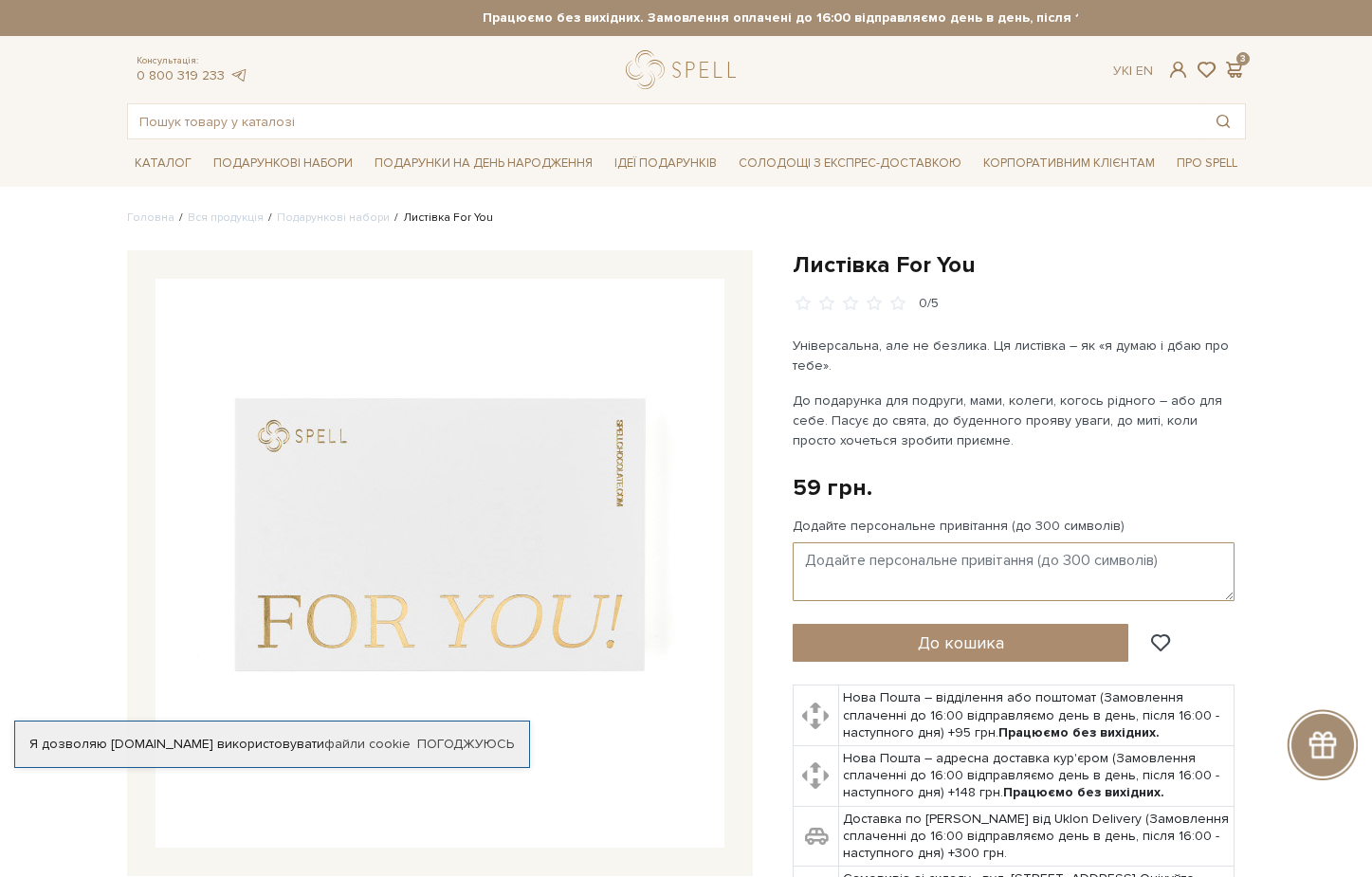
click at [912, 561] on textarea "Додайте персональне привітання (до 300 символів)" at bounding box center [1013, 571] width 442 height 59
paste textarea "Тримаємо тебе в обіймах і думках. Маленька порція тепла та підтримки від нас. М…"
drag, startPoint x: 1155, startPoint y: 581, endPoint x: 1112, endPoint y: 581, distance: 43.0
click at [1112, 581] on textarea "Тримаємо тебе в обіймах і думках. Маленька порція тепла та підтримки від нас. М…" at bounding box center [1013, 571] width 442 height 59
click at [1166, 585] on textarea "Тримаємо тебе в обіймах і думках. Маленька порція тепла та підтримки від нас. М…" at bounding box center [1013, 571] width 442 height 59
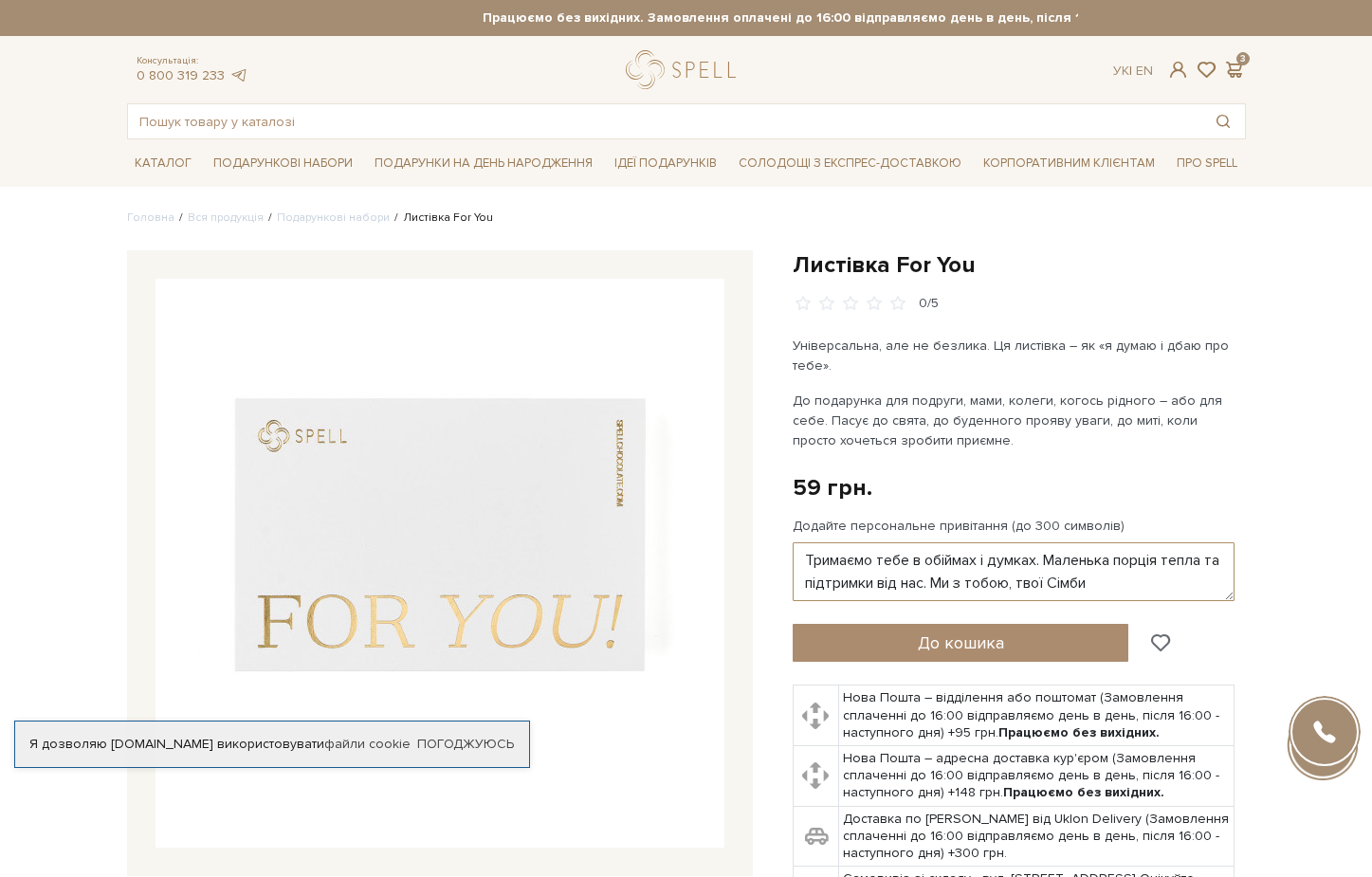
type textarea "Тримаємо тебе в обіймах і думках. Маленька порція тепла та підтримки від нас. М…"
click at [1166, 642] on span at bounding box center [1160, 643] width 24 height 17
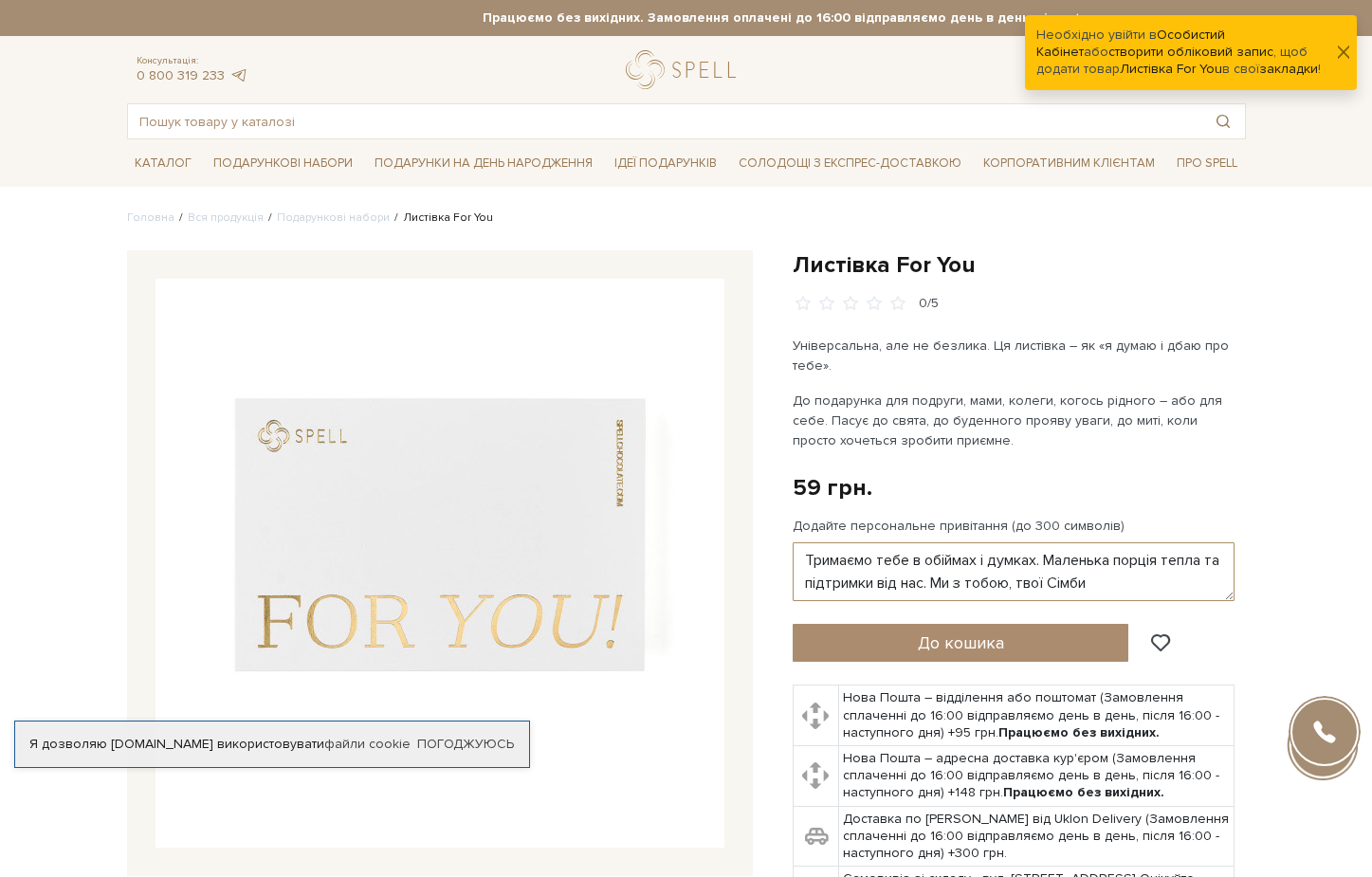
click at [1127, 585] on textarea "Тримаємо тебе в обіймах і думках. Маленька порція тепла та підтримки від нас. М…" at bounding box center [1013, 571] width 442 height 59
click at [1048, 643] on button "До кошика" at bounding box center [960, 643] width 337 height 38
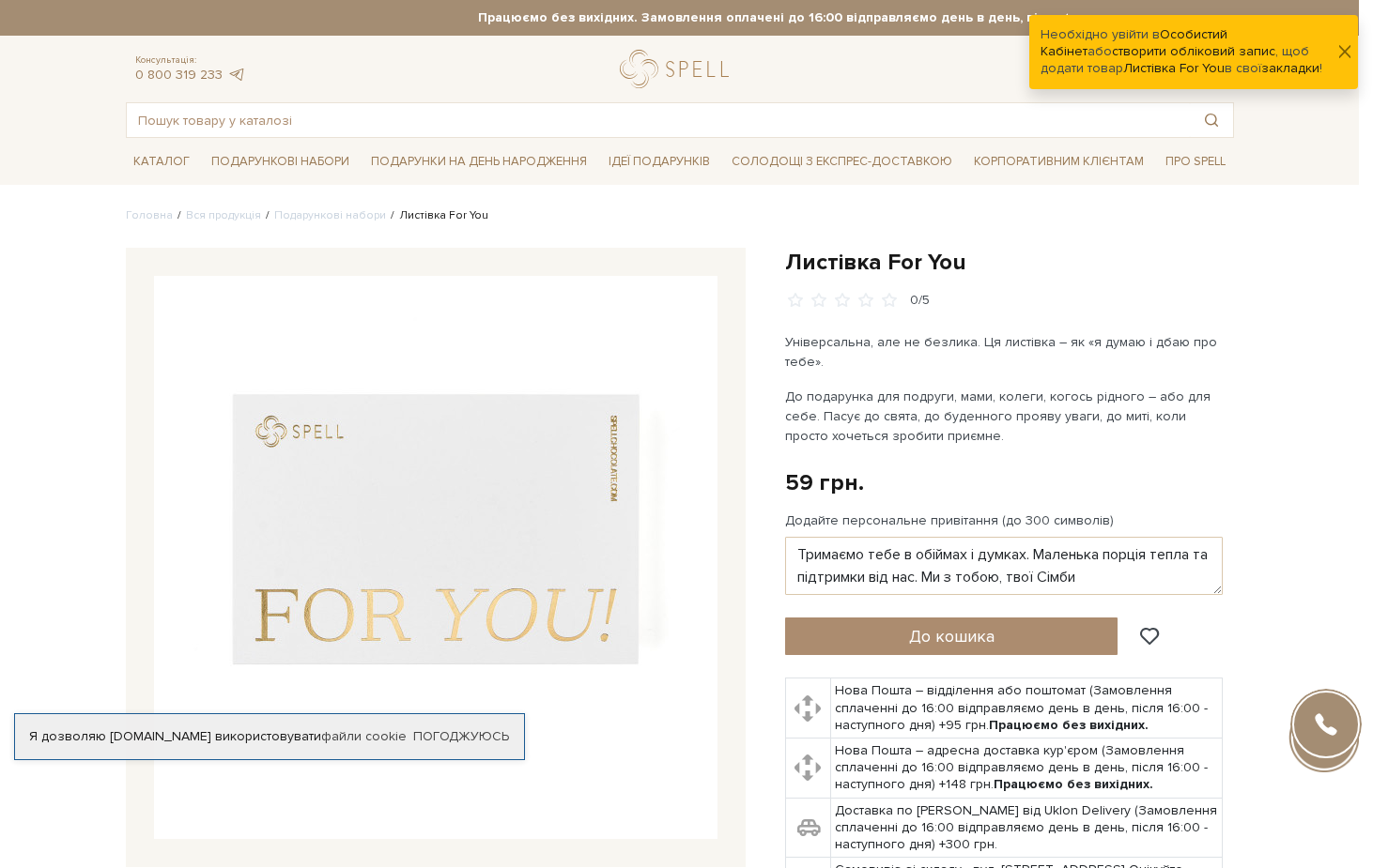
click at [872, 405] on div at bounding box center [686, 434] width 1373 height 868
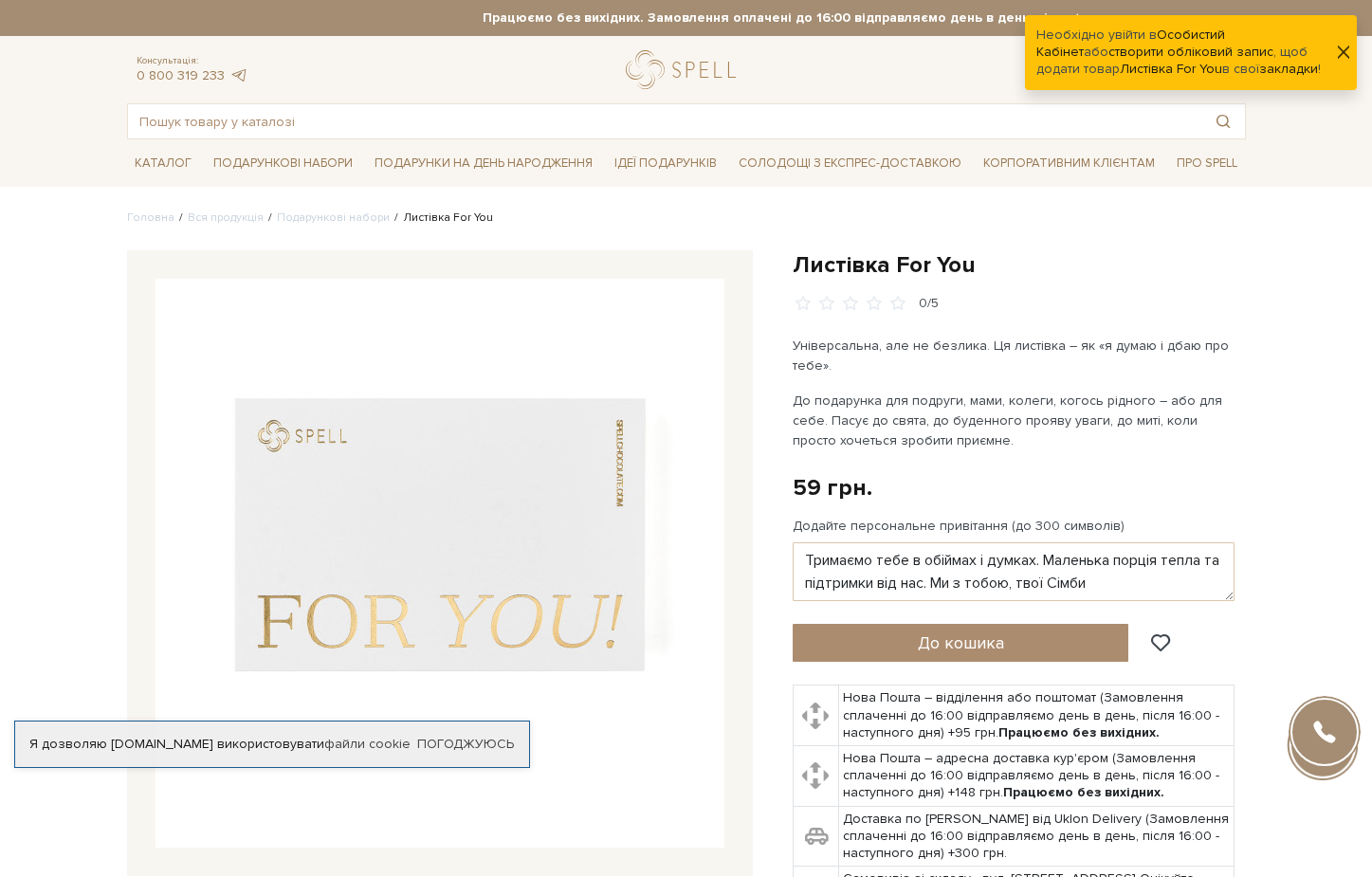
click at [1340, 60] on button "button" at bounding box center [1342, 53] width 11 height 20
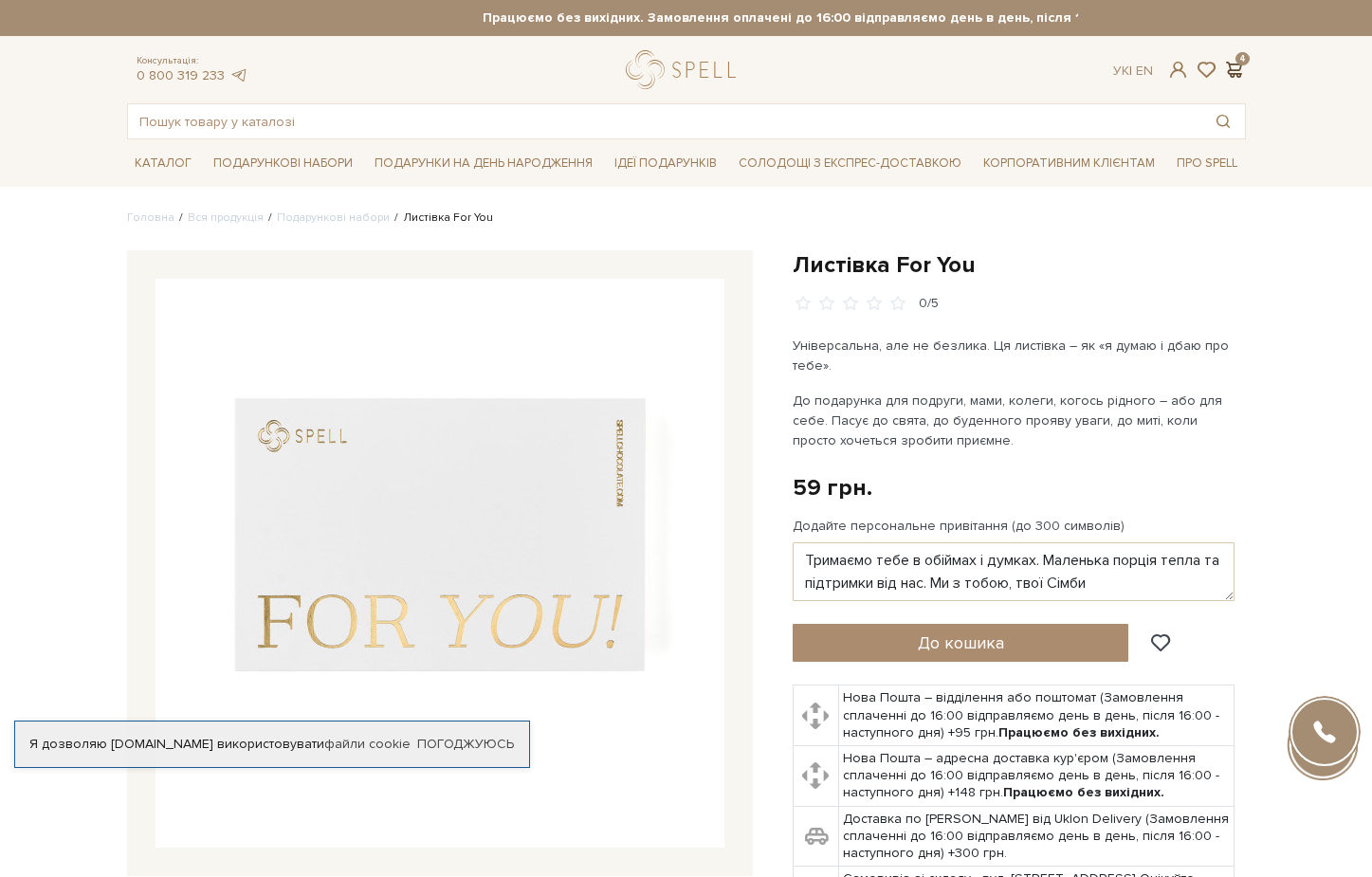
click at [1239, 73] on span at bounding box center [1234, 70] width 23 height 20
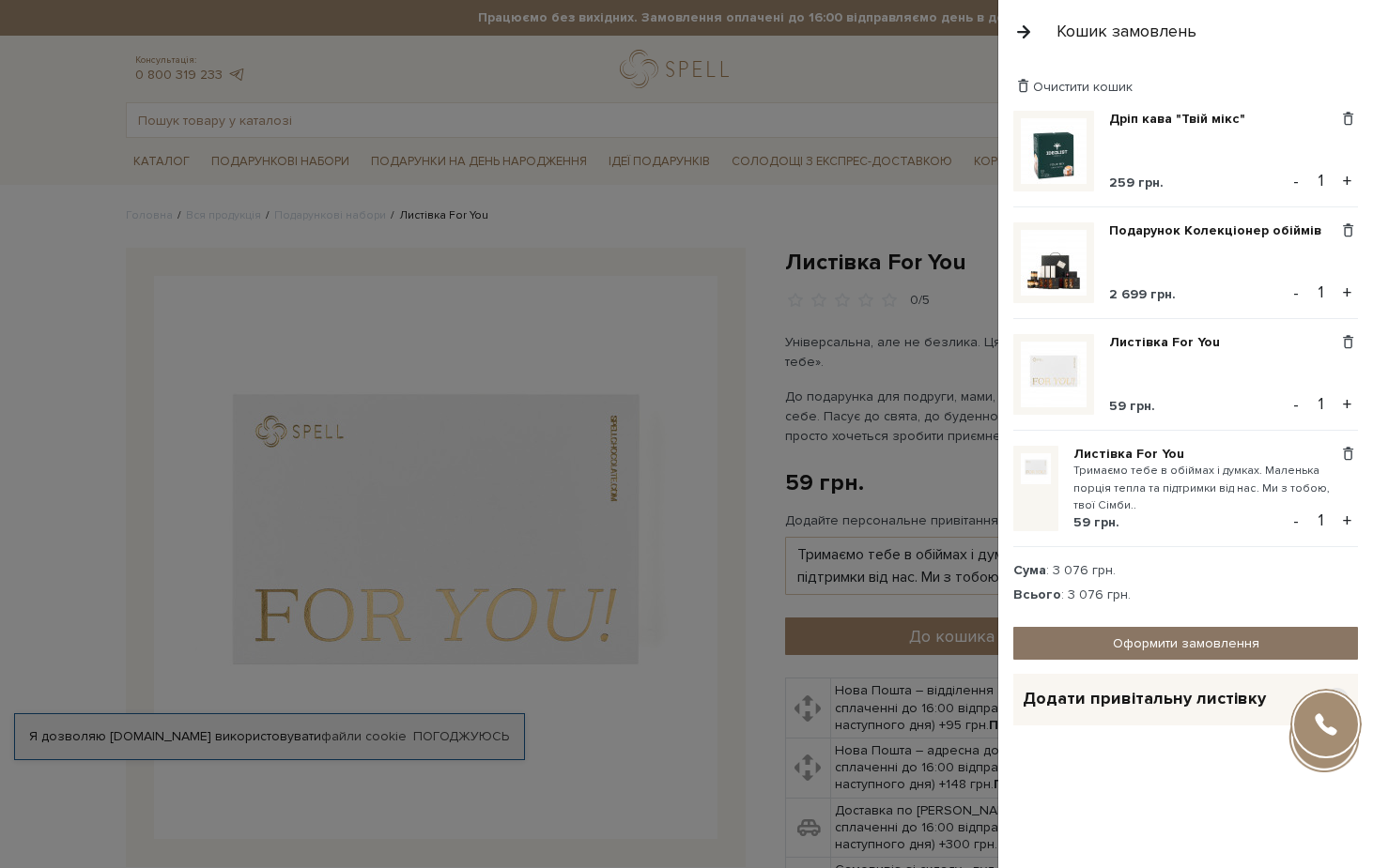
click at [1123, 643] on link "Оформити замовлення" at bounding box center [1185, 643] width 344 height 32
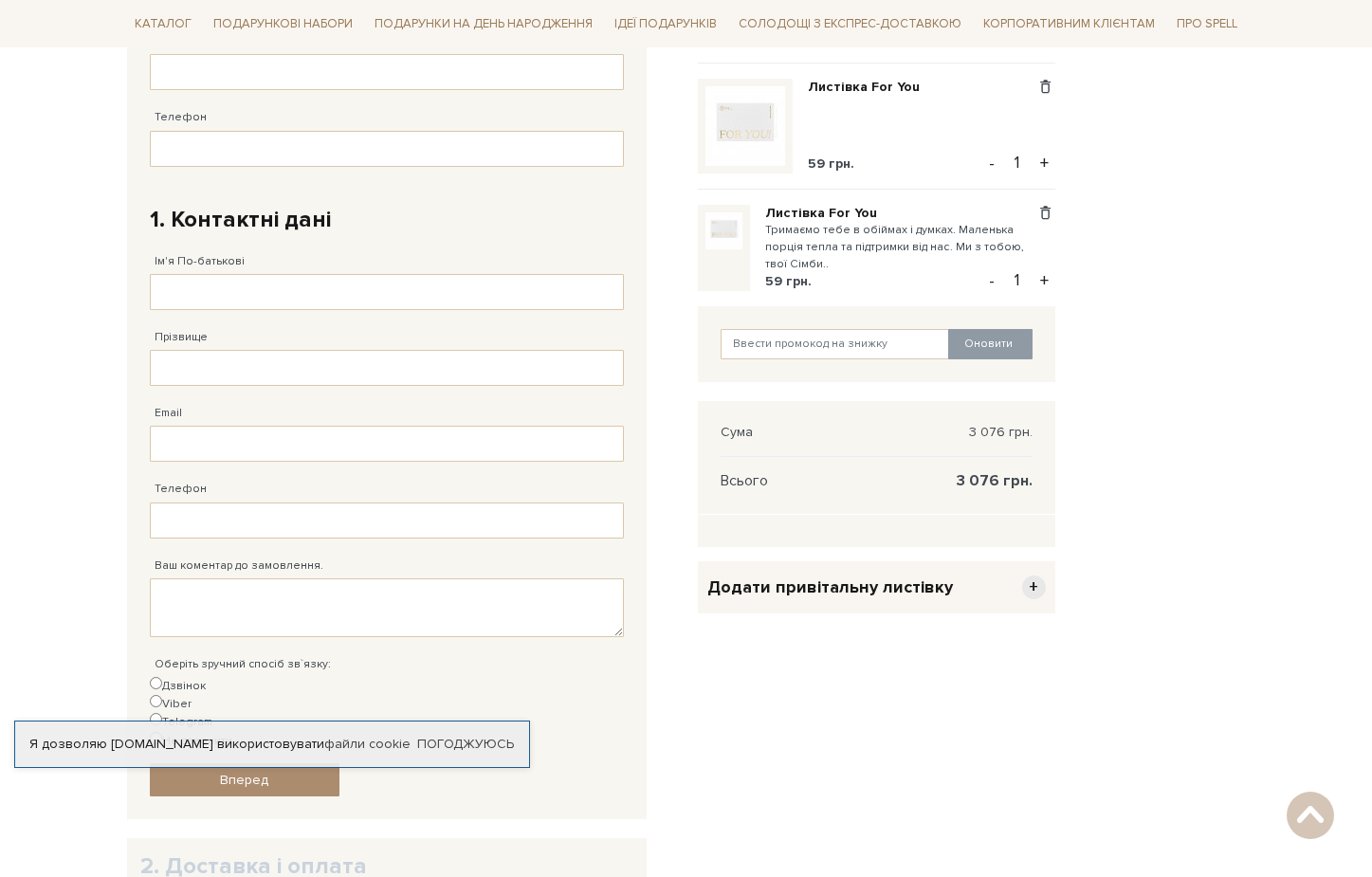
scroll to position [493, 0]
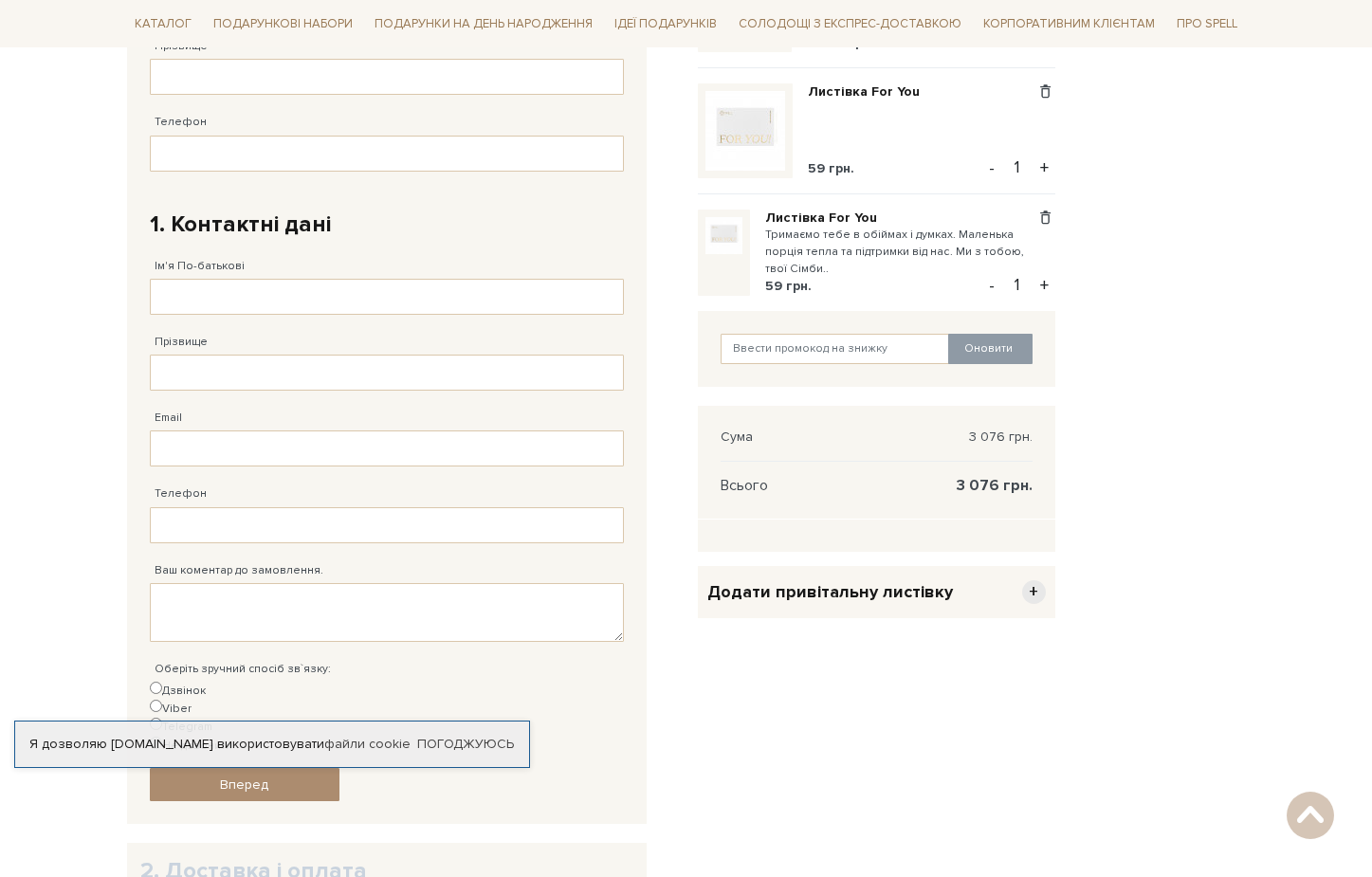
click at [824, 267] on small "Тримаємо тебе в обіймах і думках. Маленька порція тепла та підтримки від нас. М…" at bounding box center [900, 252] width 270 height 53
click at [926, 229] on small "Тримаємо тебе в обіймах і думках. Маленька порція тепла та підтримки від нас. М…" at bounding box center [900, 252] width 270 height 53
click at [814, 267] on small "Тримаємо тебе в обіймах і думках. Маленька порція тепла та підтримки від нас. М…" at bounding box center [900, 252] width 270 height 53
click at [818, 264] on small "Тримаємо тебе в обіймах і думках. Маленька порція тепла та підтримки від нас. М…" at bounding box center [900, 252] width 270 height 53
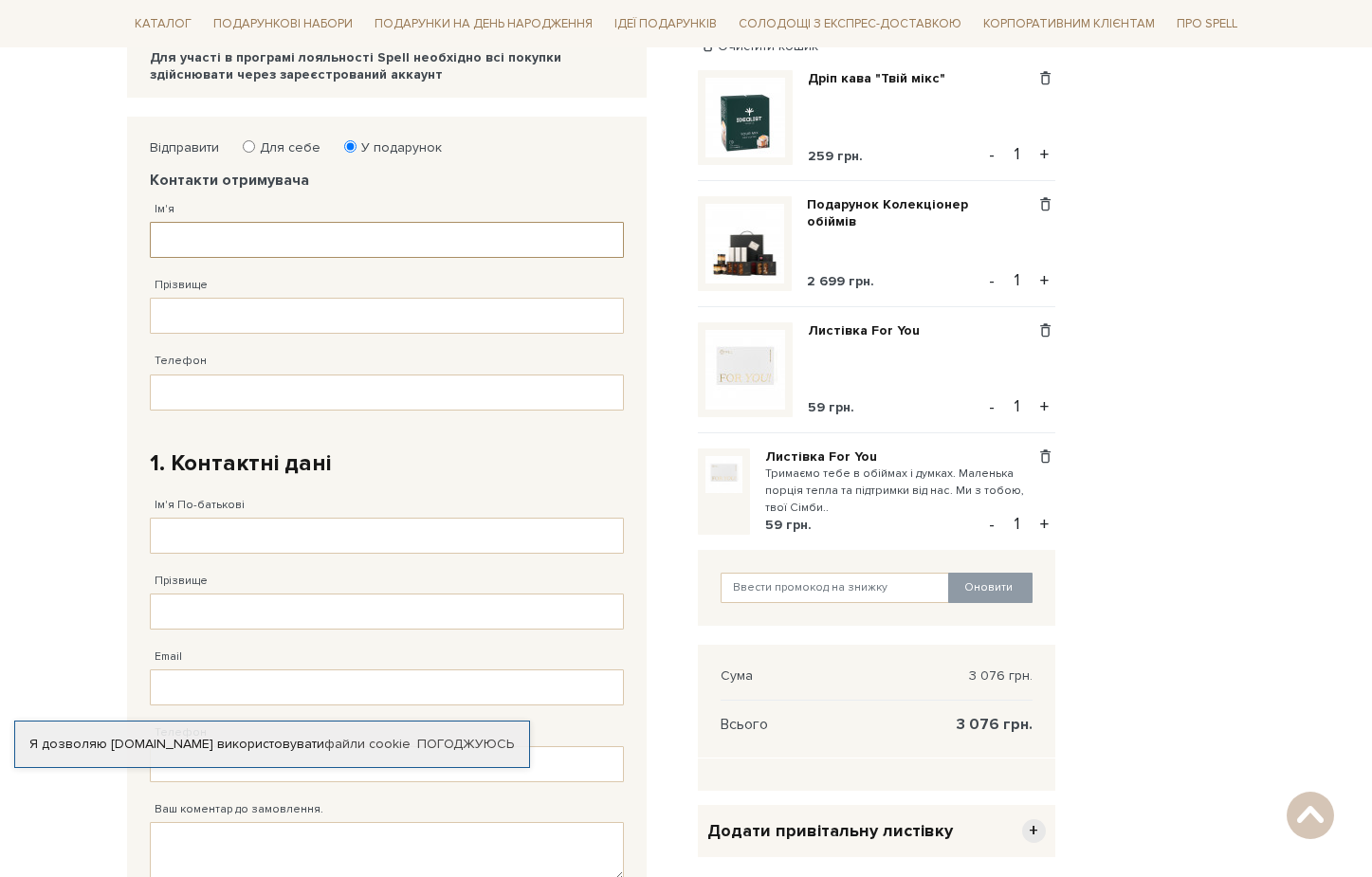
scroll to position [255, 0]
type input "Катерина"
click at [367, 332] on div "Телефон Заповніть поле!" at bounding box center [386, 369] width 474 height 75
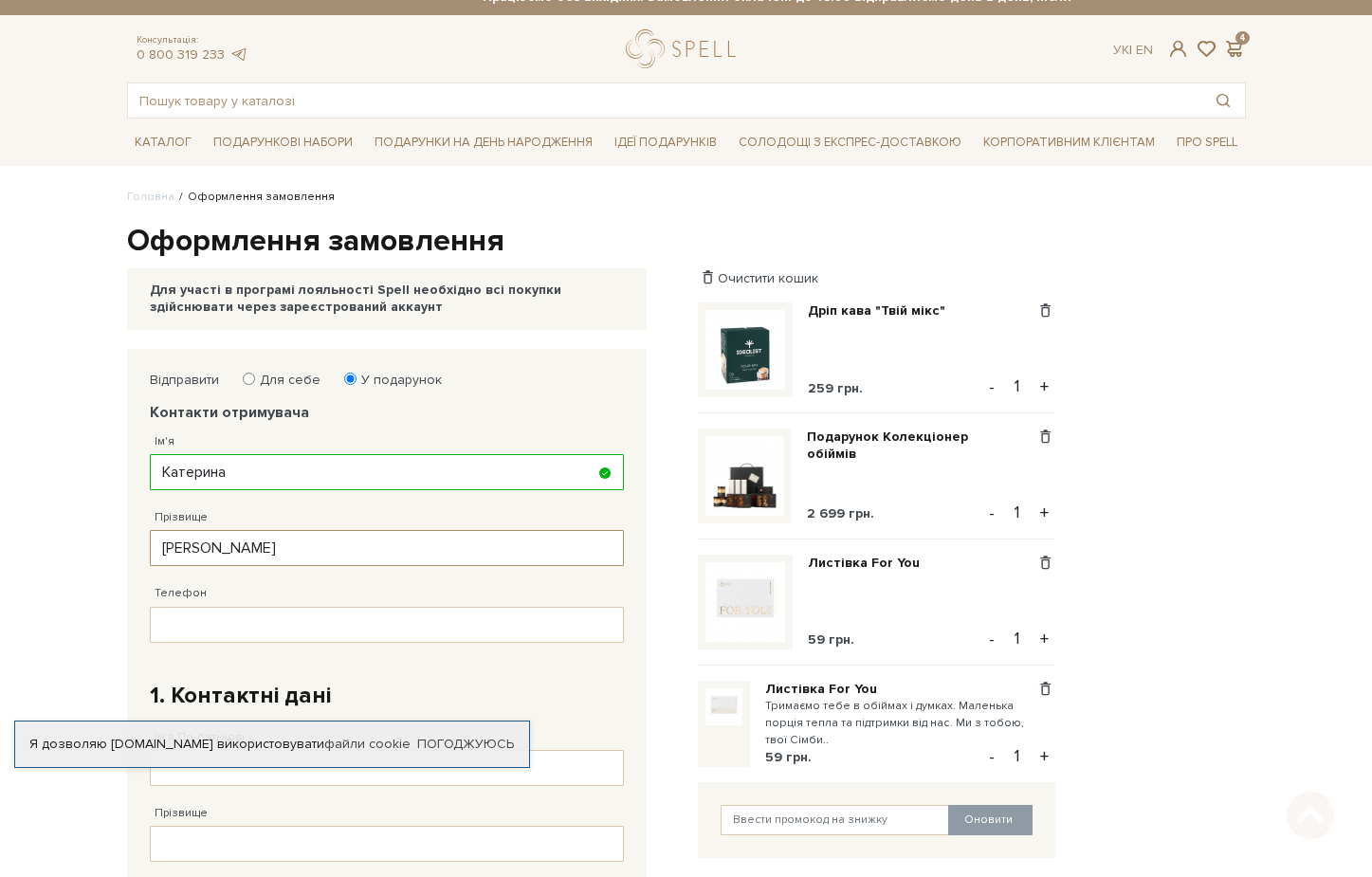
scroll to position [19, 0]
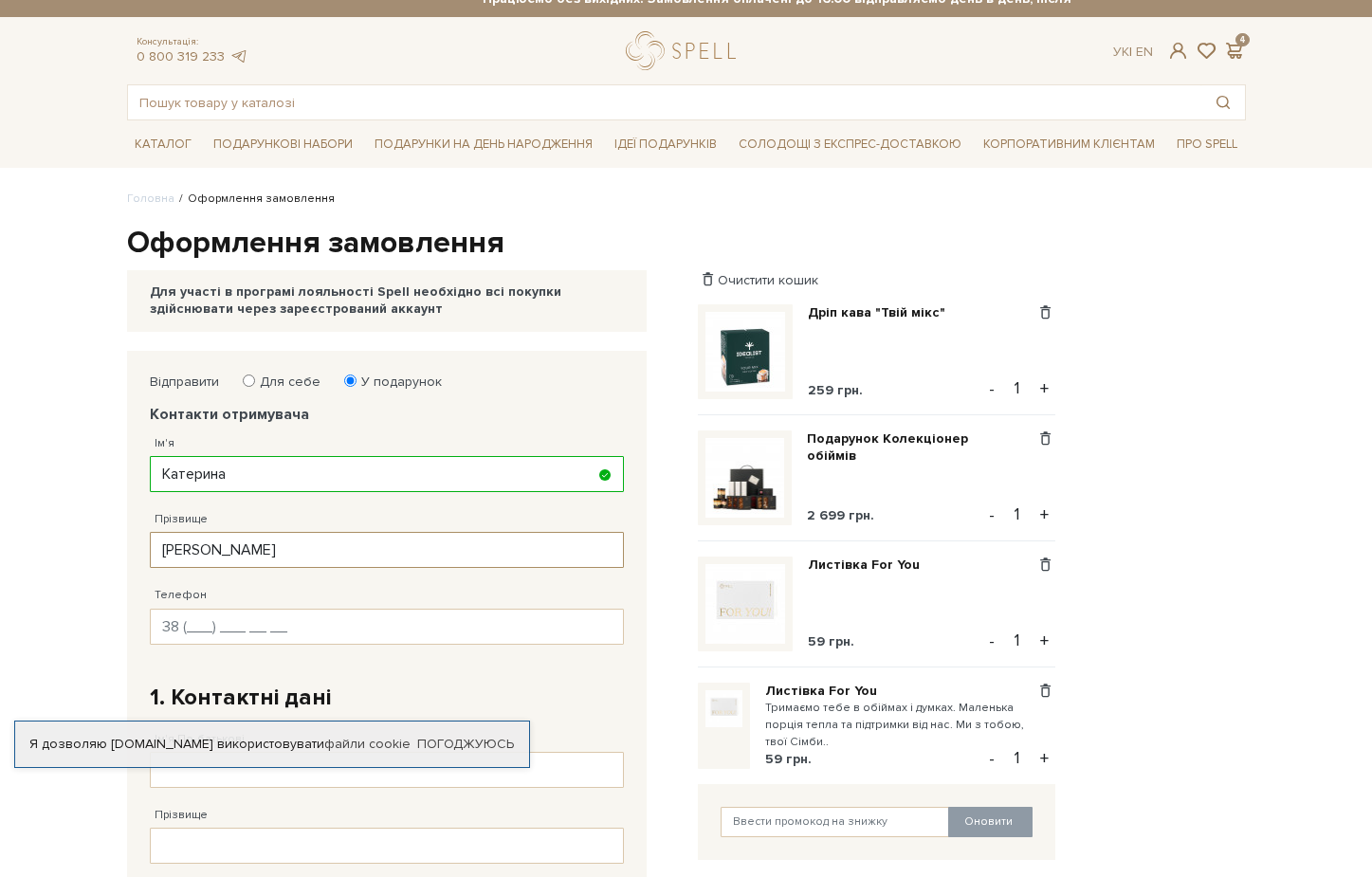
type input "[PERSON_NAME]"
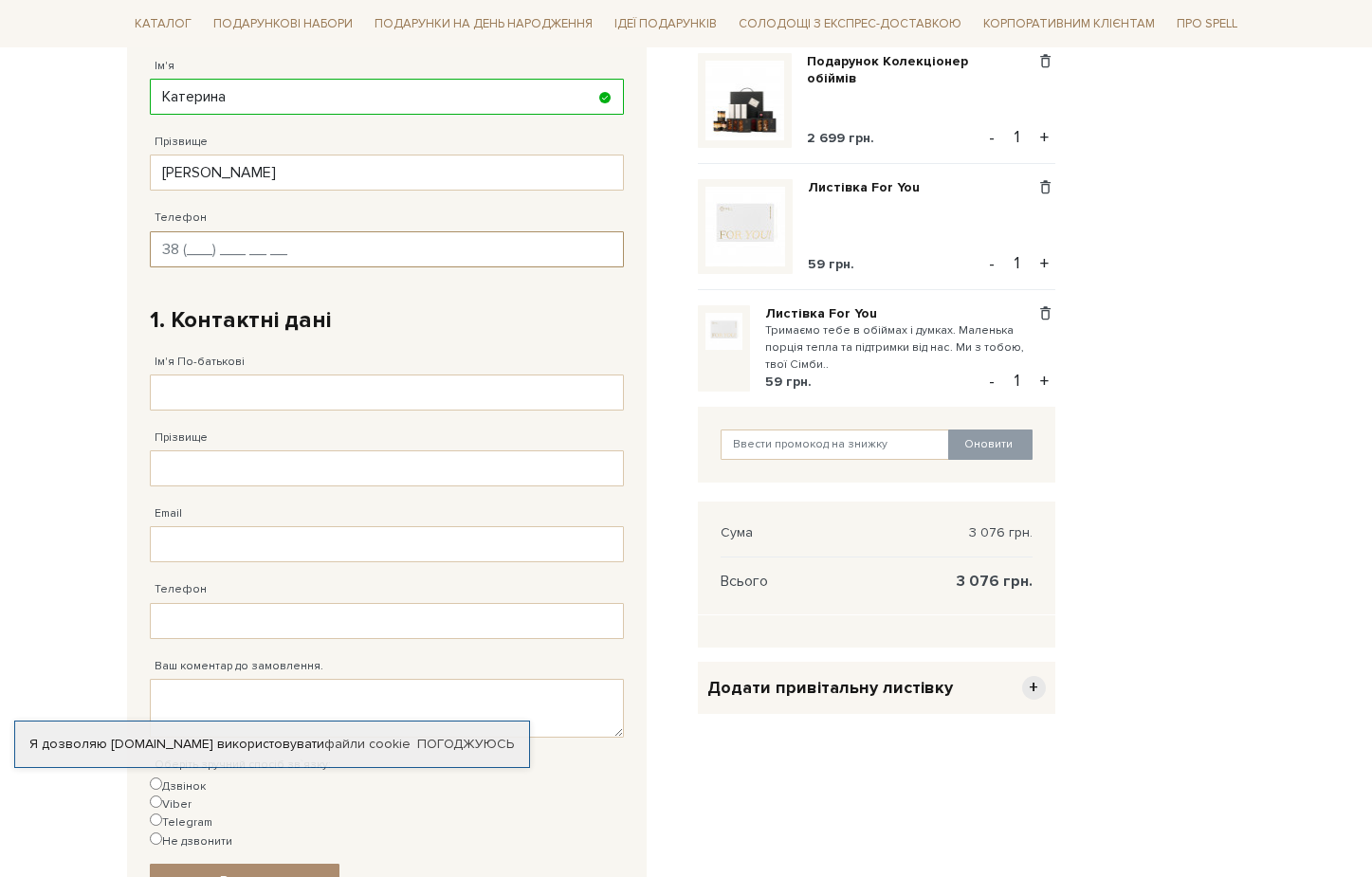
scroll to position [516, 0]
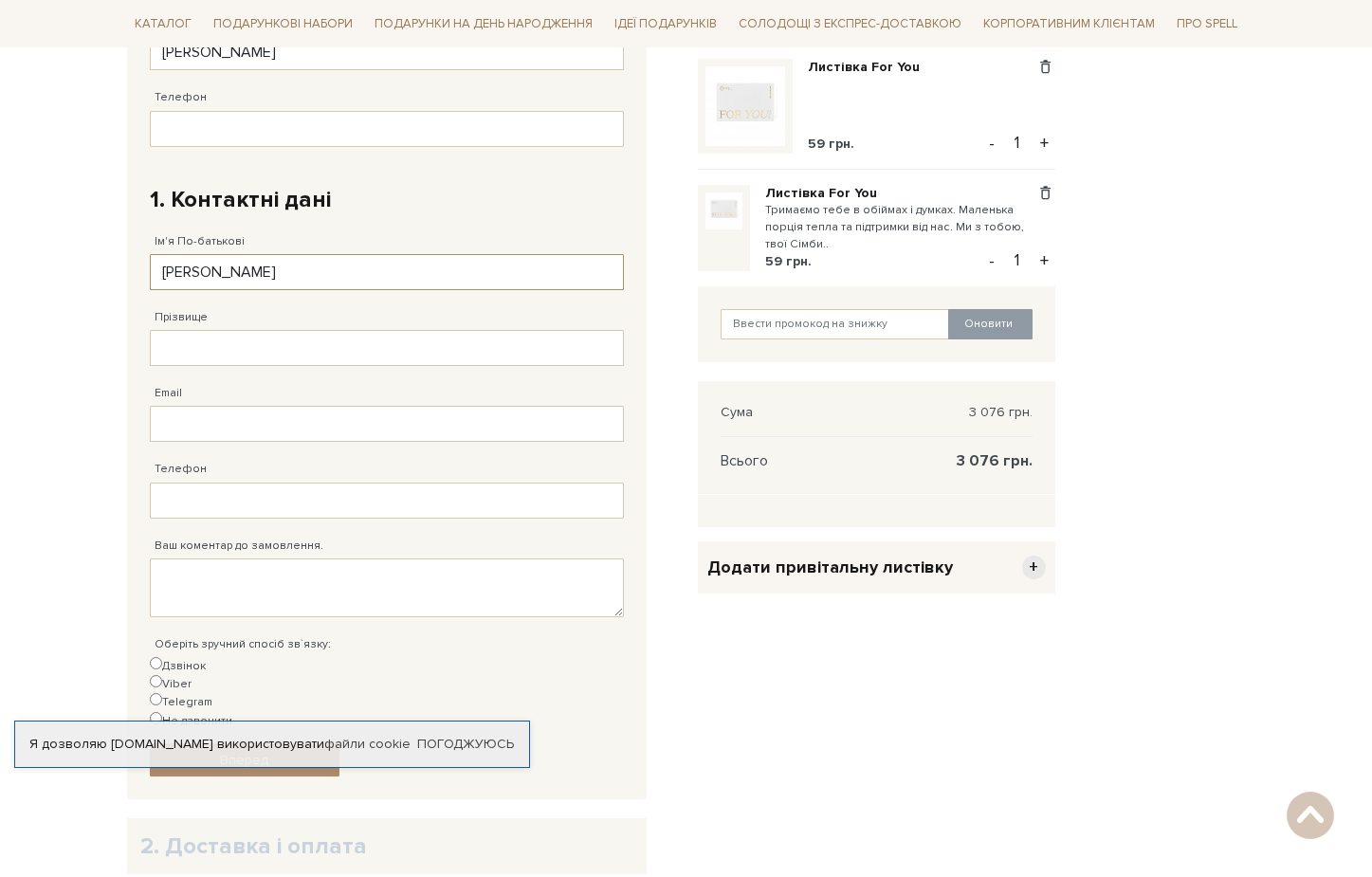
type input "[PERSON_NAME]"
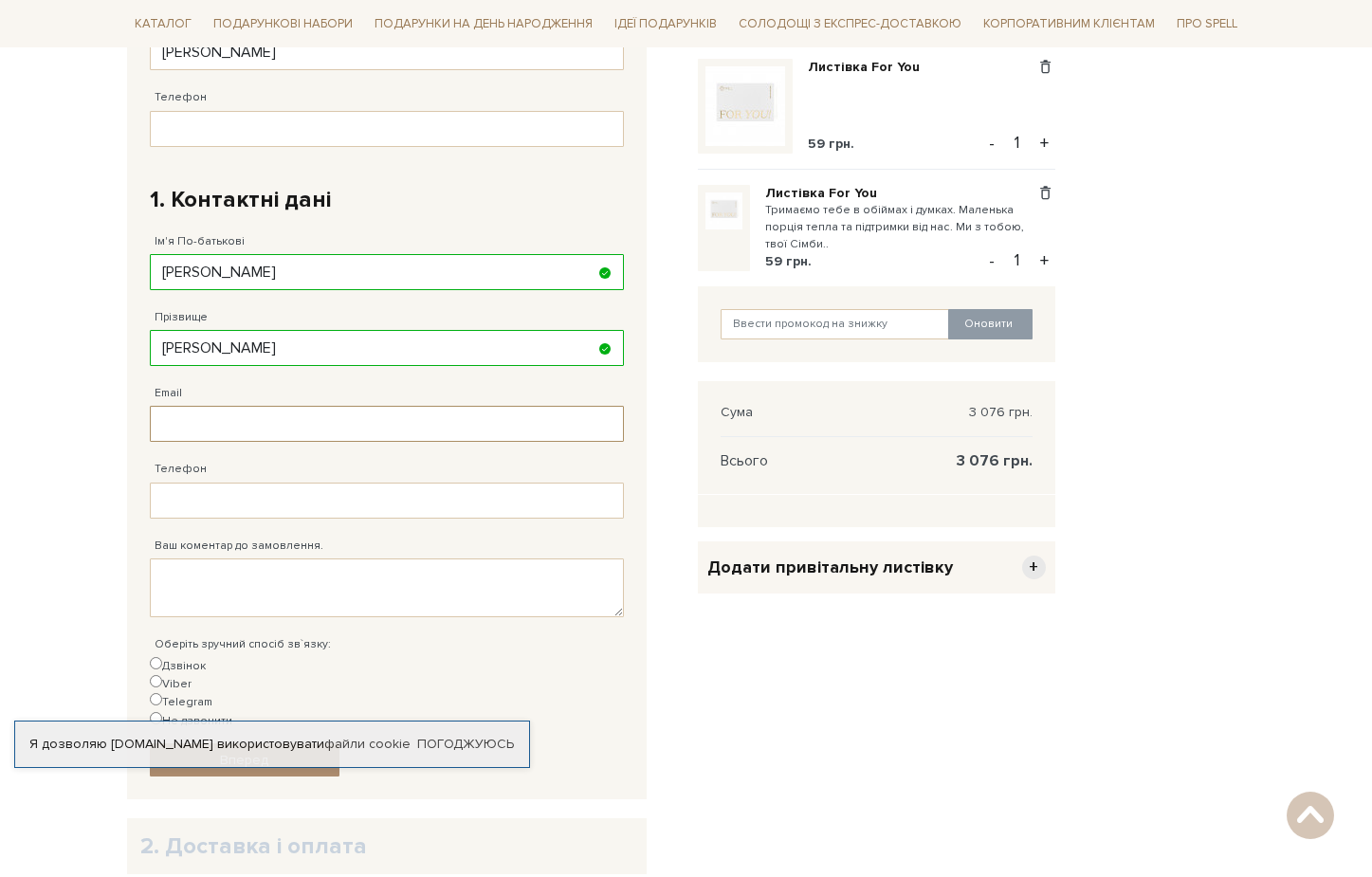
click at [216, 420] on input "Email" at bounding box center [386, 424] width 474 height 36
type input "[PERSON_NAME][EMAIL_ADDRESS][DOMAIN_NAME]"
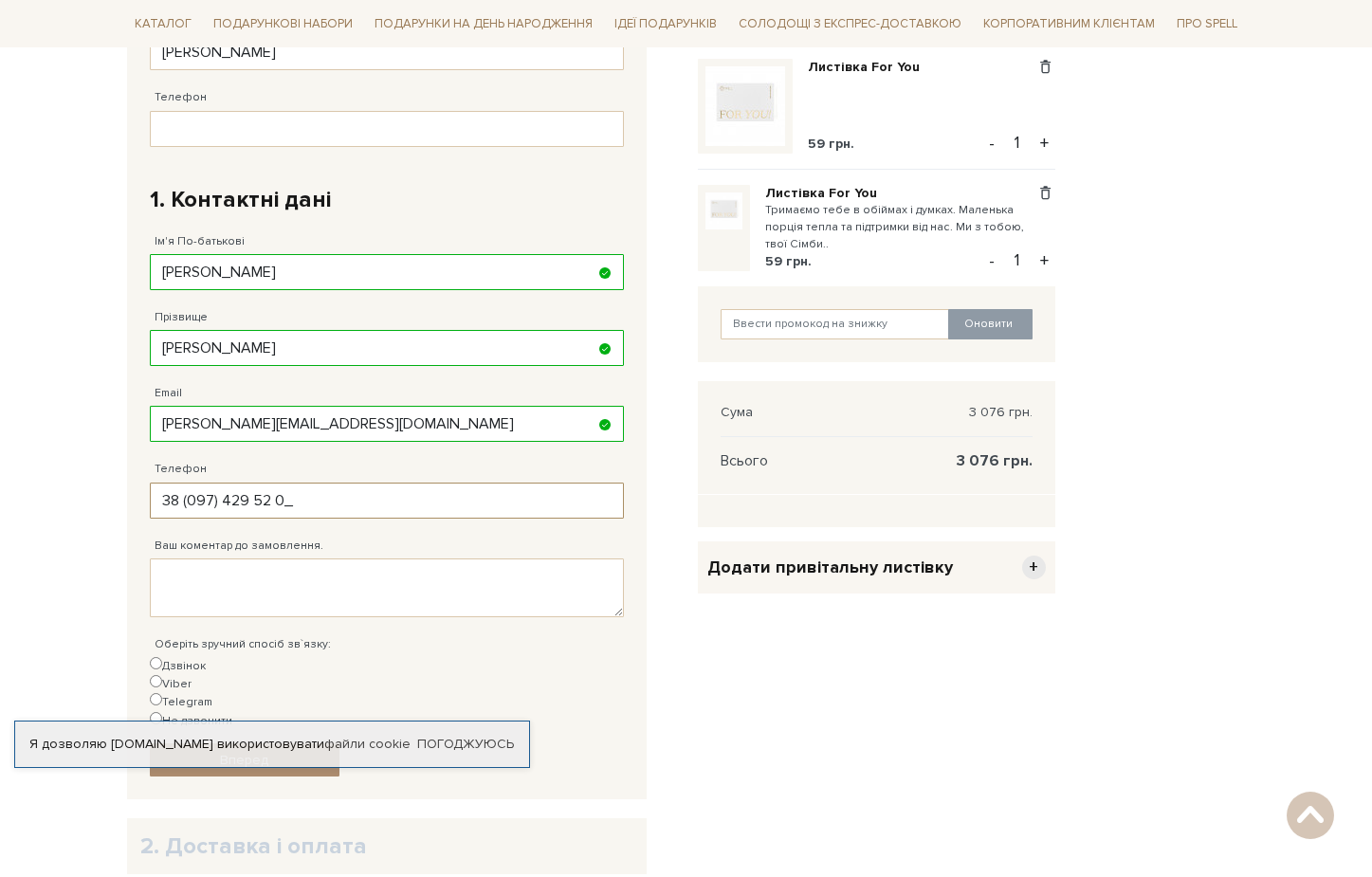
type input "[PHONE_NUMBER]"
click at [328, 570] on textarea "Ваш коментар до замовлення." at bounding box center [386, 587] width 474 height 59
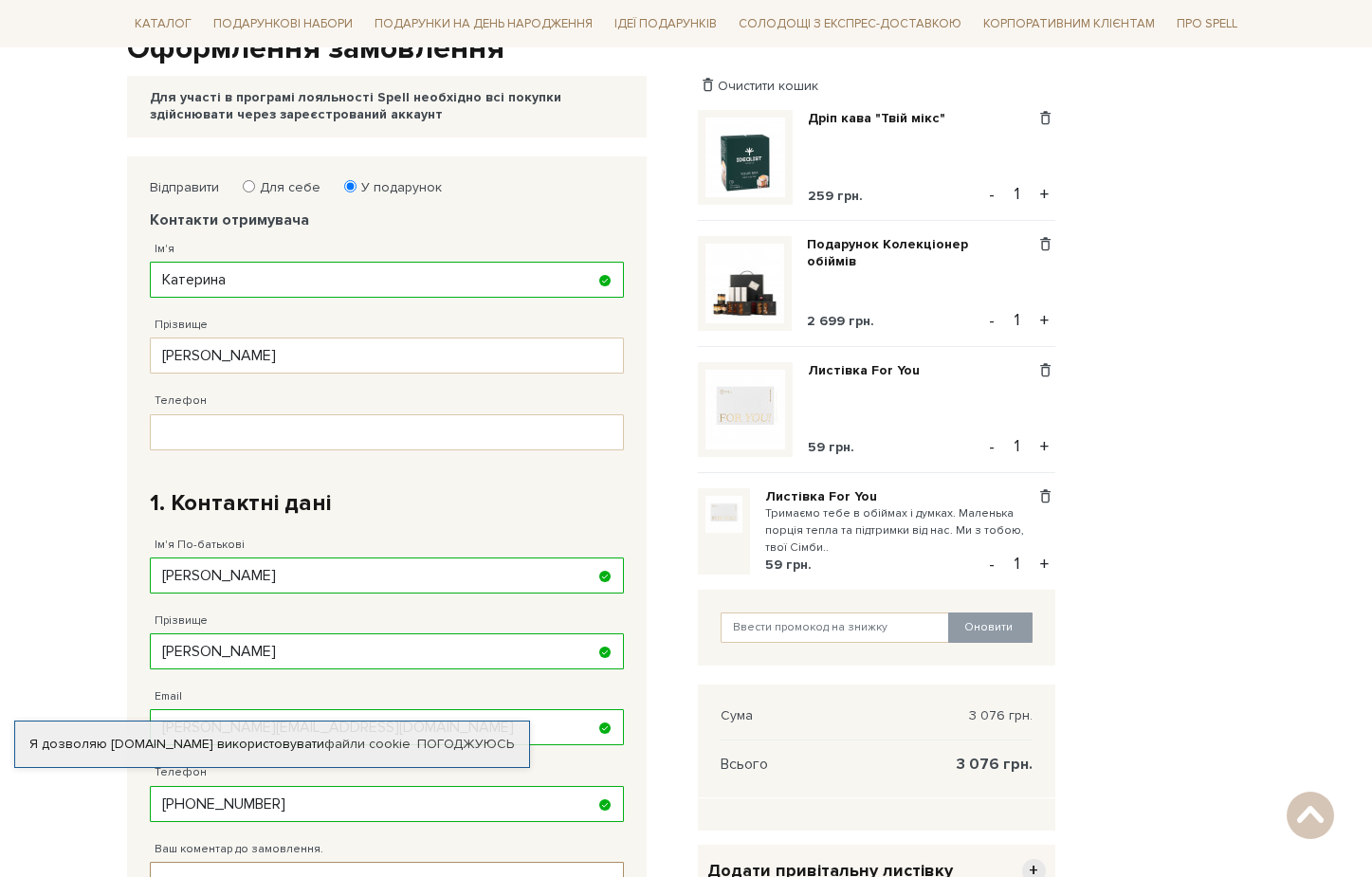
scroll to position [213, 0]
click at [252, 432] on input "Телефон" at bounding box center [386, 433] width 474 height 36
paste input "[PHONE_NUMBER]"
type input "[PHONE_NUMBER]"
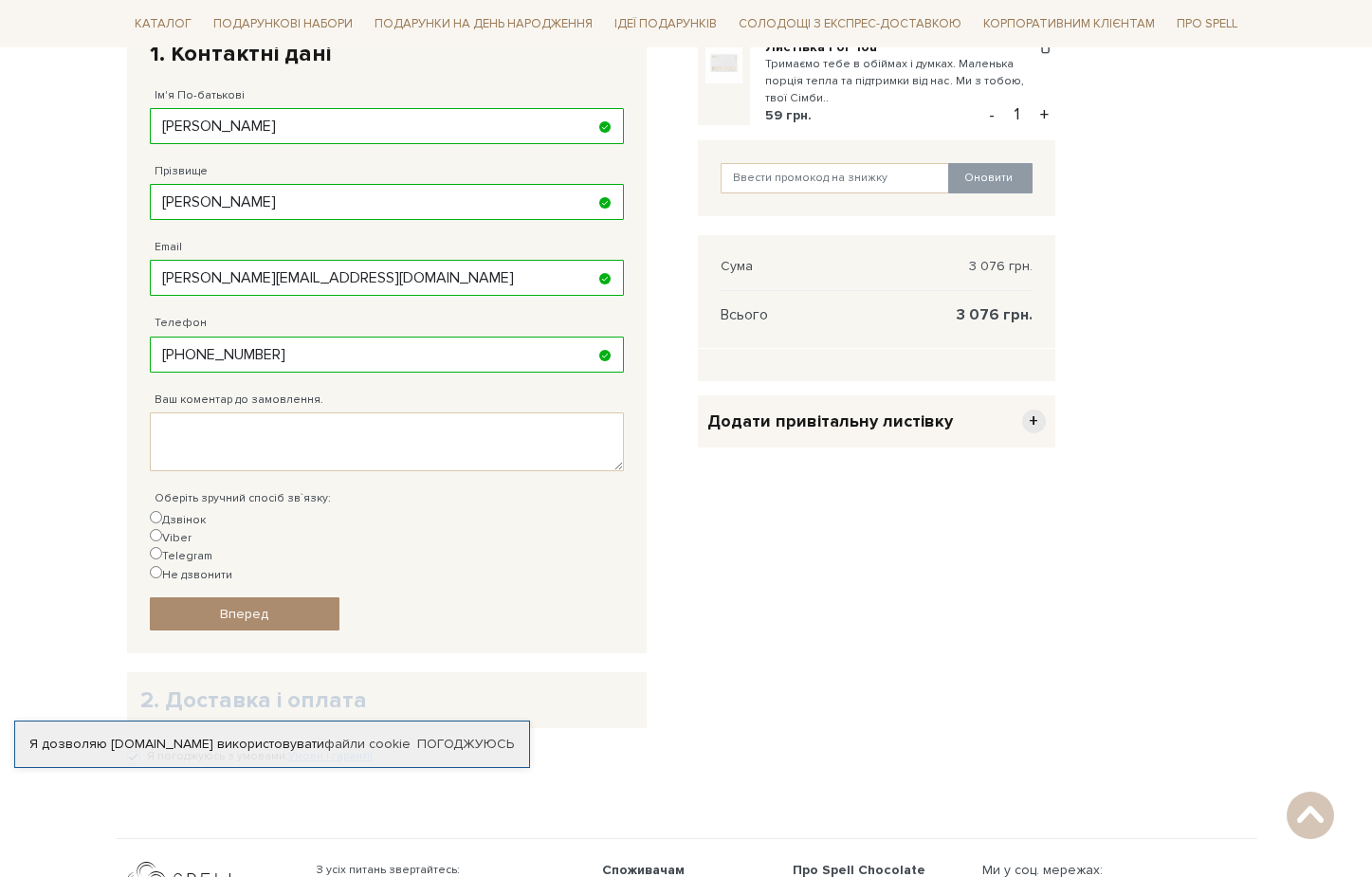
scroll to position [648, 0]
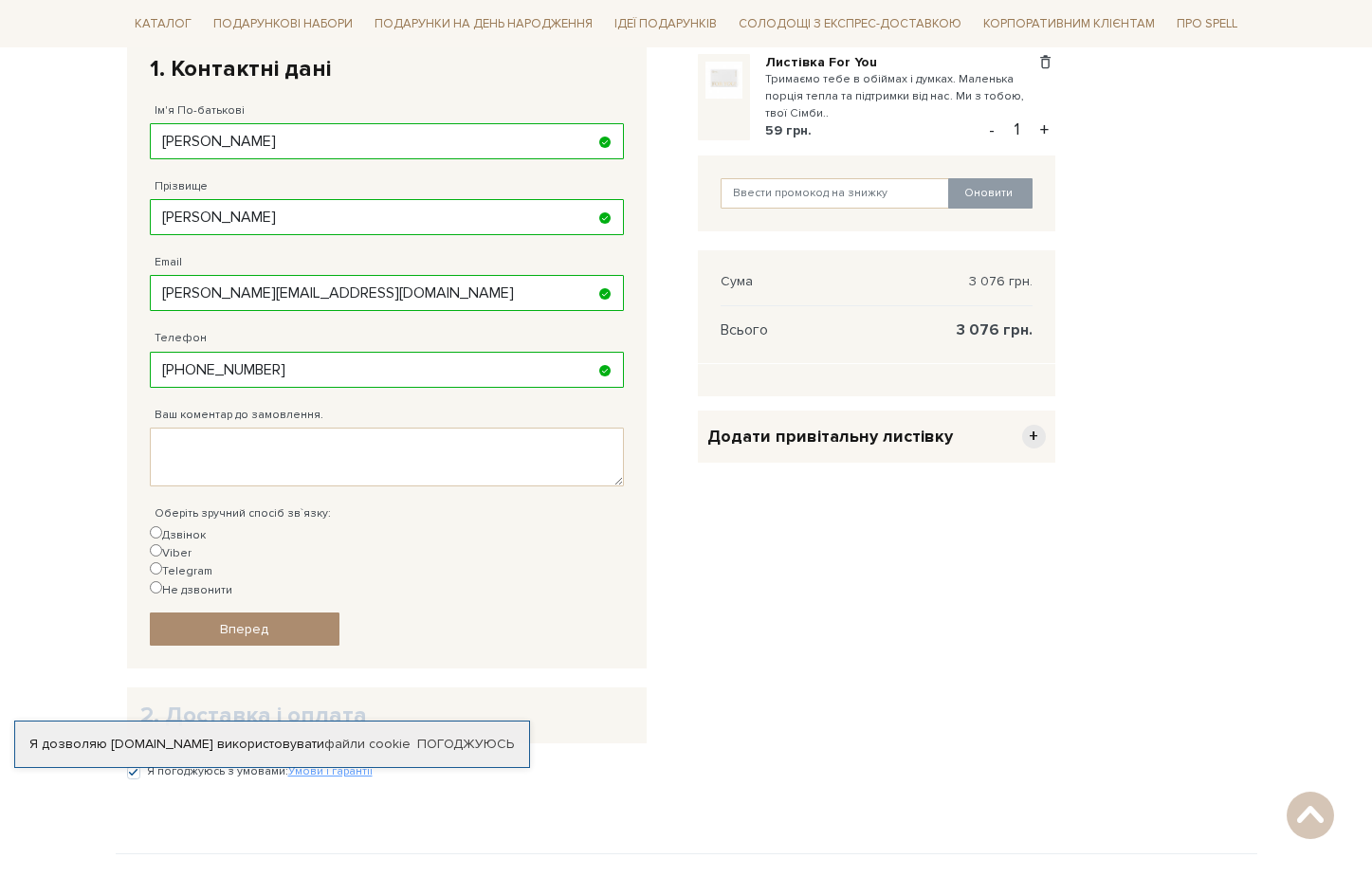
click at [945, 429] on div "Додати привітальну листівку +" at bounding box center [877, 436] width 357 height 53
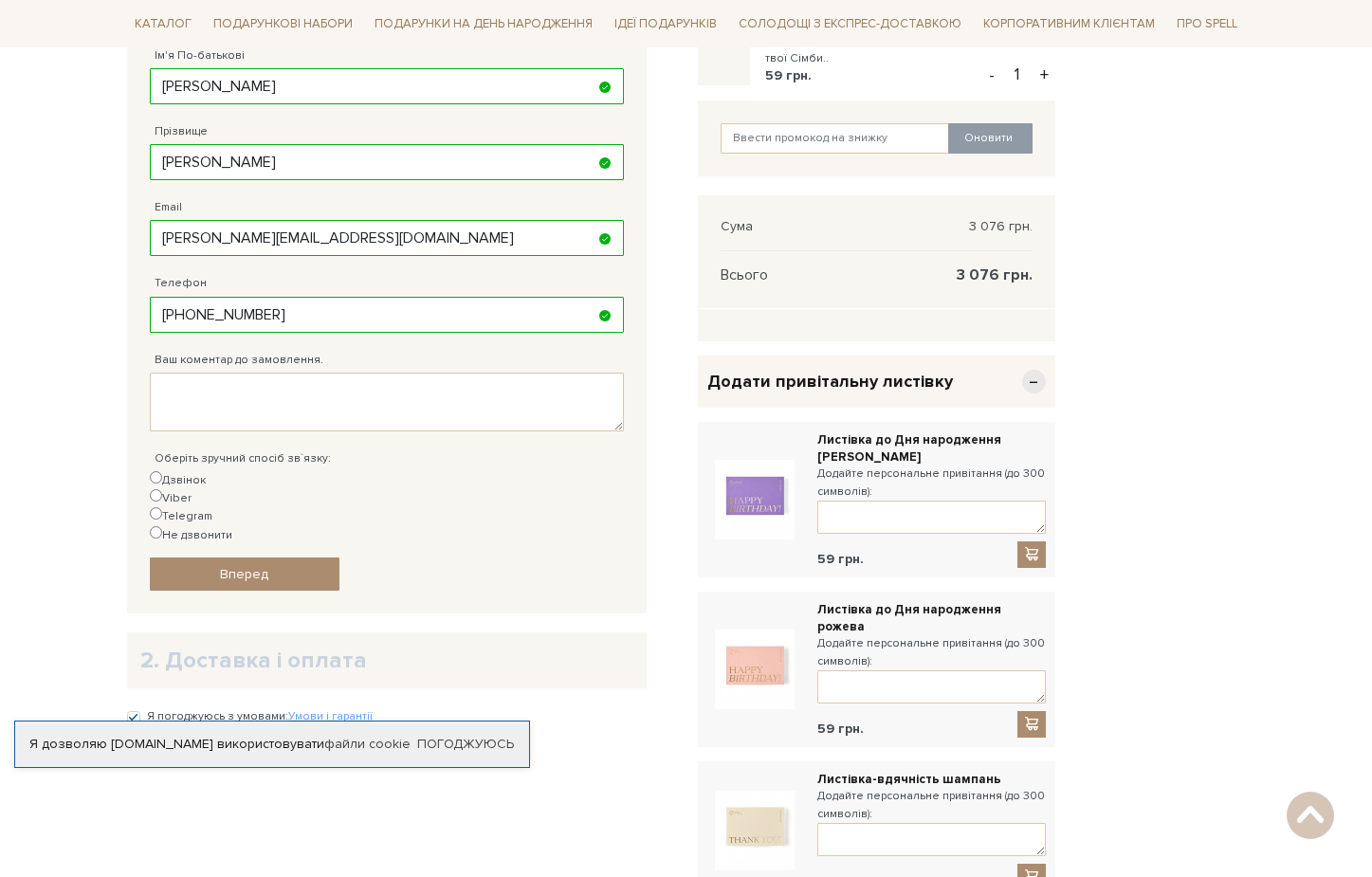
scroll to position [689, 0]
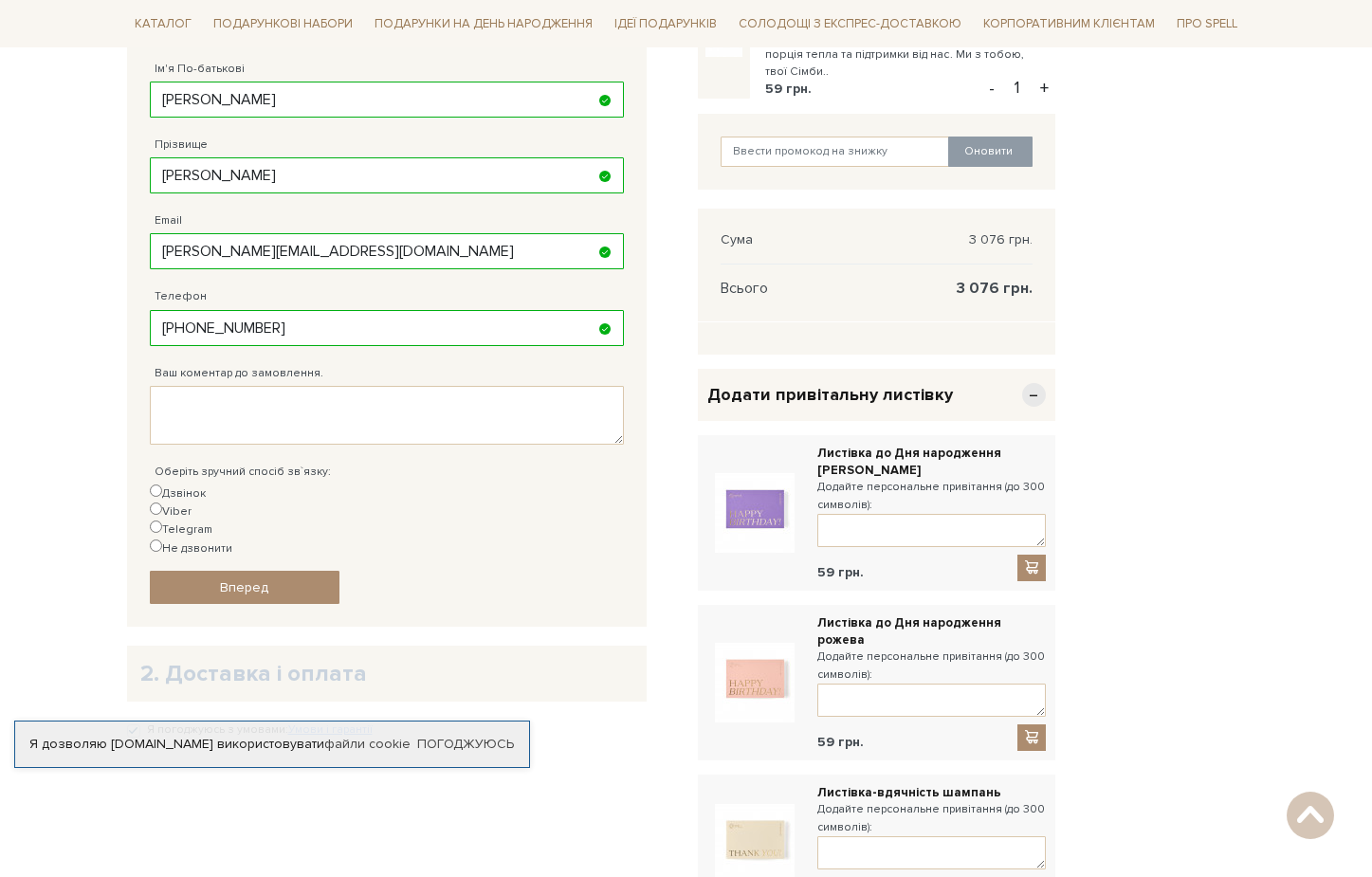
click at [987, 392] on div "Додати привітальну листівку −" at bounding box center [877, 394] width 357 height 53
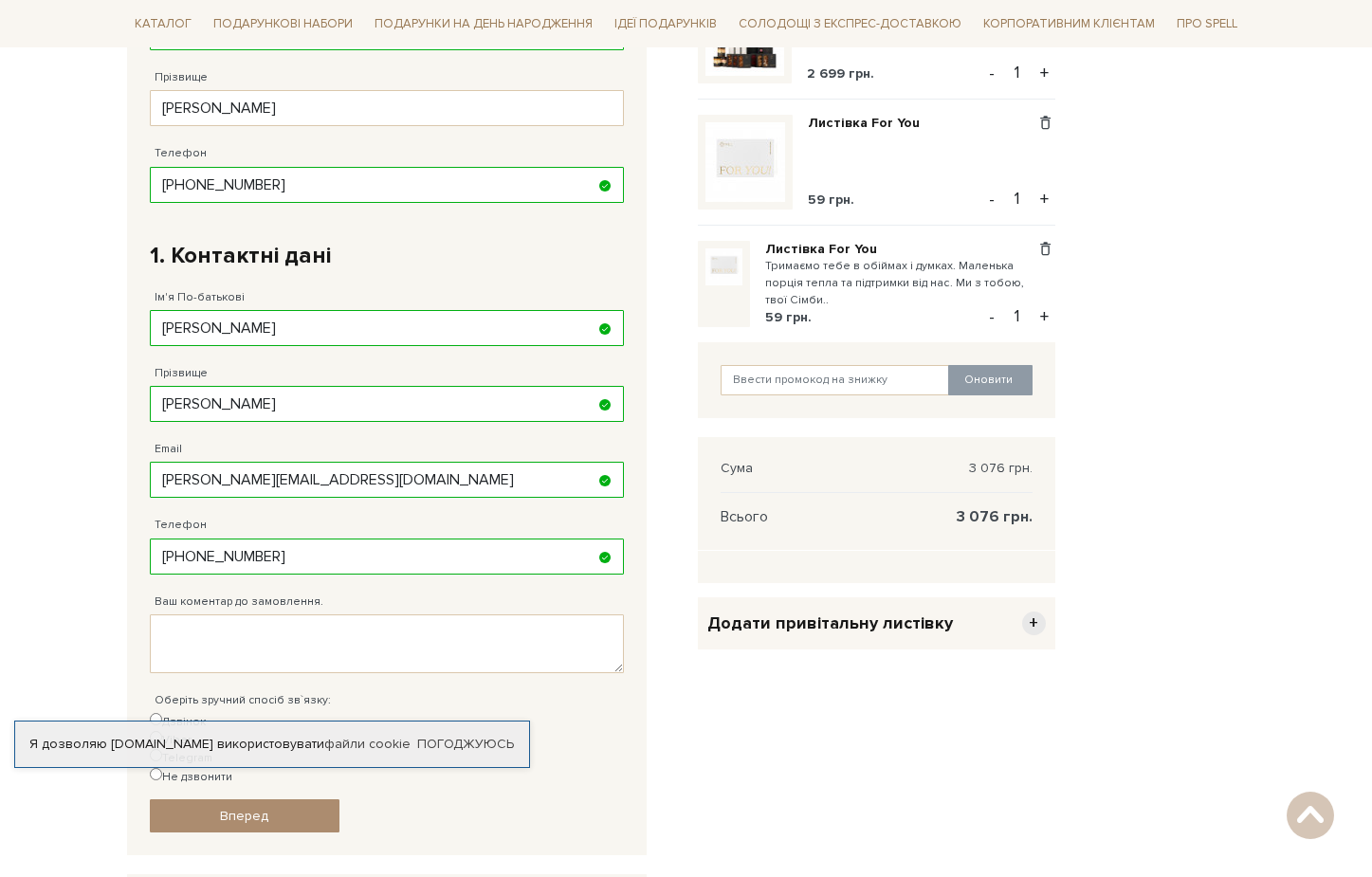
scroll to position [455, 0]
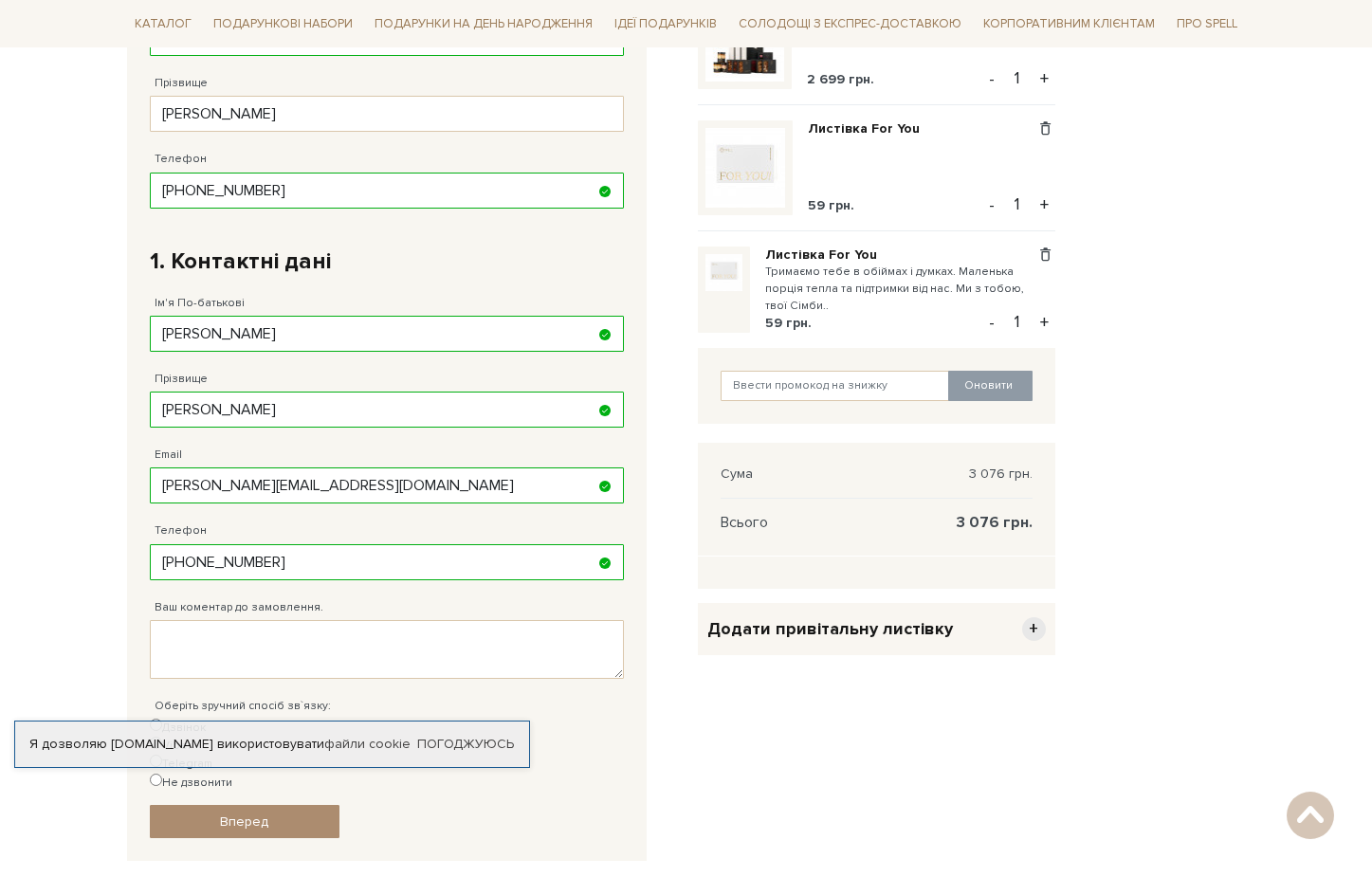
click at [816, 309] on small "Тримаємо тебе в обіймах і думках. Маленька порція тепла та підтримки від нас. М…" at bounding box center [900, 289] width 270 height 53
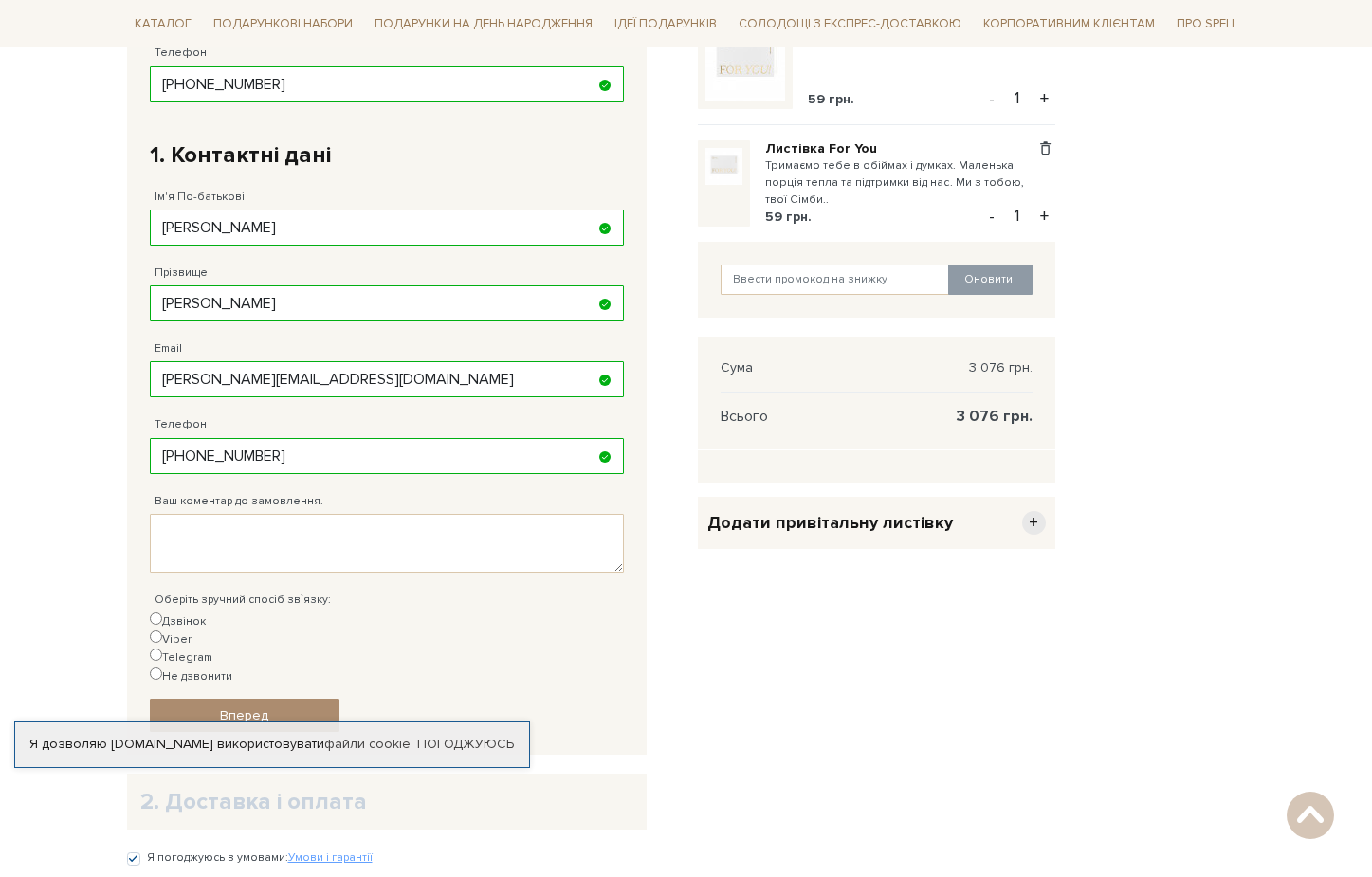
scroll to position [569, 0]
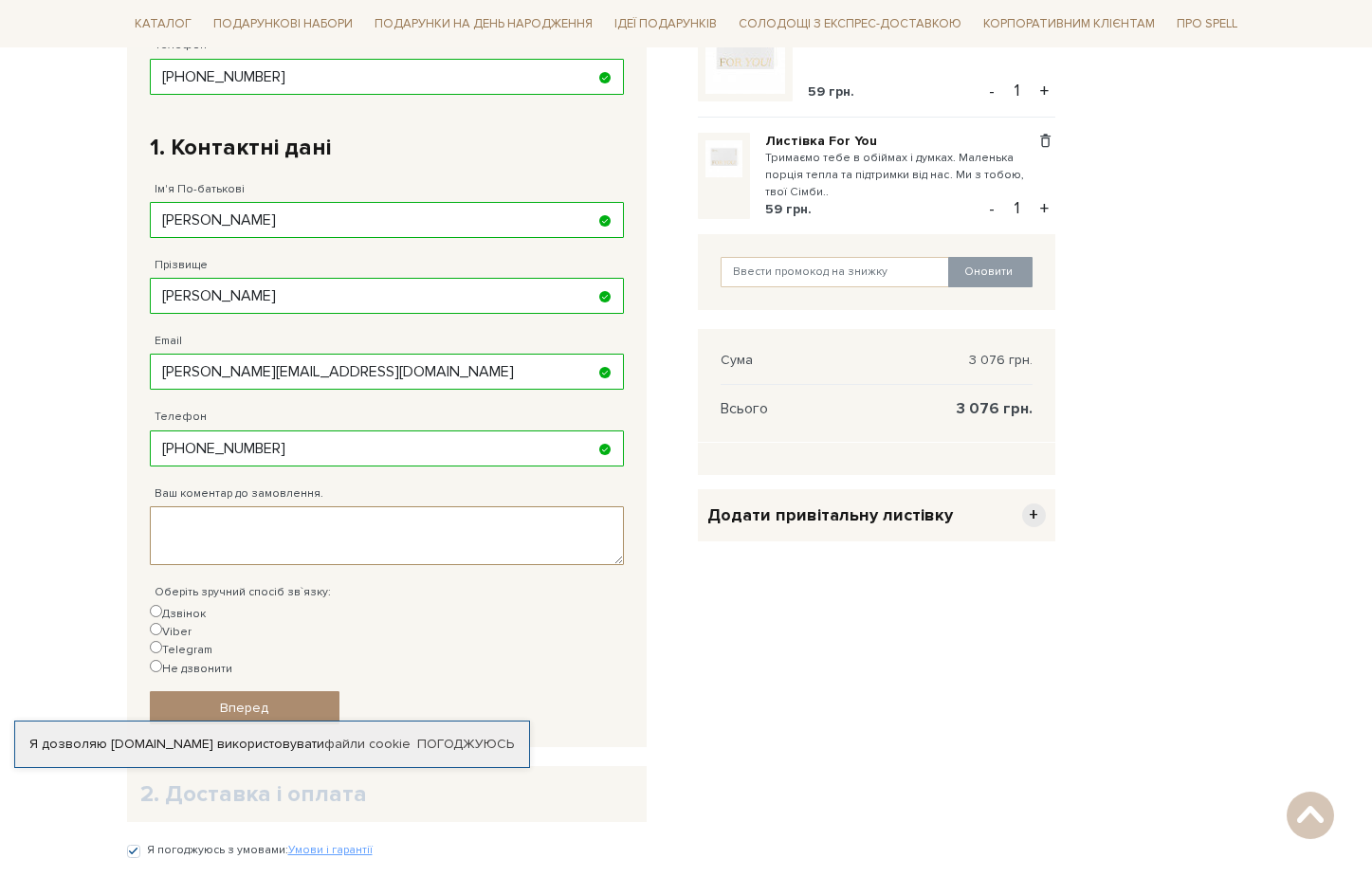
click at [287, 517] on textarea "Ваш коментар до замовлення." at bounding box center [386, 535] width 474 height 59
drag, startPoint x: 824, startPoint y: 191, endPoint x: 766, endPoint y: 158, distance: 66.7
click at [766, 158] on small "Тримаємо тебе в обіймах і думках. Маленька порція тепла та підтримки від нас. М…" at bounding box center [900, 176] width 270 height 53
copy small "Тримаємо тебе в обіймах і думках. Маленька порція тепла та підтримки від нас. М…"
click at [408, 493] on div "Ваш коментар до замовлення. Текст для листівки" at bounding box center [386, 515] width 474 height 98
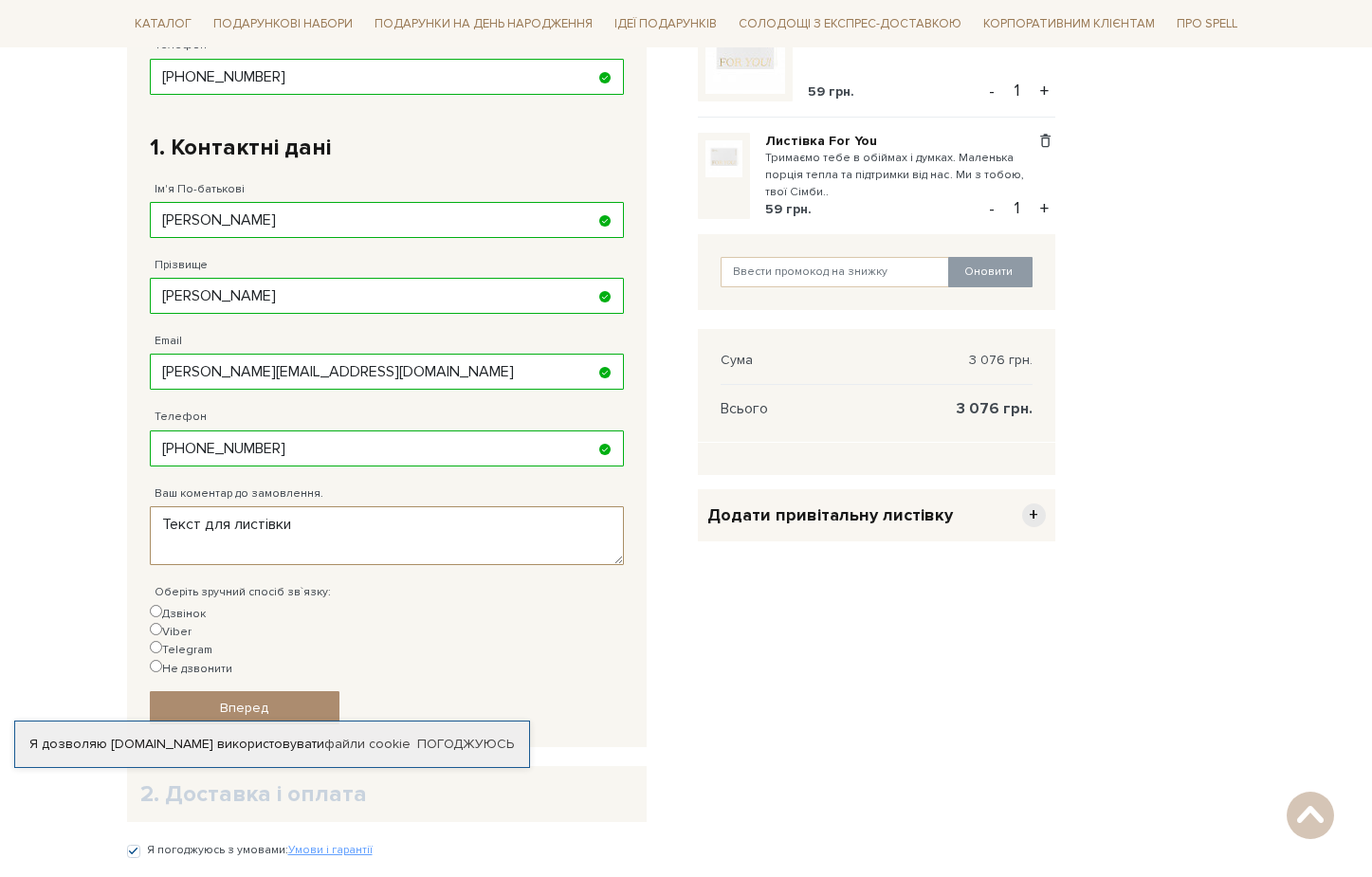
click at [381, 523] on textarea "Текст для листівки" at bounding box center [386, 535] width 474 height 59
paste textarea "Тримаємо тебе в обіймах і думках. Маленька порція тепла та підтримки від нас. М…"
click at [168, 519] on textarea "Текст для листівки: Тримаємо тебе в обіймах і думках. Маленька порція тепла та …" at bounding box center [386, 535] width 474 height 59
click at [165, 516] on textarea "В кінці тексту для листівки, намалюйте, будь ласка, сердечко) Дякую! Текст: Три…" at bounding box center [386, 535] width 474 height 59
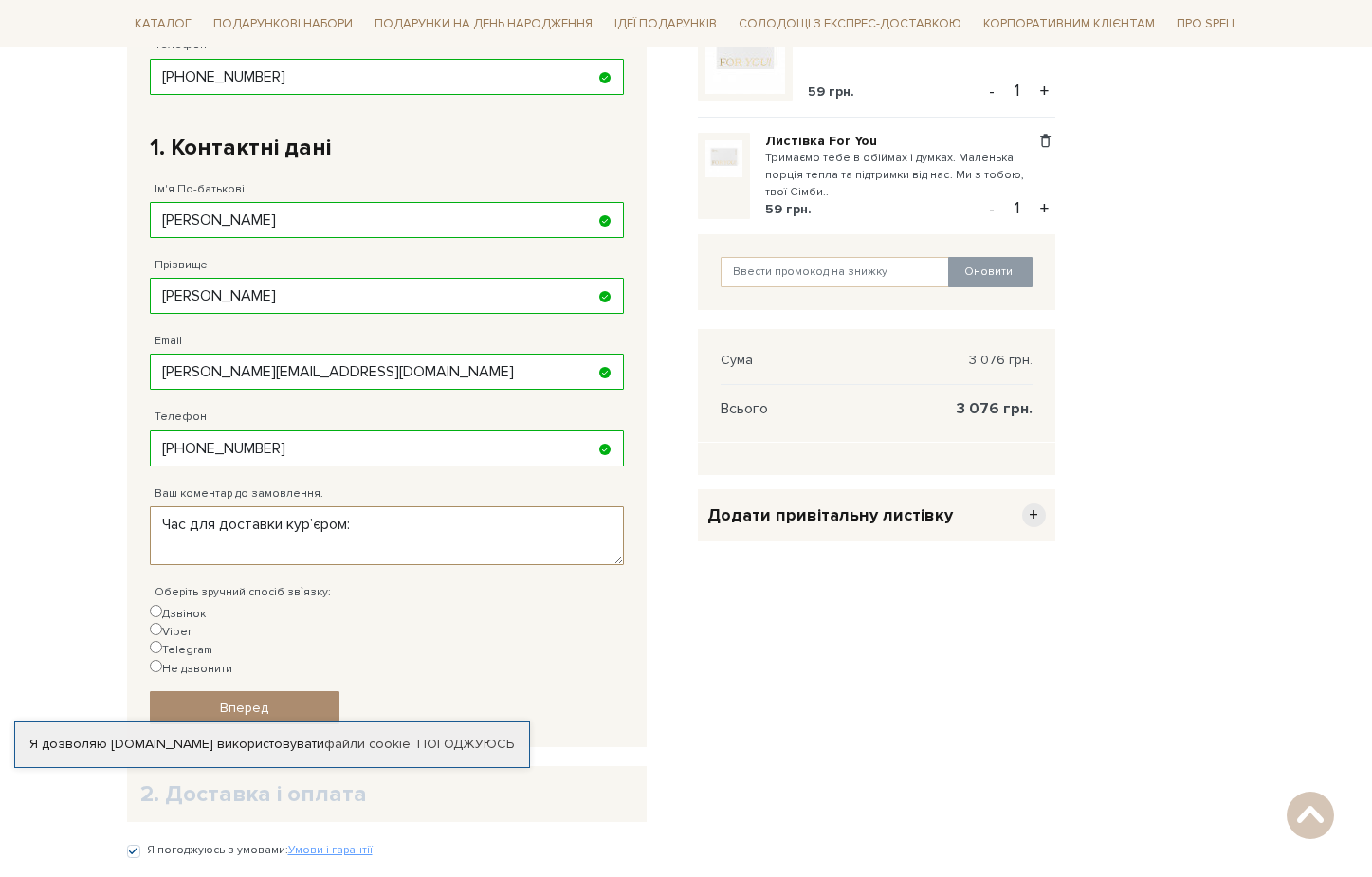
paste textarea "після 20:00. Завтра дома майже весь десь, тільки с 12 до 14:30 буду відсутня"
click at [162, 525] on textarea "Час для доставки курʼєром: після 20:00. Завтра дома майже весь десь, тільки с 1…" at bounding box center [386, 535] width 474 height 59
click at [289, 524] on textarea "Час для доставки курʼєром: 15.08 після 20:00. Завтра дома майже весь десь, тіль…" at bounding box center [386, 535] width 474 height 59
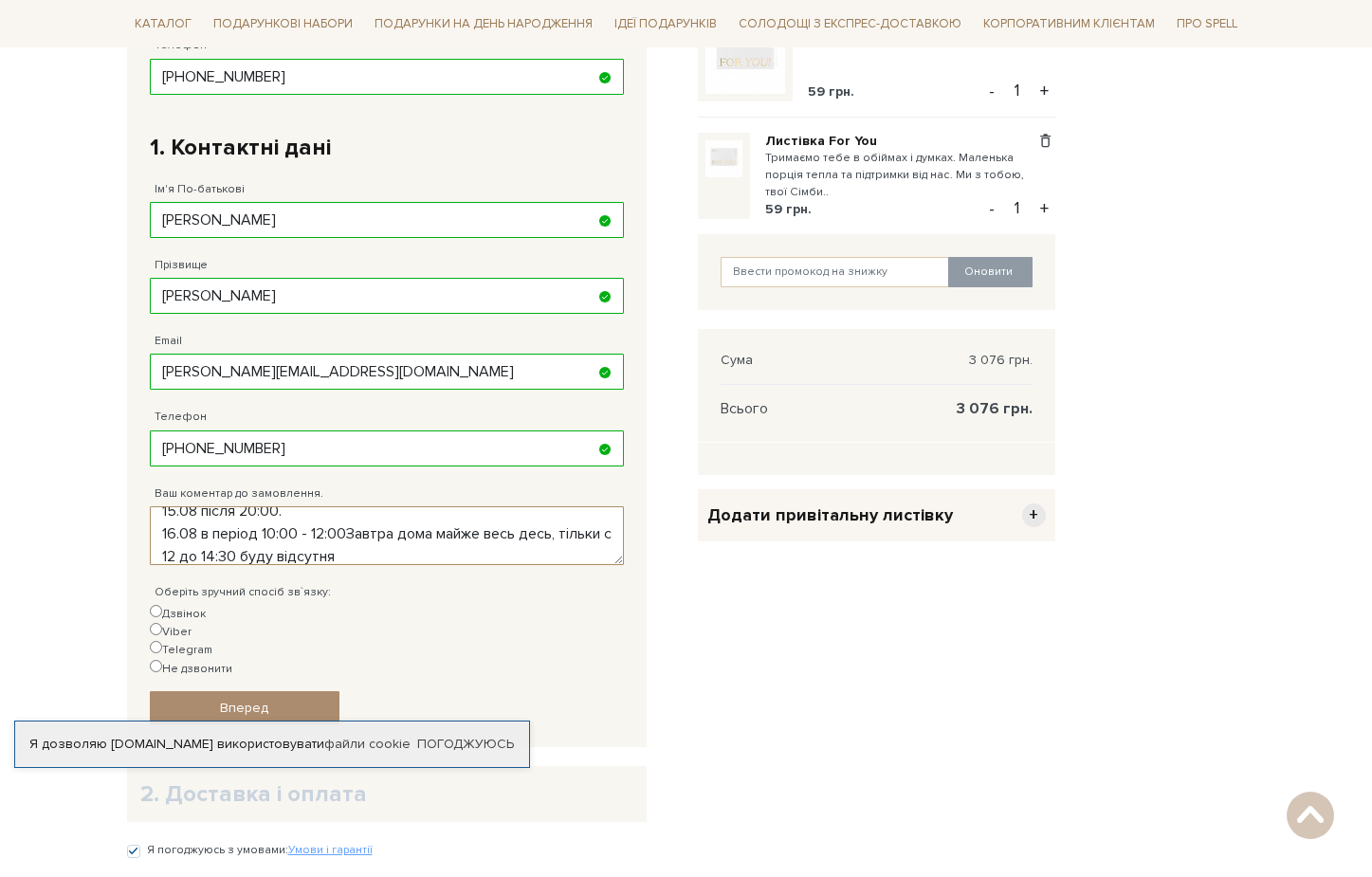
click at [346, 528] on textarea "Час для доставки курʼєром: 15.08 після 20:00. 16.08 в період 10:00 - 12:00Завтр…" at bounding box center [386, 535] width 474 height 59
drag, startPoint x: 480, startPoint y: 553, endPoint x: 437, endPoint y: 531, distance: 48.3
click at [437, 531] on textarea "Час для доставки курʼєром: 15.08 після 20:00. 16.08 в період 10:00 - 12:00/ 14:…" at bounding box center [386, 535] width 474 height 59
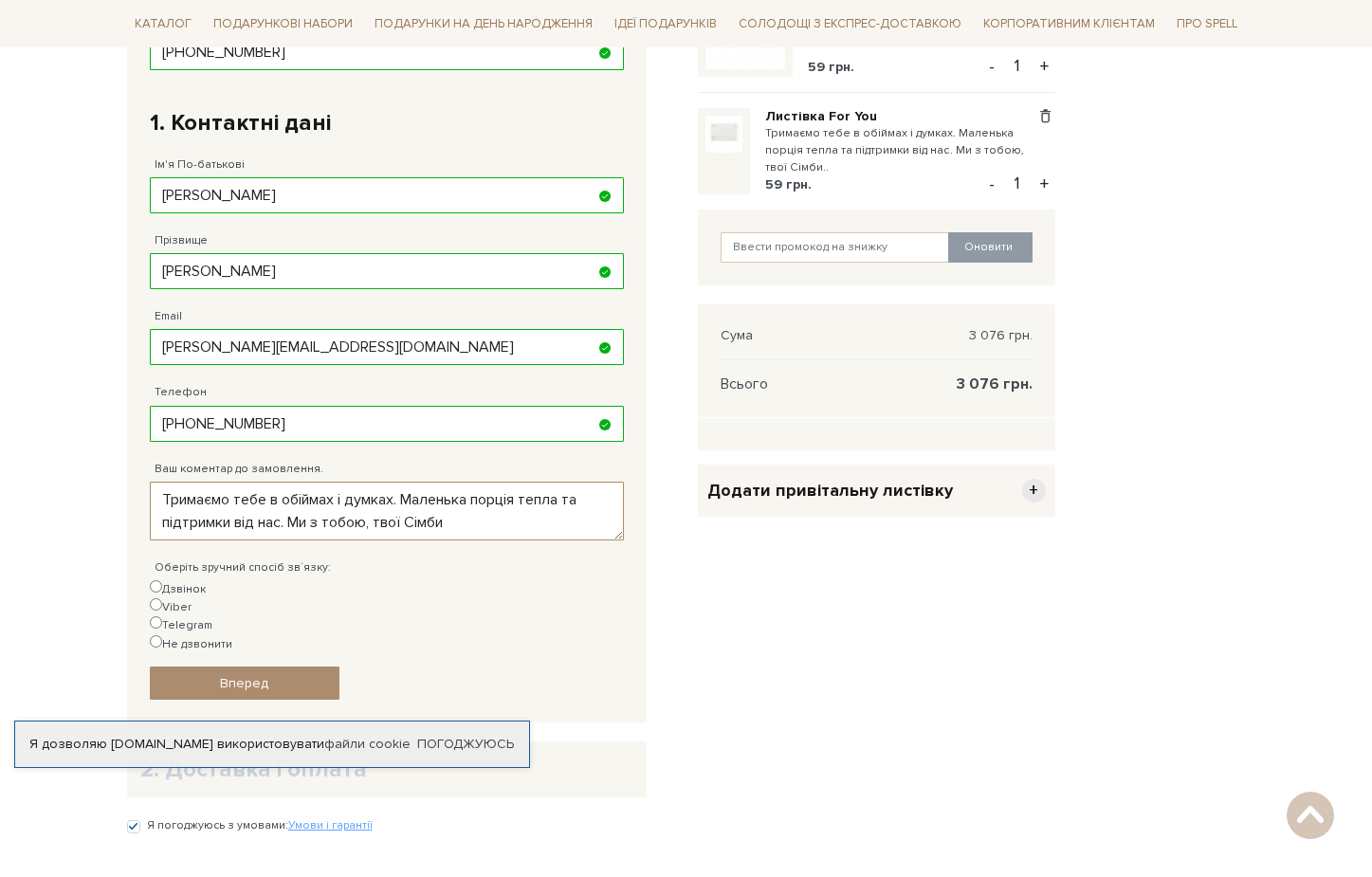
scroll to position [182, 0]
type textarea "Час для доставки курʼєром: 15.08 після 20:00. 16.08 в період 10:00 - 12:00/ 14:…"
click at [155, 582] on input "Дзвінок" at bounding box center [156, 586] width 12 height 12
radio input "true"
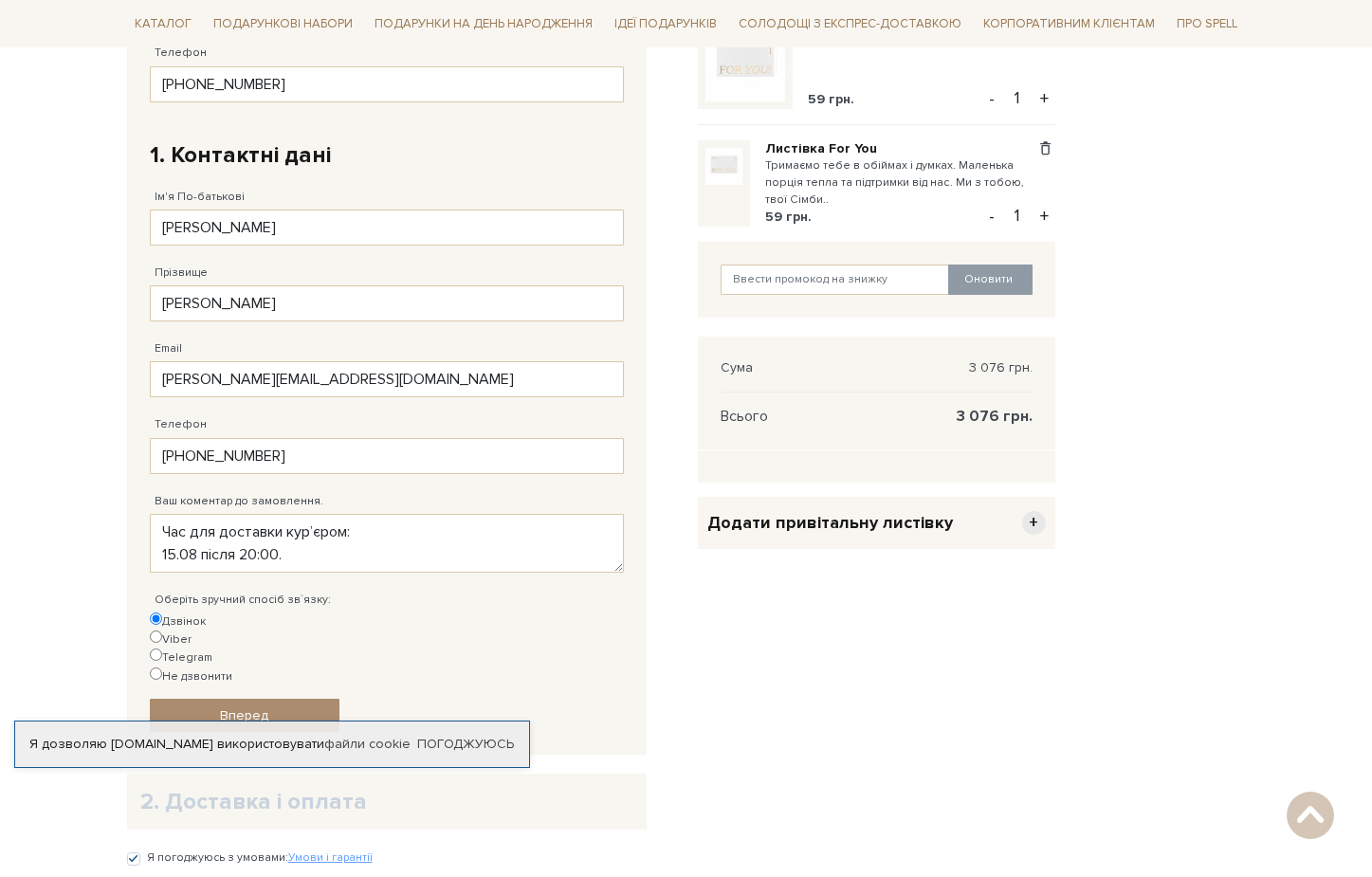
scroll to position [537, 0]
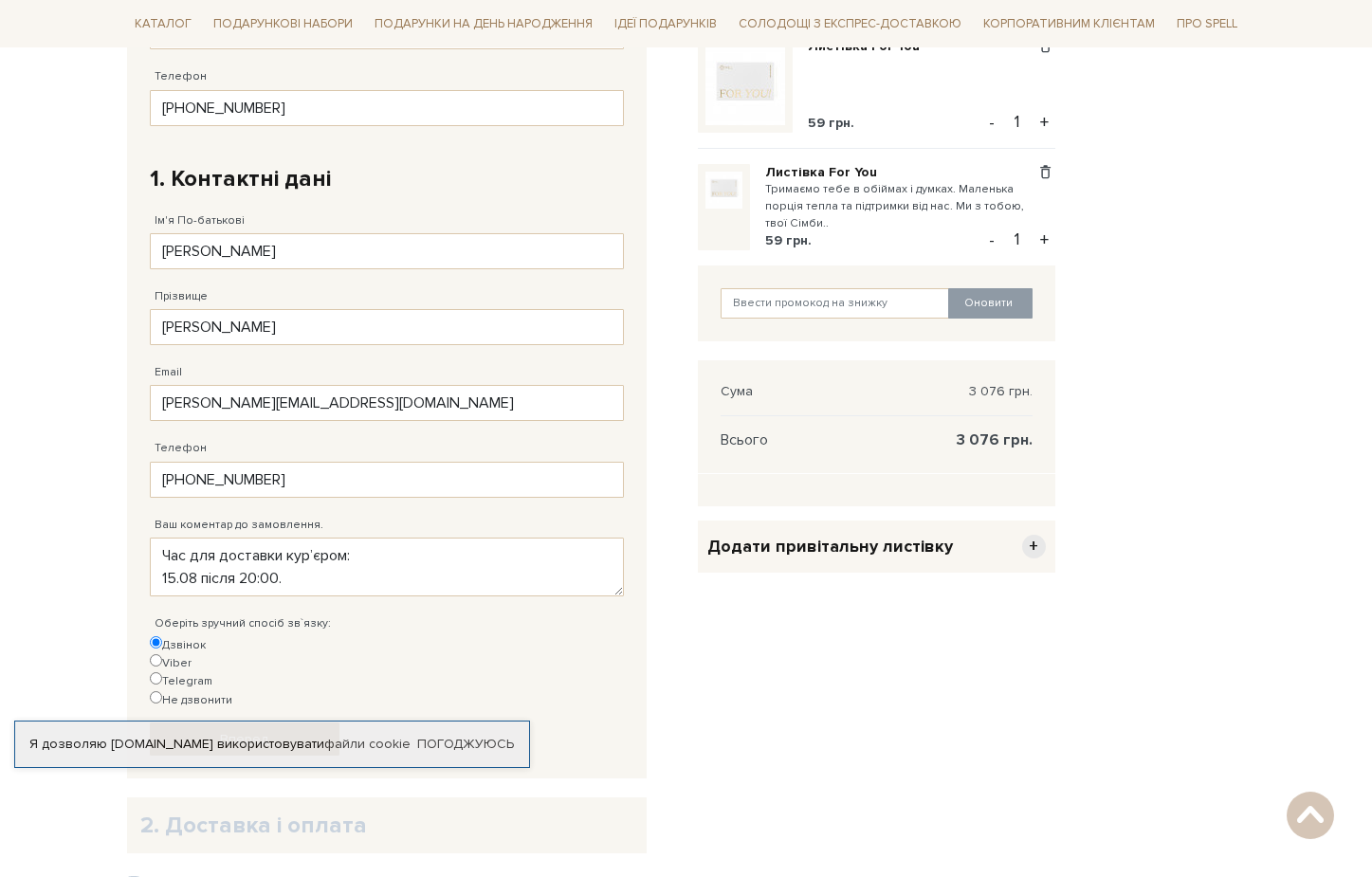
click at [162, 672] on input "Telegram" at bounding box center [156, 678] width 12 height 12
radio input "true"
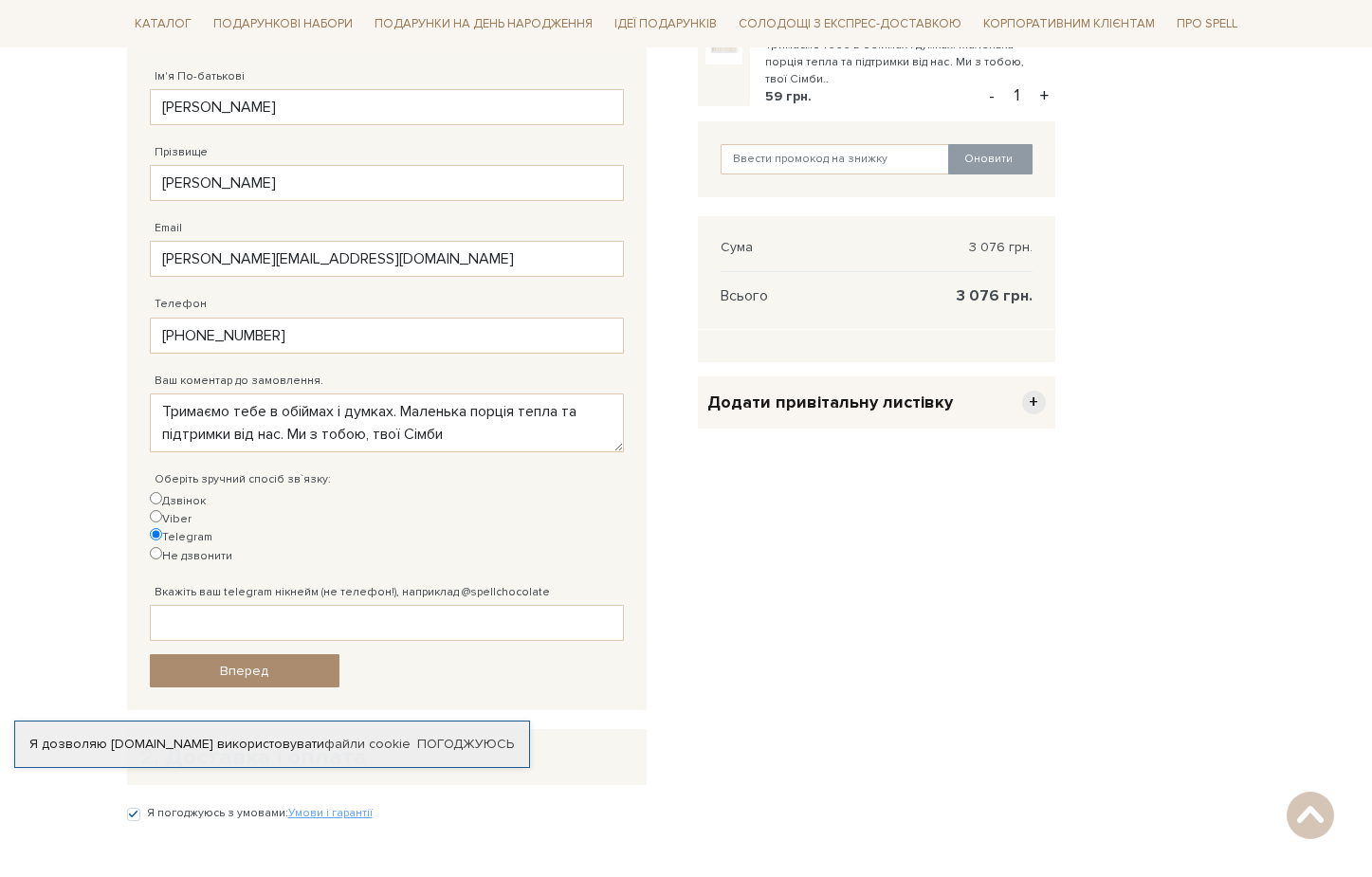
scroll to position [693, 0]
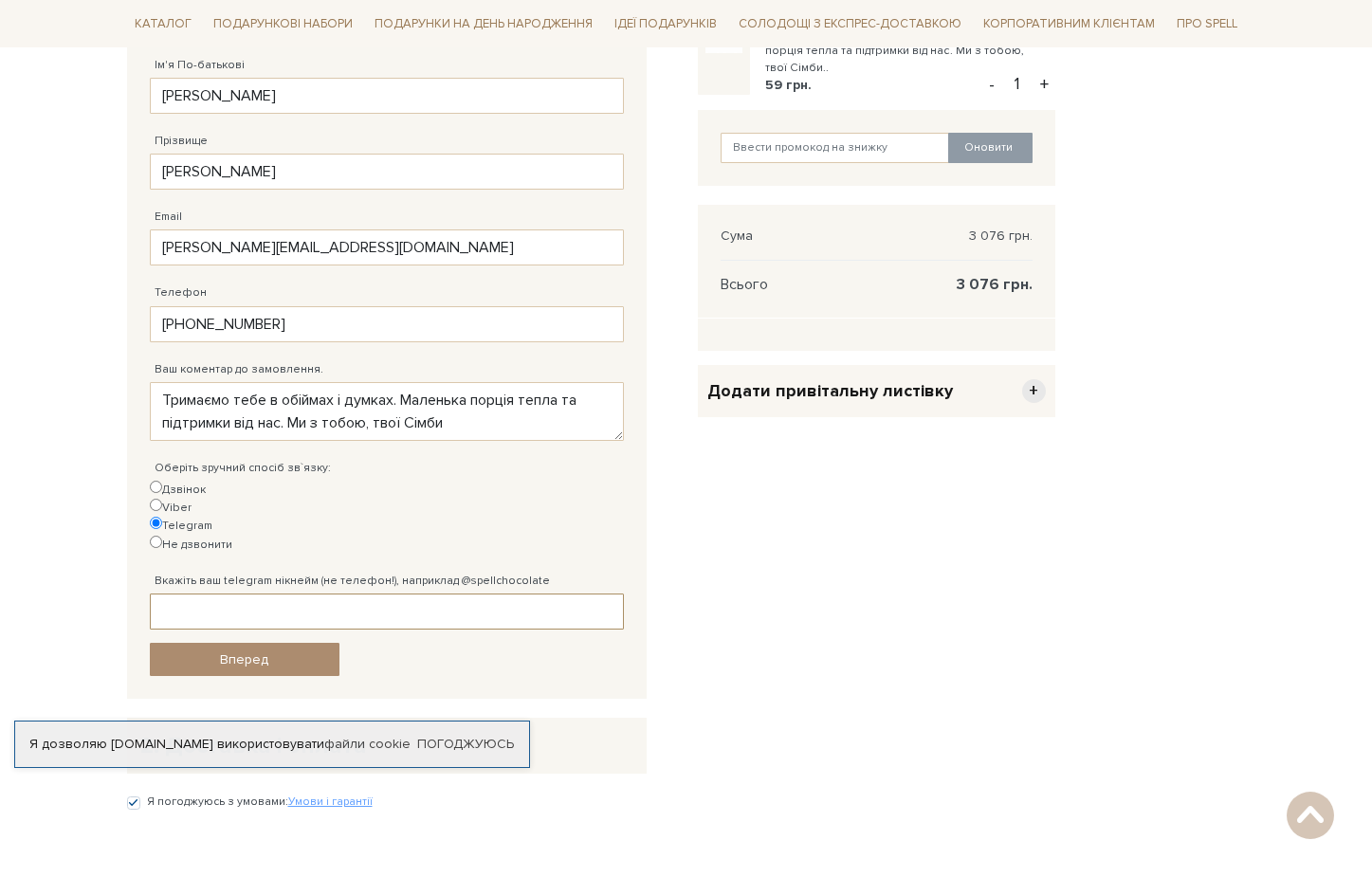
type input """
type input "@maryna_ter"
click at [247, 652] on span "Вперед" at bounding box center [244, 659] width 49 height 16
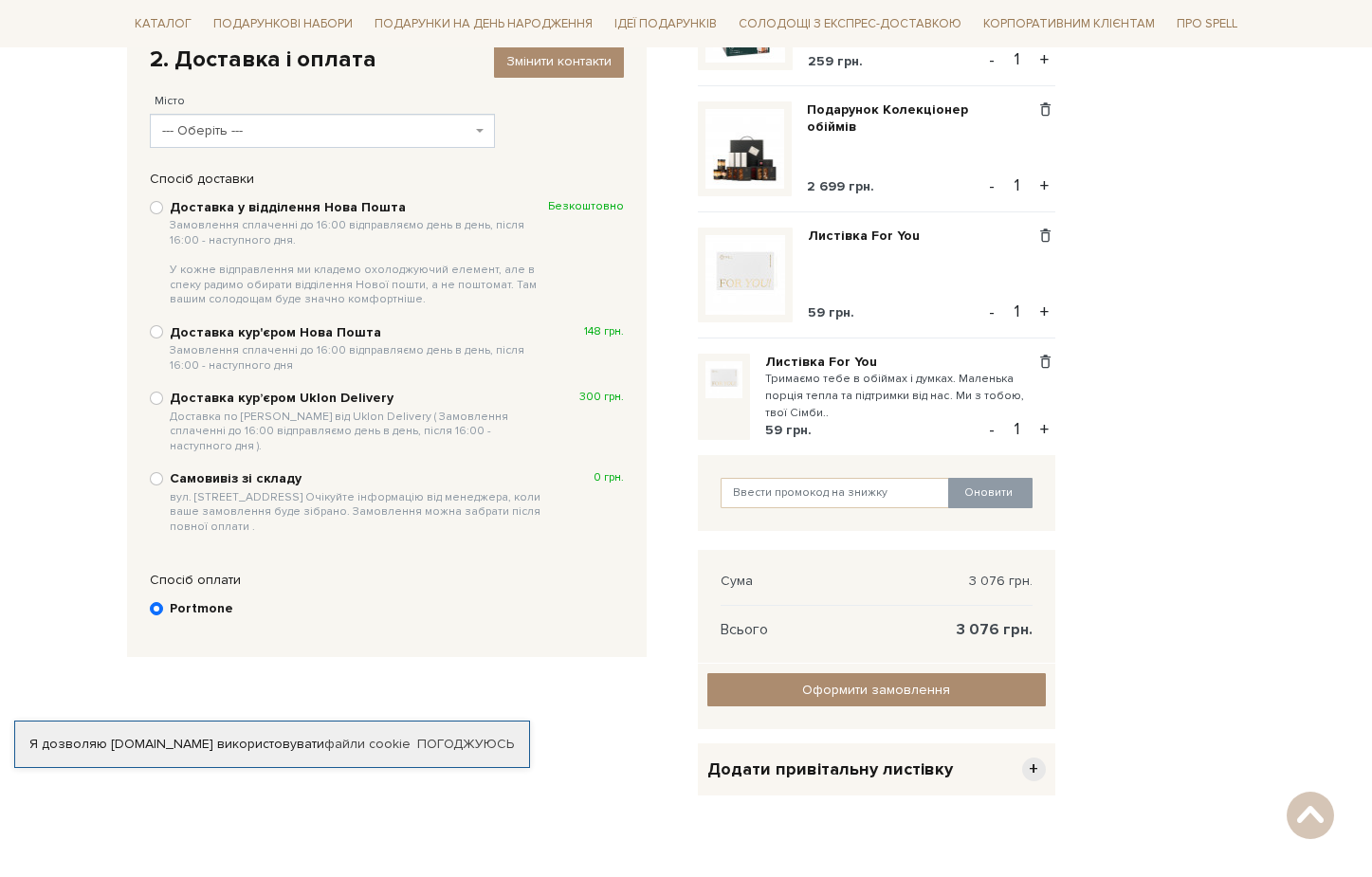
scroll to position [337, 0]
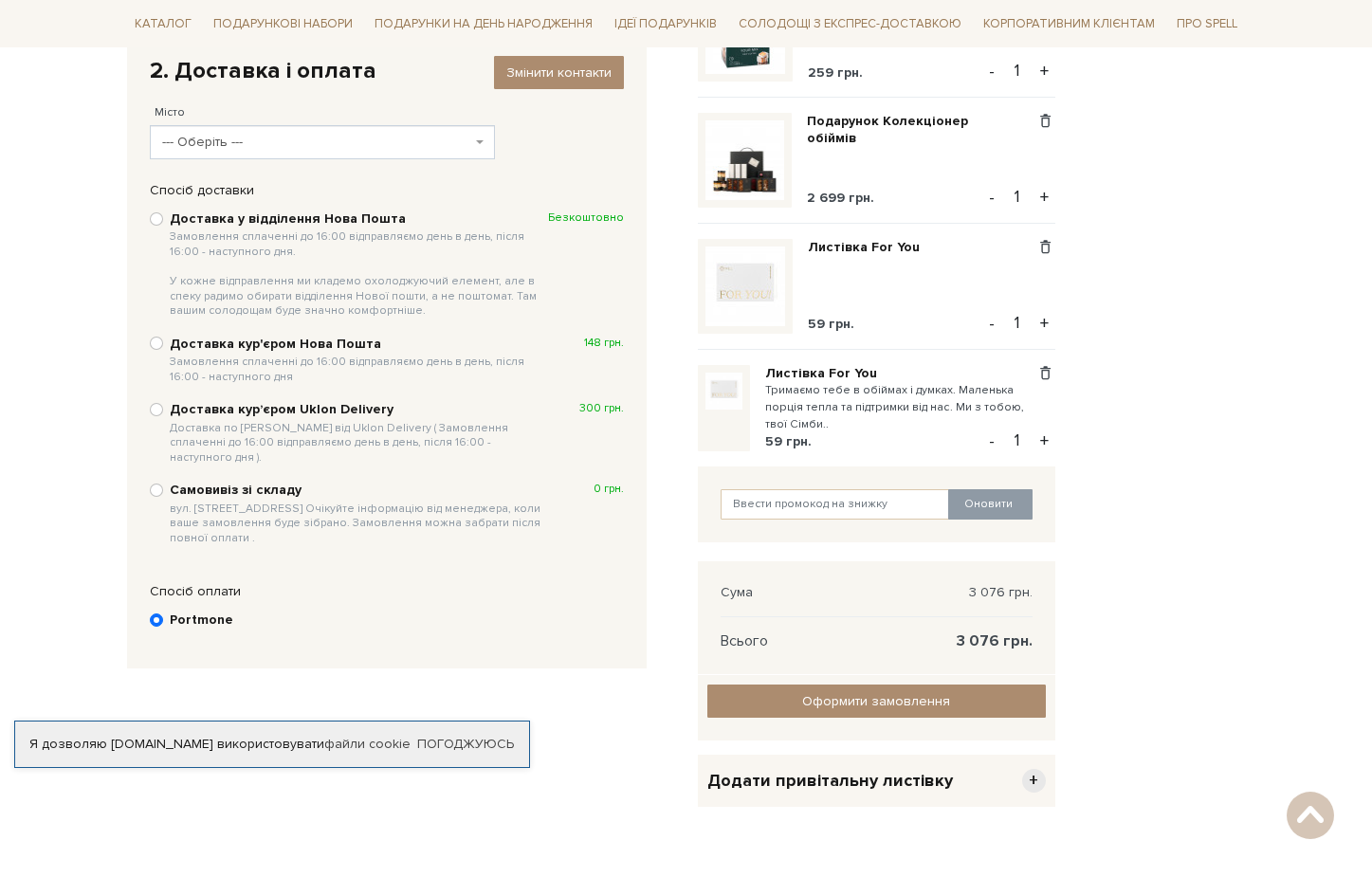
click at [159, 406] on input "Доставка курʼєром Uklon Delivery Доставка по Києву від Uklon Delivery ( Замовле…" at bounding box center [156, 409] width 13 height 13
radio input "true"
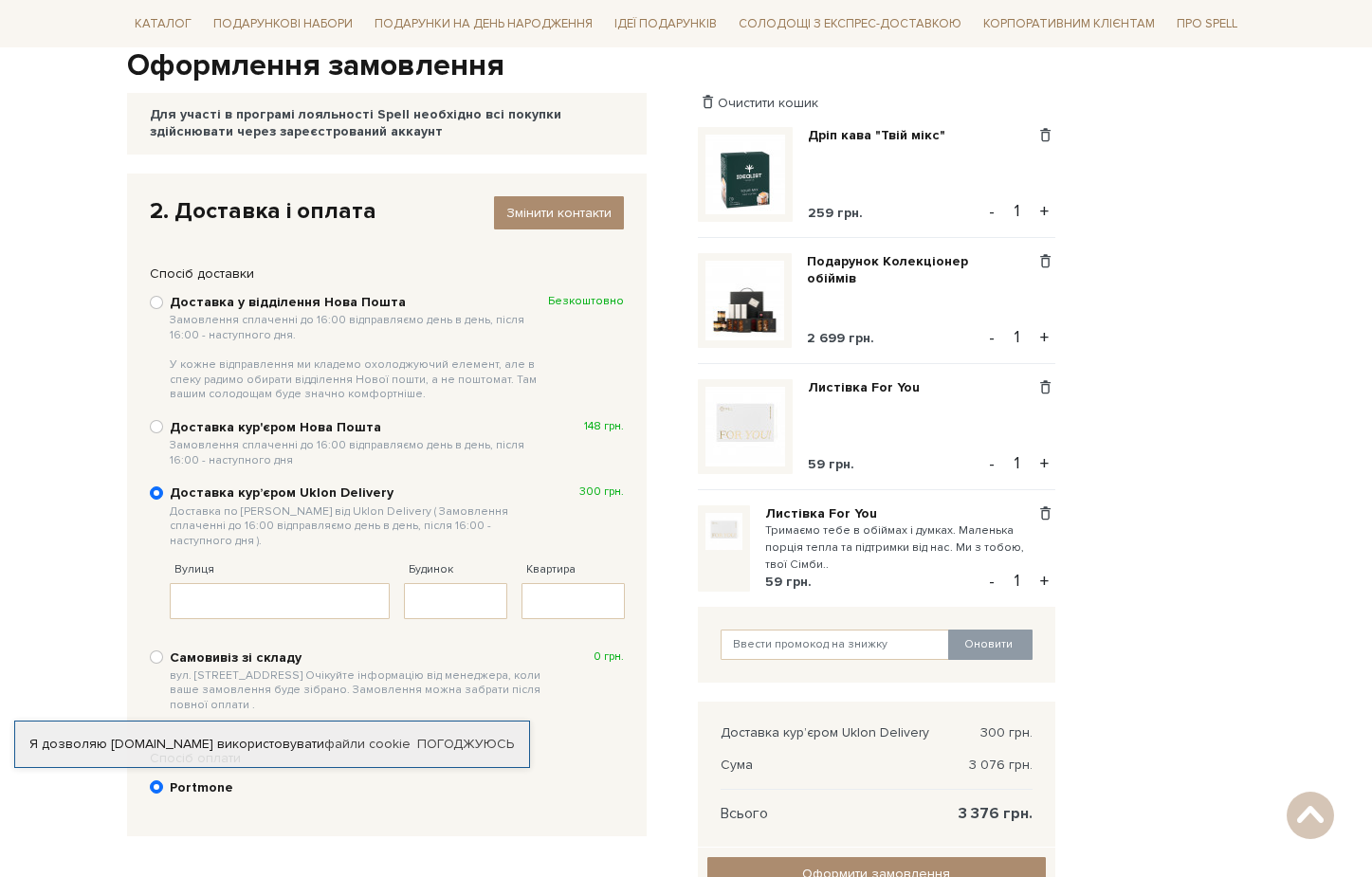
scroll to position [199, 0]
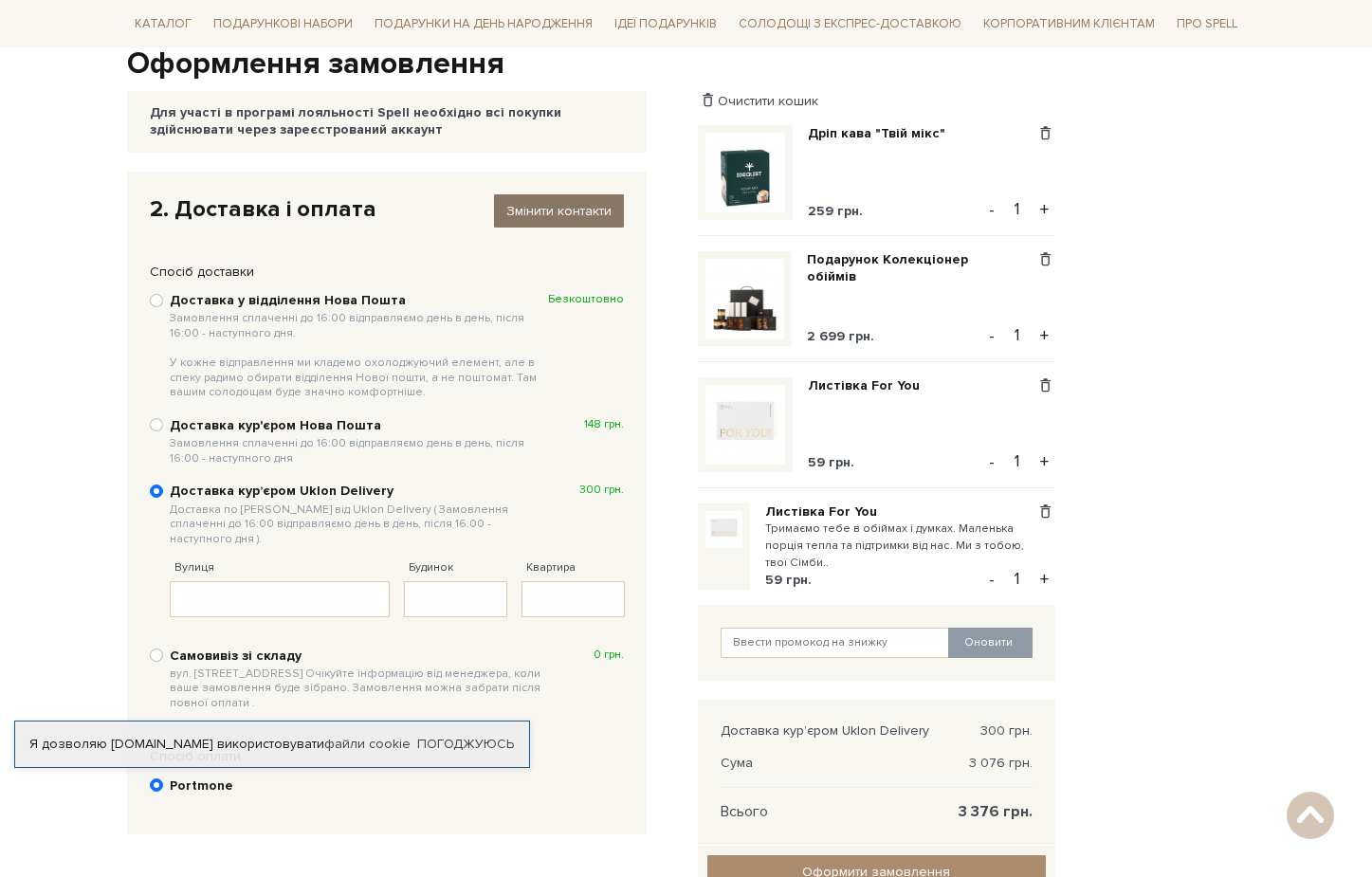
click at [572, 203] on span "Змінити контакти" at bounding box center [559, 211] width 105 height 16
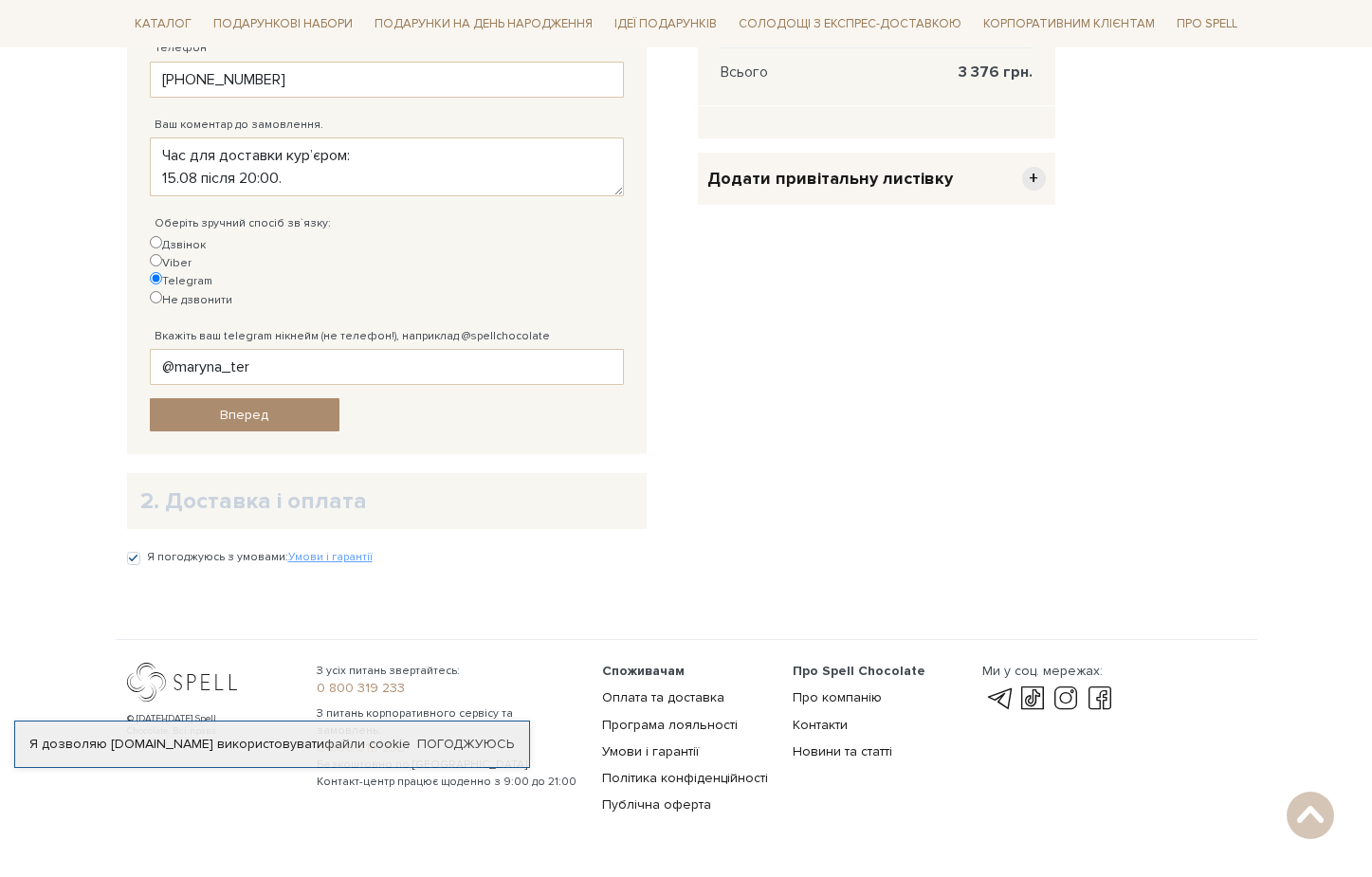
scroll to position [937, 0]
click at [300, 488] on h2 "2. Доставка і оплата" at bounding box center [386, 503] width 493 height 30
click at [235, 399] on link "Вперед" at bounding box center [244, 415] width 190 height 33
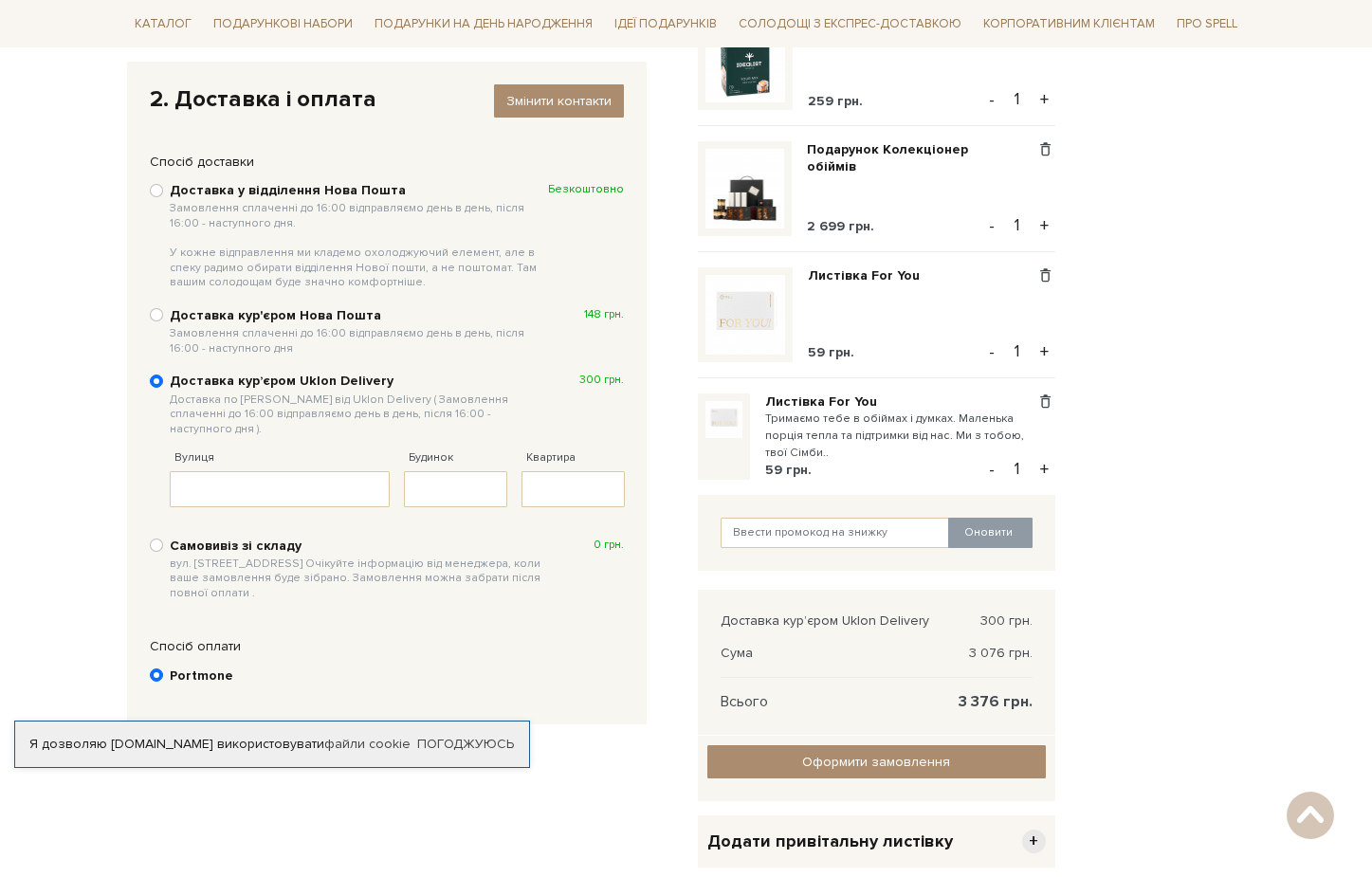
scroll to position [306, 0]
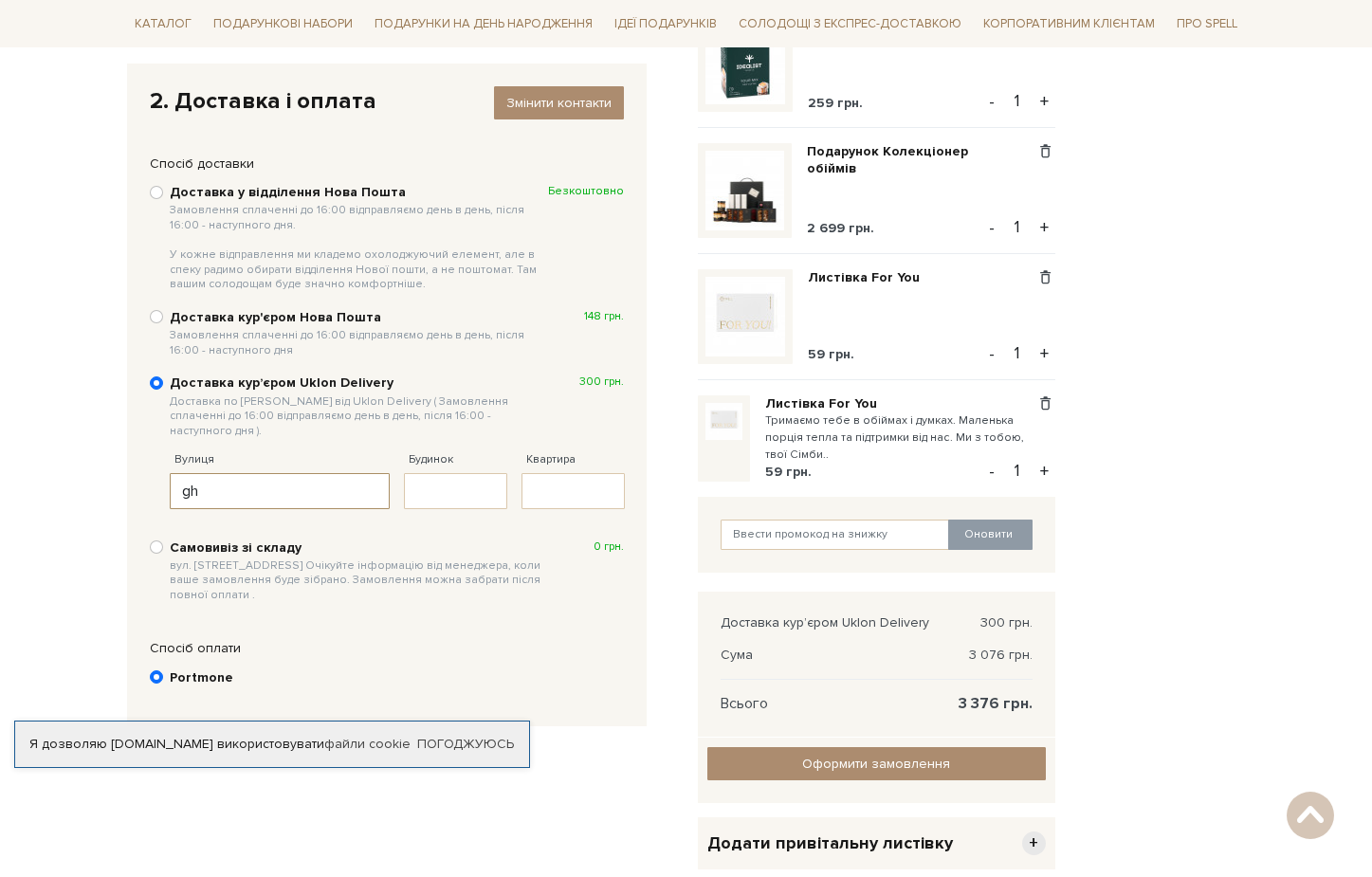
type input "g"
click at [212, 479] on input "Вулиця" at bounding box center [280, 491] width 220 height 36
type input "g"
type input "пр-т Свободи"
click at [449, 474] on input "Будинок" at bounding box center [456, 491] width 103 height 36
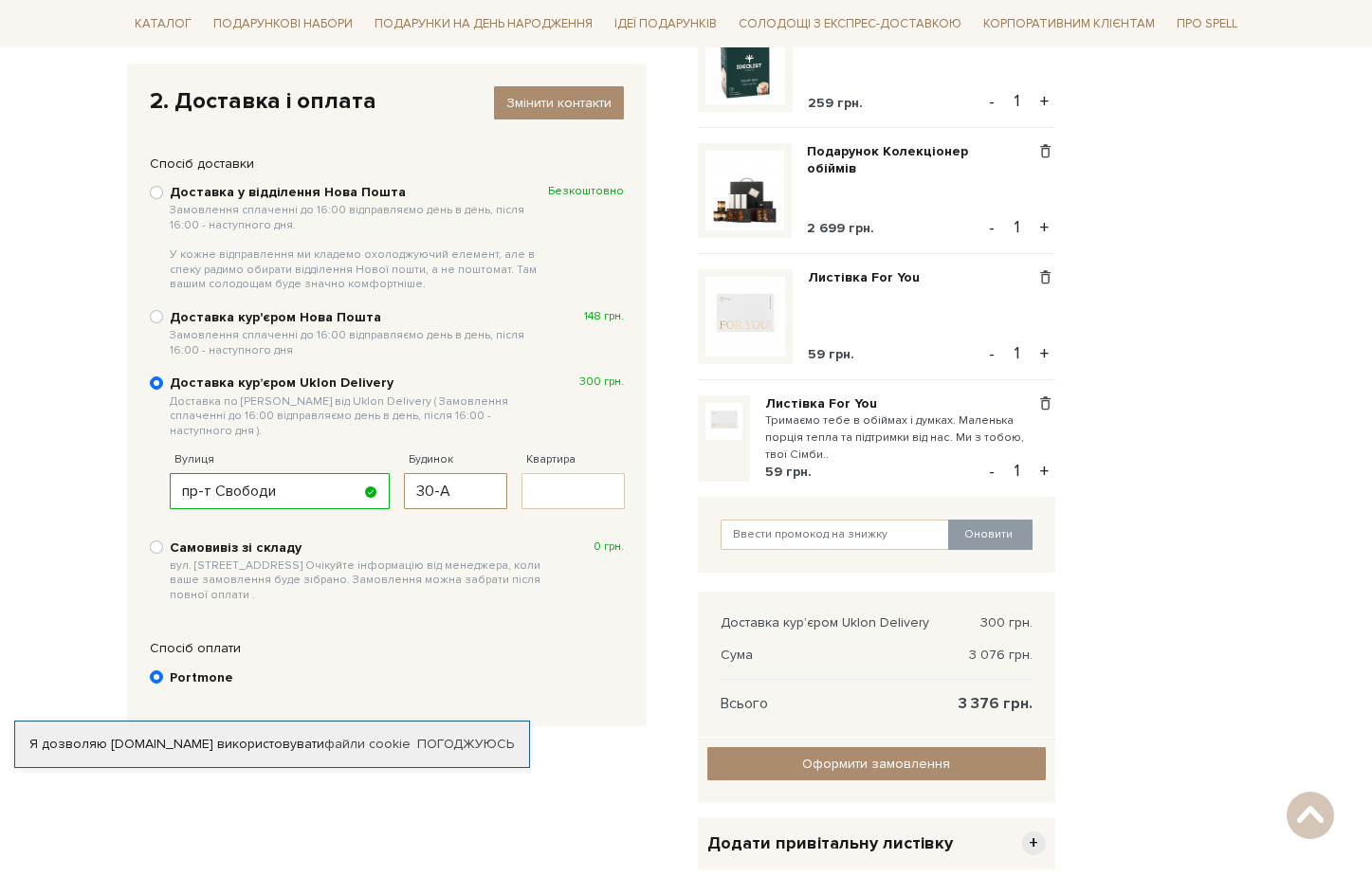
type input "30-А"
click at [524, 539] on b "Самовивіз зі складу вул. Велика Кільцева, 4-А. Очікуйте інформацію від менеджер…" at bounding box center [358, 571] width 378 height 64
click at [163, 540] on input "Самовивіз зі складу вул. Велика Кільцева, 4-А. Очікуйте інформацію від менеджер…" at bounding box center [156, 546] width 13 height 13
radio input "true"
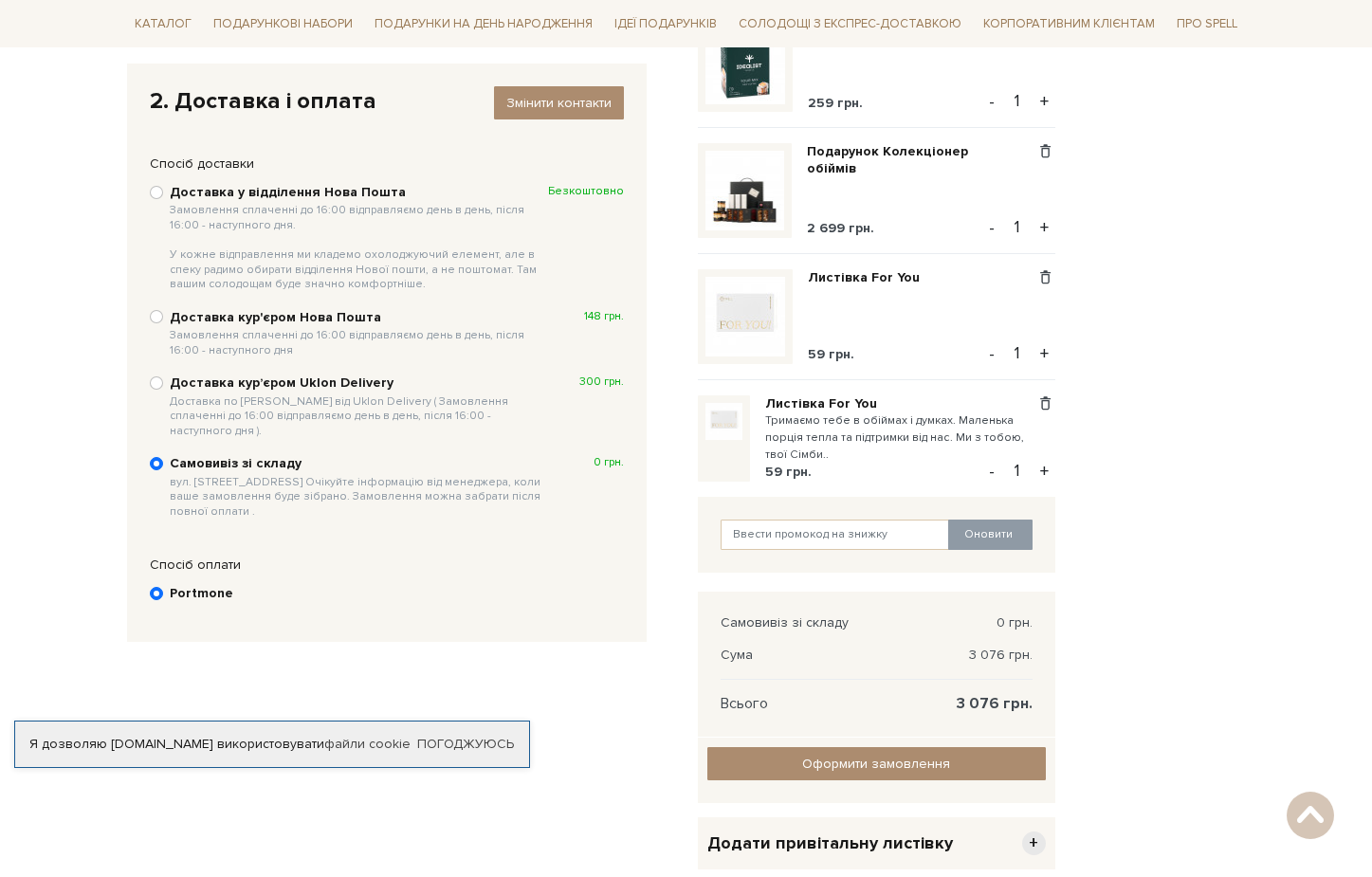
click at [217, 385] on b "Доставка курʼєром Uklon Delivery Доставка по Києву від Uklon Delivery ( Замовле…" at bounding box center [358, 406] width 378 height 64
click at [163, 385] on input "Доставка курʼєром Uklon Delivery Доставка по Києву від Uklon Delivery ( Замовле…" at bounding box center [156, 382] width 13 height 13
radio input "true"
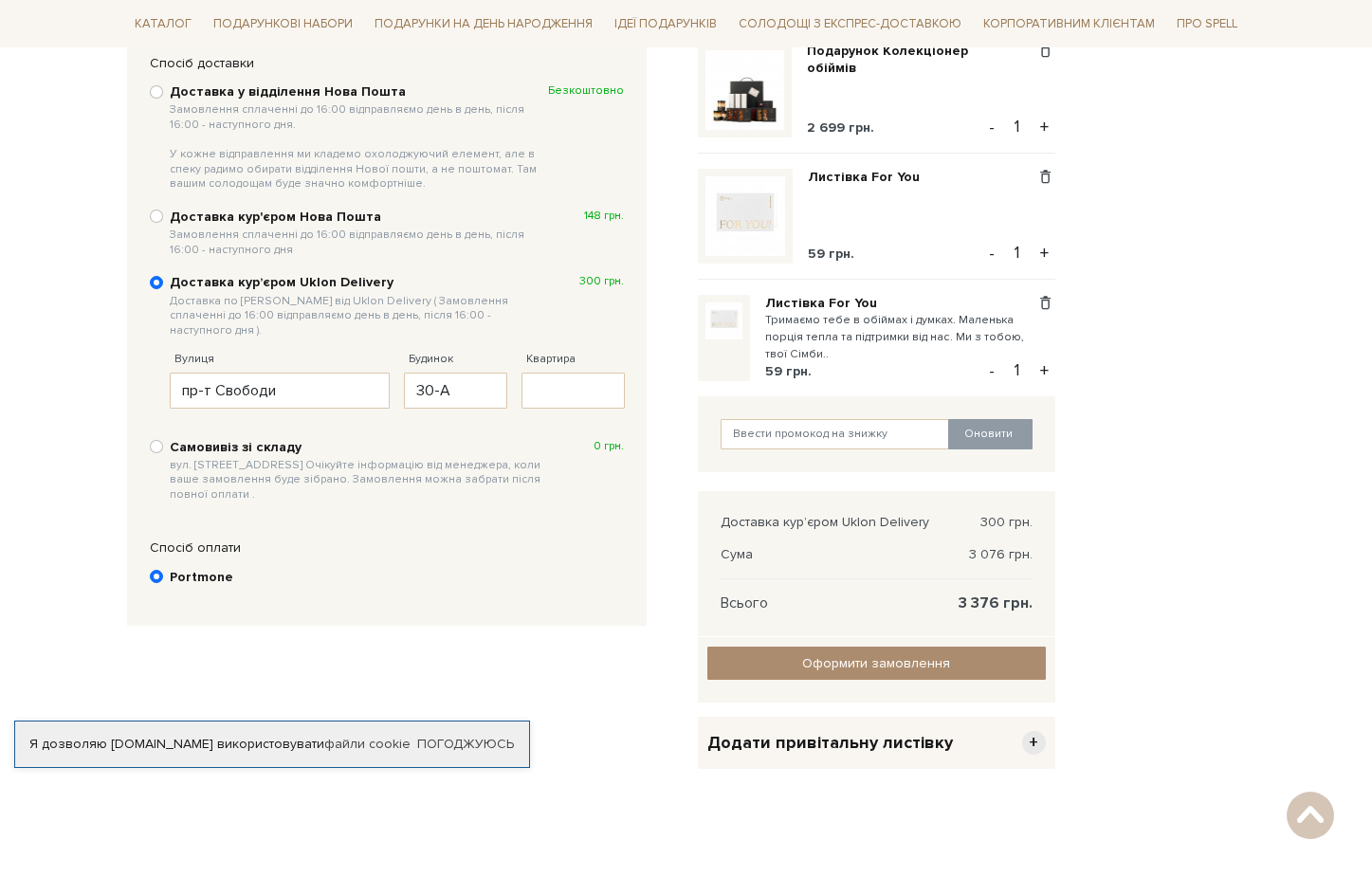
scroll to position [413, 0]
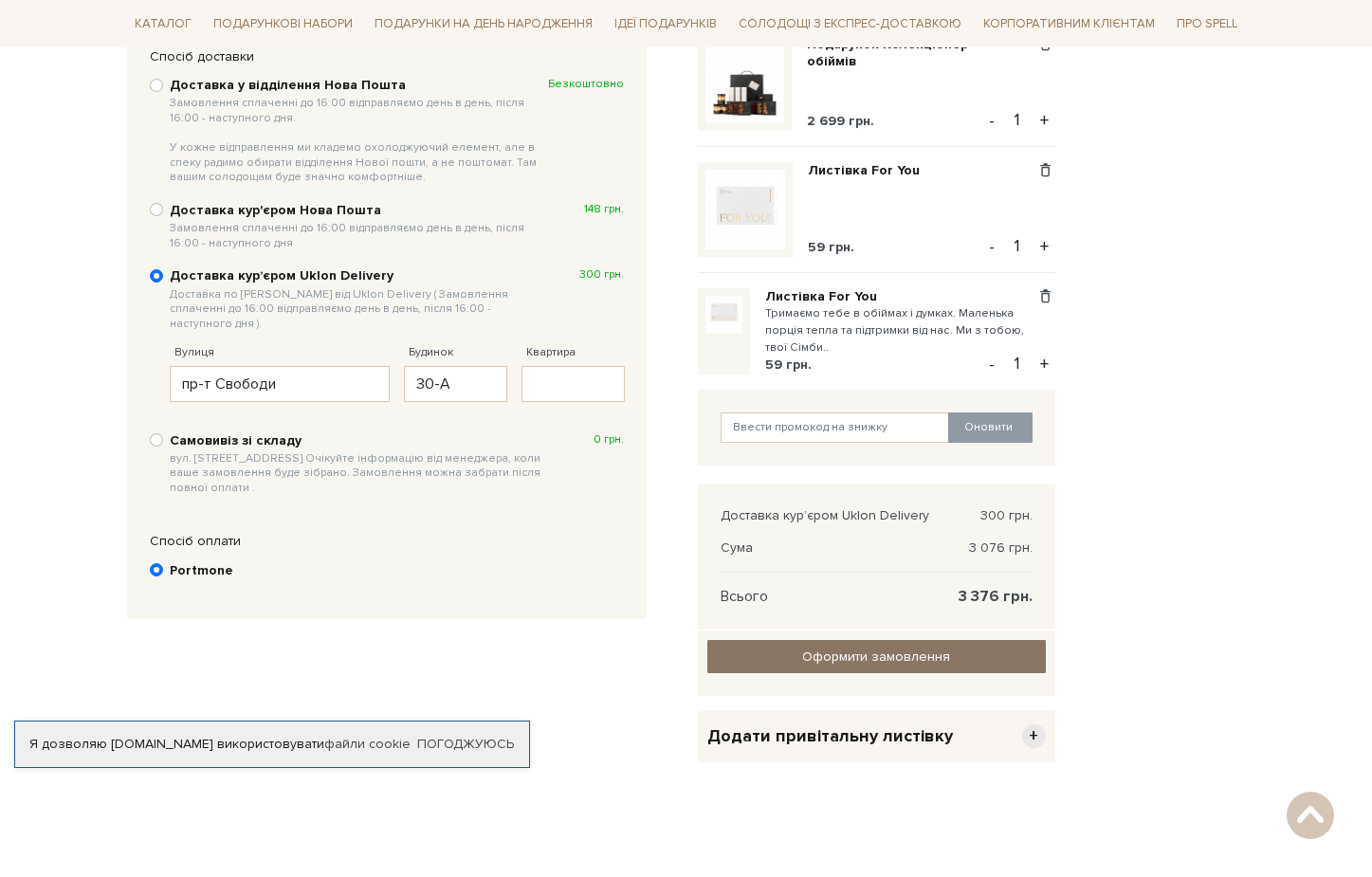
click at [841, 663] on input "Оформити замовлення" at bounding box center [876, 657] width 339 height 33
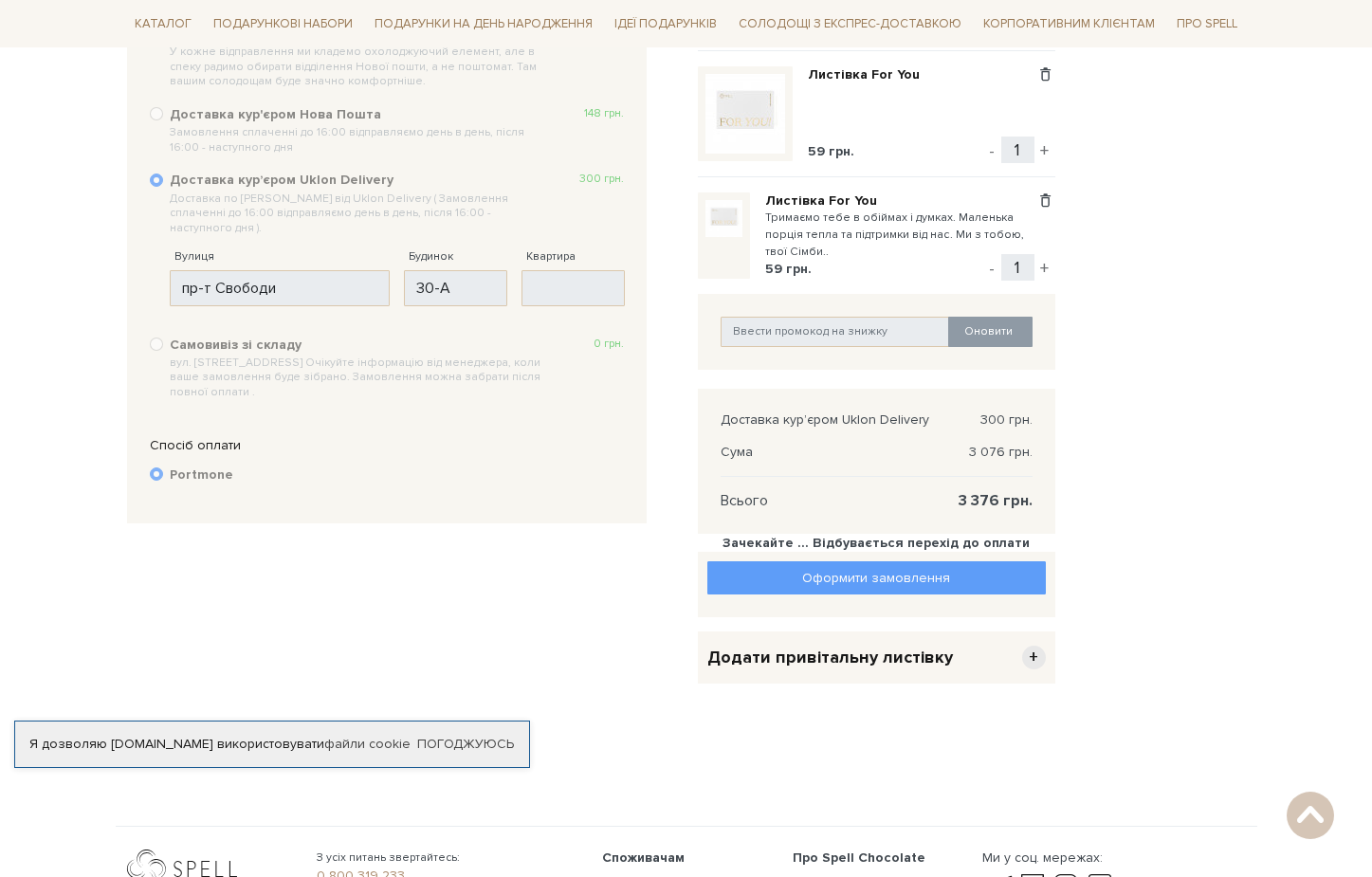
scroll to position [532, 0]
